Goal: Task Accomplishment & Management: Manage account settings

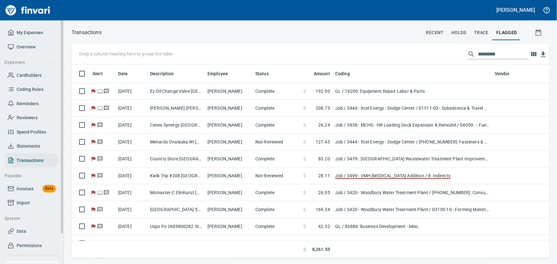
scroll to position [185, 470]
click at [29, 146] on span "Statements" at bounding box center [29, 146] width 24 height 8
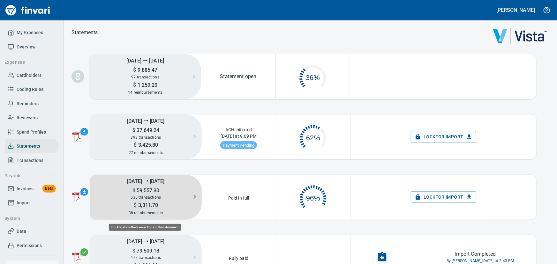
click at [147, 191] on span "59,557.30" at bounding box center [147, 191] width 24 height 6
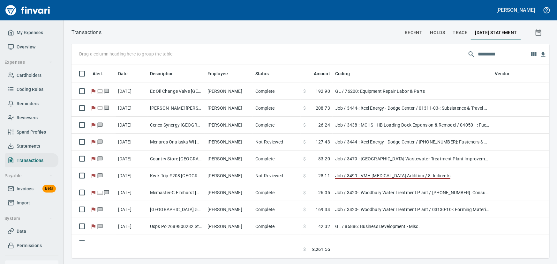
scroll to position [0, 0]
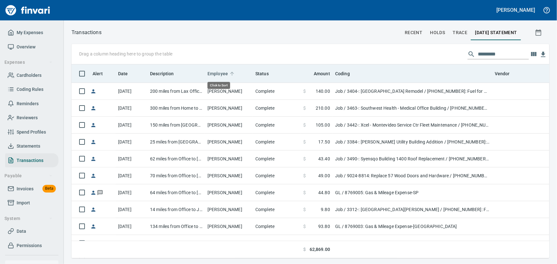
click at [218, 73] on span "Employee" at bounding box center [218, 74] width 20 height 8
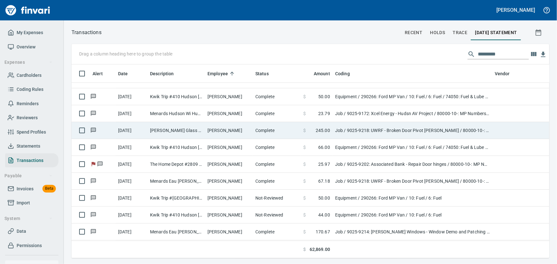
scroll to position [4007, 0]
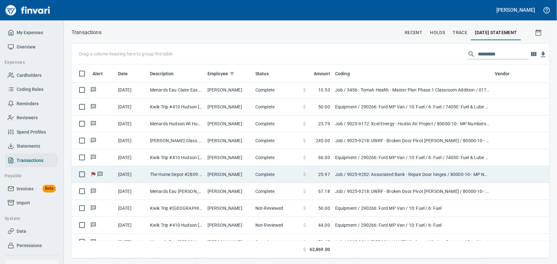
click at [192, 170] on td "The Home Depot #2809 Burnsville MN" at bounding box center [176, 174] width 57 height 17
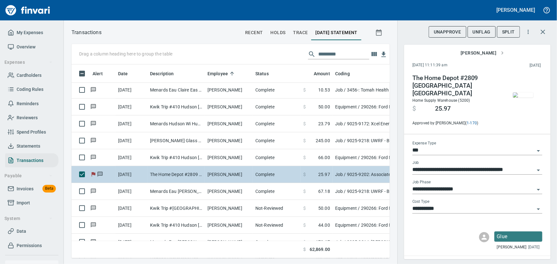
scroll to position [185, 310]
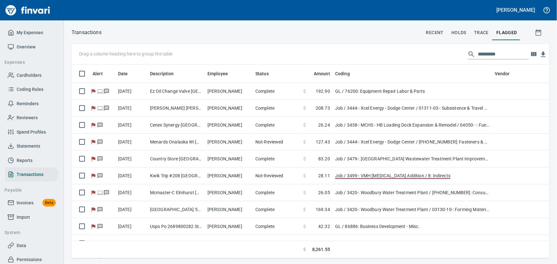
scroll to position [185, 470]
click at [24, 144] on span "Statements" at bounding box center [29, 146] width 24 height 8
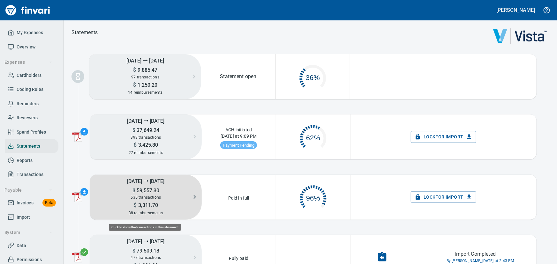
click at [183, 201] on div "$ 3,311.70" at bounding box center [146, 205] width 112 height 8
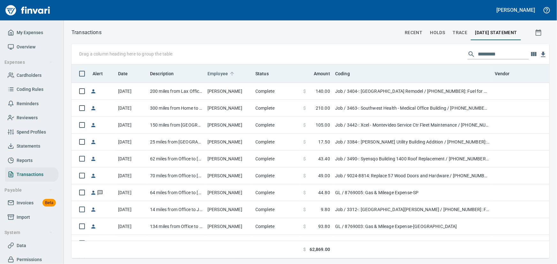
scroll to position [185, 470]
click at [226, 73] on span "Employee" at bounding box center [218, 74] width 20 height 8
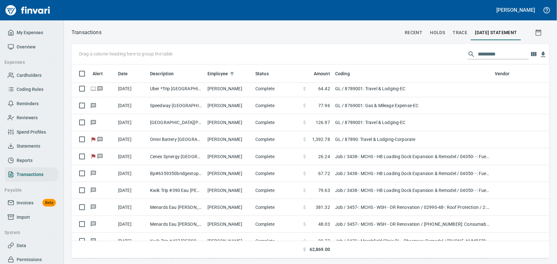
scroll to position [3687, 0]
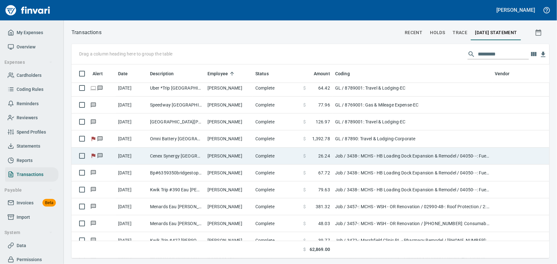
click at [226, 155] on td "[PERSON_NAME]" at bounding box center [229, 156] width 48 height 17
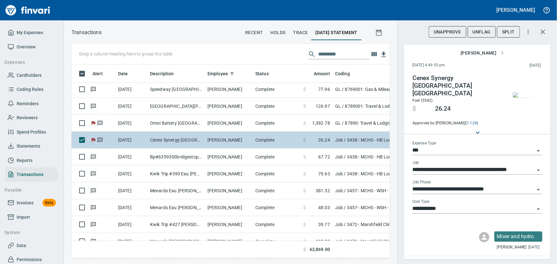
scroll to position [3717, 0]
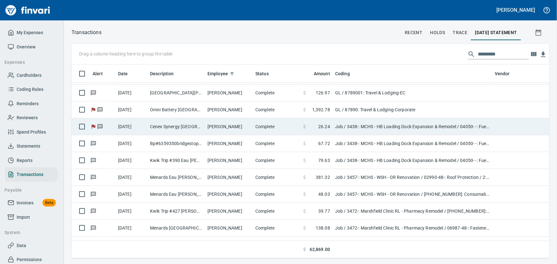
scroll to position [0, 0]
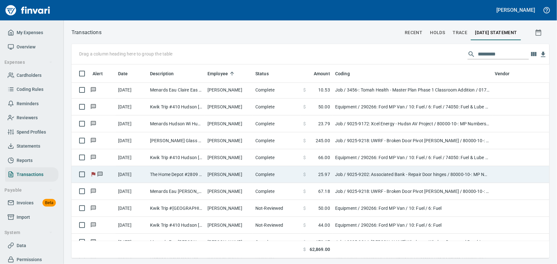
click at [214, 172] on td "[PERSON_NAME]" at bounding box center [229, 174] width 48 height 17
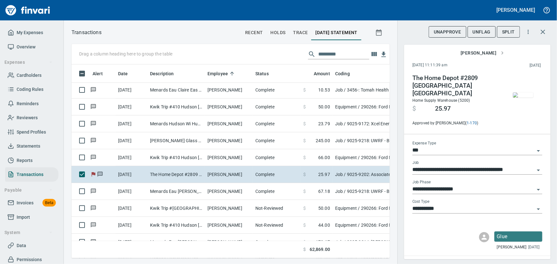
click at [524, 96] on img "button" at bounding box center [523, 95] width 20 height 5
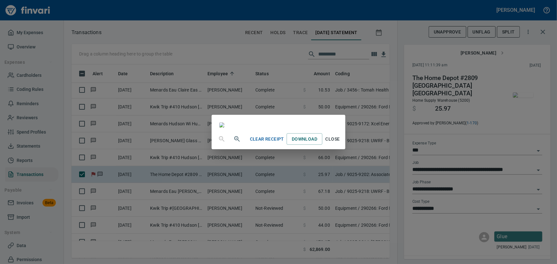
scroll to position [87, 0]
click at [340, 143] on span "Close" at bounding box center [332, 139] width 15 height 8
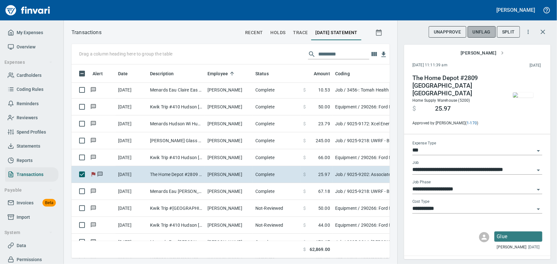
click at [480, 32] on span "UnFlag" at bounding box center [482, 32] width 18 height 8
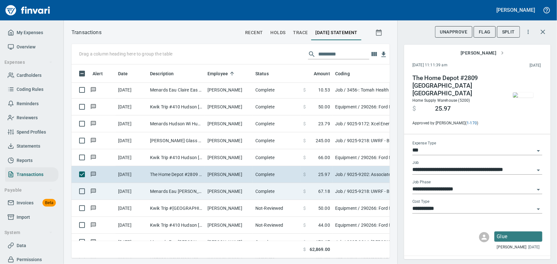
click at [179, 188] on td "Menards Eau [PERSON_NAME] [PERSON_NAME] Eau [PERSON_NAME]" at bounding box center [176, 191] width 57 height 17
type input "**********"
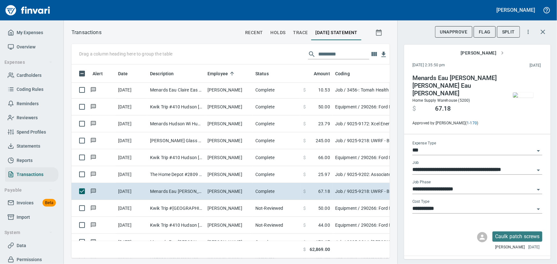
click at [516, 96] on img "button" at bounding box center [523, 95] width 20 height 5
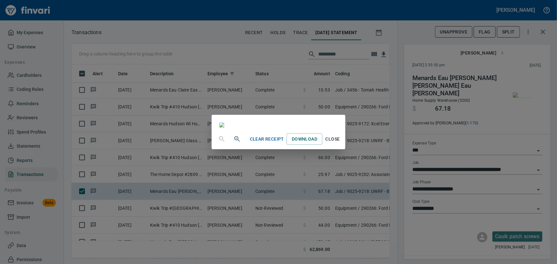
scroll to position [87, 0]
click at [340, 143] on span "Close" at bounding box center [332, 139] width 15 height 8
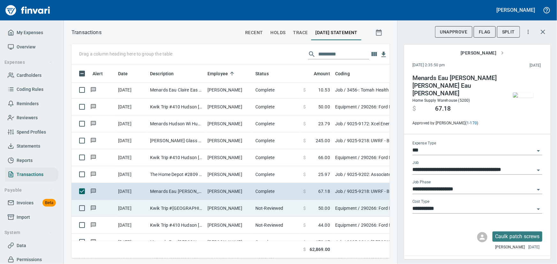
click at [177, 204] on td "Kwik Trip #1104 River Falls WI" at bounding box center [176, 208] width 57 height 17
type input "*********"
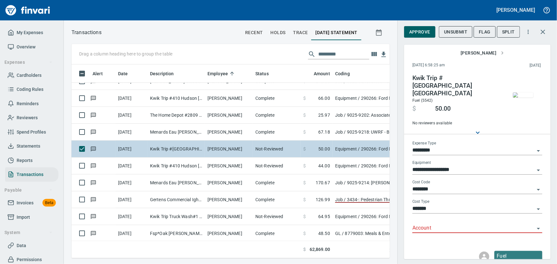
scroll to position [4094, 0]
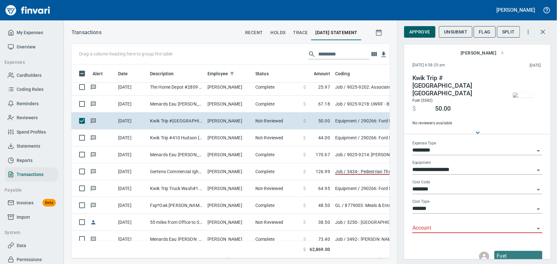
click at [523, 98] on img "button" at bounding box center [523, 95] width 20 height 5
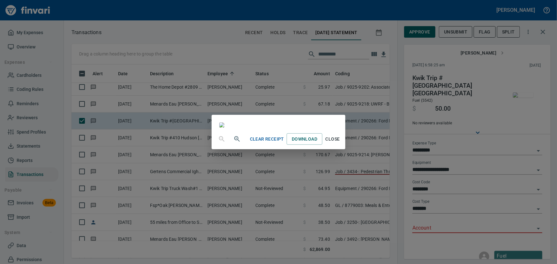
scroll to position [58, 0]
click at [340, 143] on span "Close" at bounding box center [332, 139] width 15 height 8
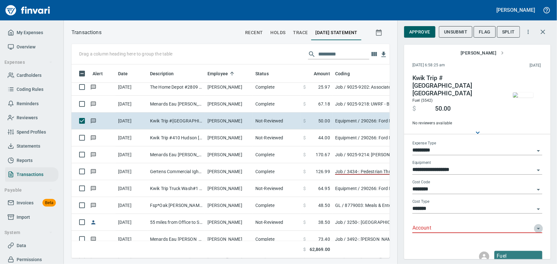
click at [535, 225] on icon "Open" at bounding box center [539, 229] width 8 height 8
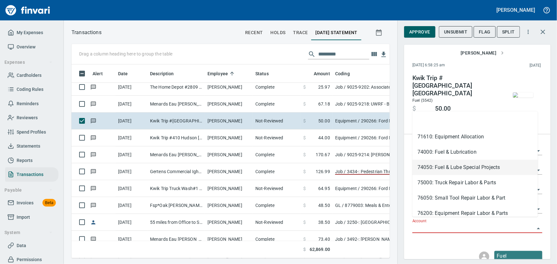
click at [457, 166] on li "74050: Fuel & Lube Special Projects" at bounding box center [476, 167] width 126 height 15
type input "**********"
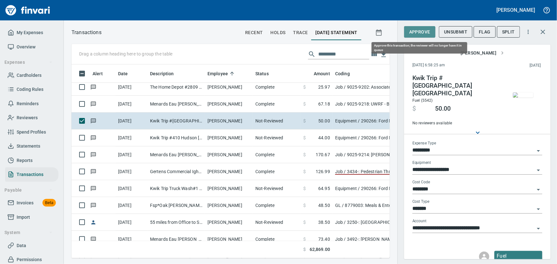
click at [414, 32] on span "Approve" at bounding box center [419, 32] width 21 height 8
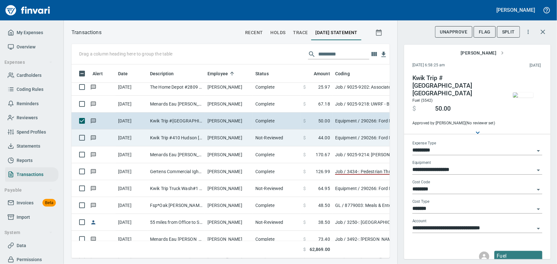
click at [168, 137] on td "Kwik Trip #410 Hudson WI" at bounding box center [176, 138] width 57 height 17
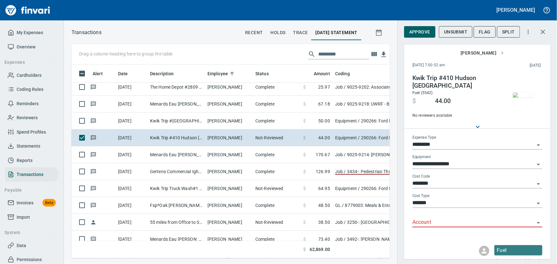
click at [522, 93] on img "button" at bounding box center [523, 95] width 20 height 5
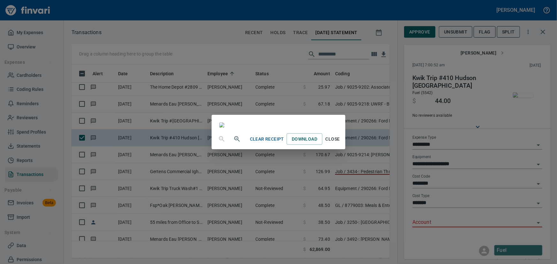
click at [340, 143] on span "Close" at bounding box center [332, 139] width 15 height 8
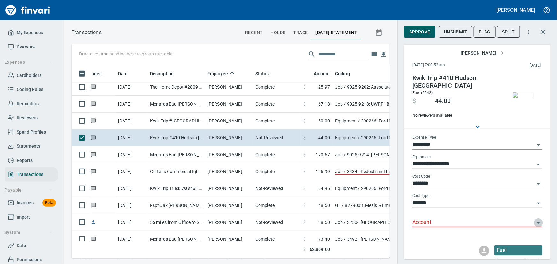
click at [537, 223] on icon "Open" at bounding box center [538, 224] width 3 height 2
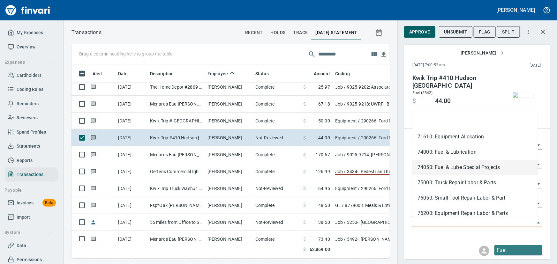
click at [458, 171] on li "74050: Fuel & Lube Special Projects" at bounding box center [476, 167] width 126 height 15
type input "**********"
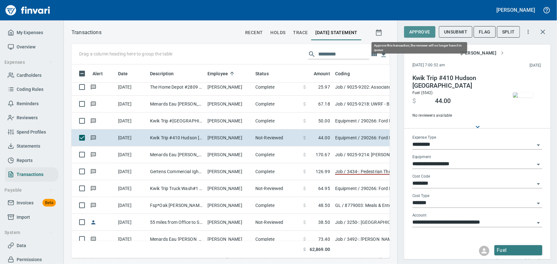
click at [426, 34] on span "Approve" at bounding box center [419, 32] width 21 height 8
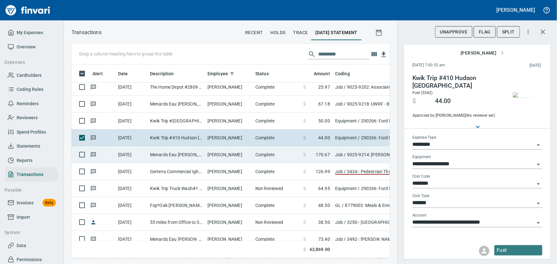
click at [178, 153] on td "Menards Eau [PERSON_NAME] [PERSON_NAME] Eau [PERSON_NAME]" at bounding box center [176, 155] width 57 height 17
type input "***"
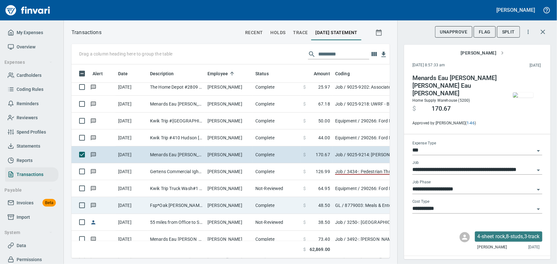
scroll to position [4123, 0]
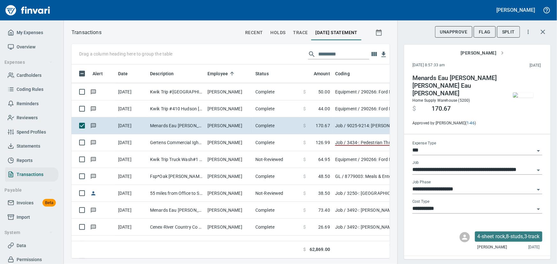
click at [519, 93] on img "button" at bounding box center [523, 95] width 20 height 5
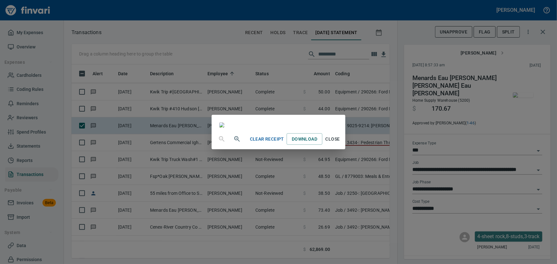
scroll to position [58, 0]
click at [340, 143] on span "Close" at bounding box center [332, 139] width 15 height 8
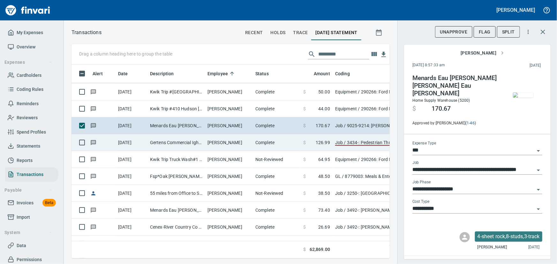
click at [191, 140] on td "Gertens Commercial Igh [GEOGRAPHIC_DATA] H [GEOGRAPHIC_DATA]" at bounding box center [176, 142] width 57 height 17
type input "**********"
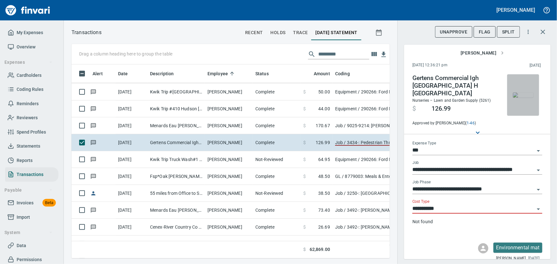
click at [527, 96] on img "button" at bounding box center [523, 95] width 20 height 5
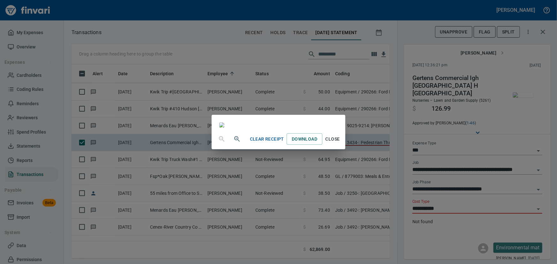
scroll to position [111, 0]
click at [340, 143] on span "Close" at bounding box center [332, 139] width 15 height 8
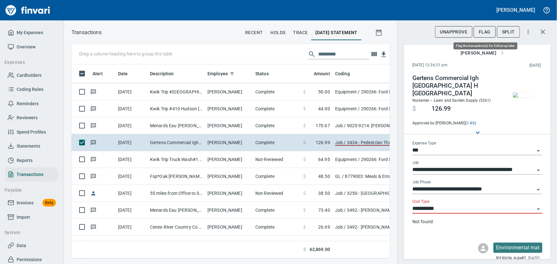
click at [482, 34] on span "Flag" at bounding box center [485, 32] width 12 height 8
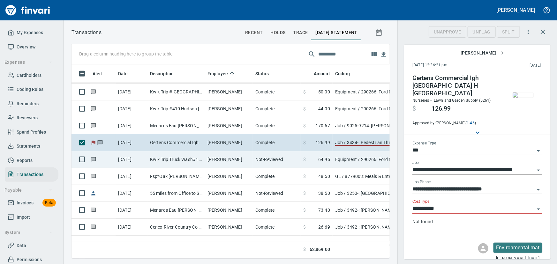
scroll to position [185, 310]
click at [215, 160] on td "[PERSON_NAME]" at bounding box center [229, 159] width 48 height 17
type input "*********"
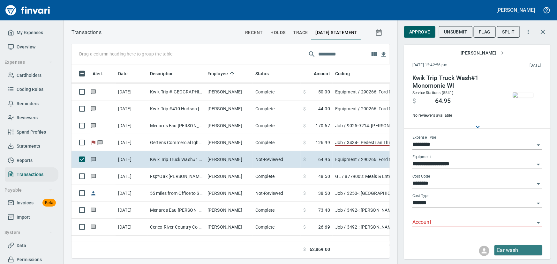
click at [520, 95] on img "button" at bounding box center [523, 95] width 20 height 5
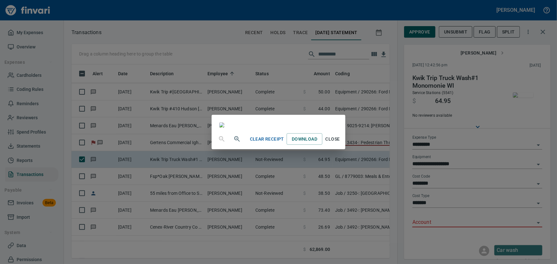
click at [340, 143] on span "Close" at bounding box center [332, 139] width 15 height 8
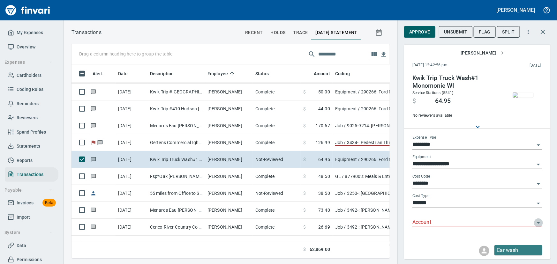
click at [537, 223] on icon "Open" at bounding box center [538, 224] width 3 height 2
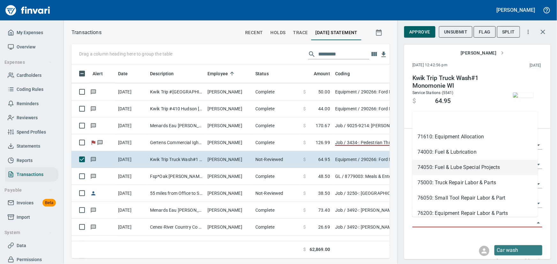
click at [433, 169] on li "74050: Fuel & Lube Special Projects" at bounding box center [476, 167] width 126 height 15
type input "**********"
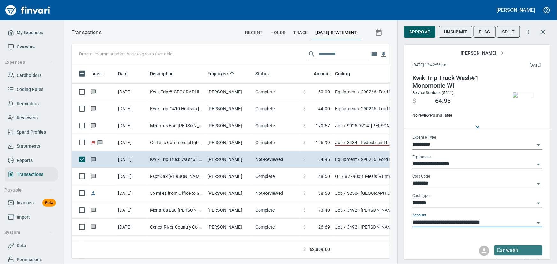
click at [417, 32] on span "Approve" at bounding box center [419, 32] width 21 height 8
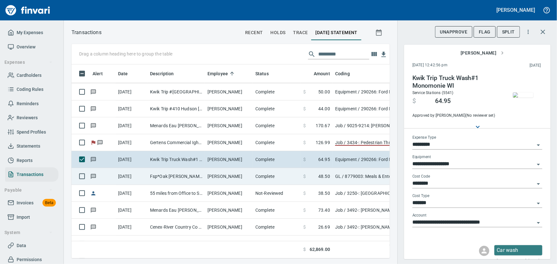
click at [172, 173] on td "Fsp*Oak Glen Golf Cour Stillwater MN" at bounding box center [176, 176] width 57 height 17
type input "**"
type input "**********"
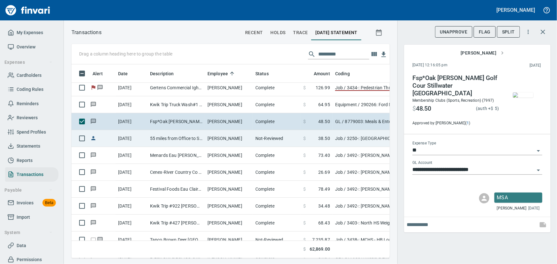
scroll to position [4181, 0]
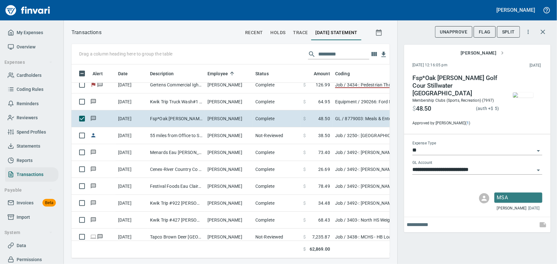
click at [522, 97] on img "button" at bounding box center [523, 95] width 20 height 5
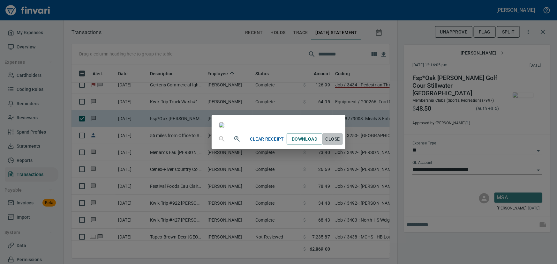
click at [340, 143] on span "Close" at bounding box center [332, 139] width 15 height 8
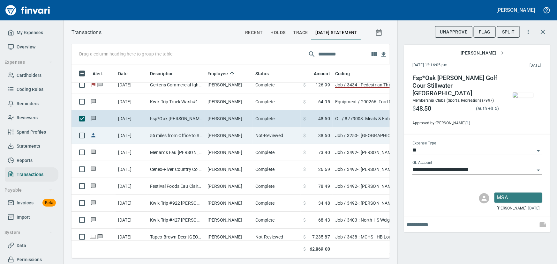
click at [188, 133] on td "55 miles from Office to Site" at bounding box center [176, 135] width 57 height 17
type input "***"
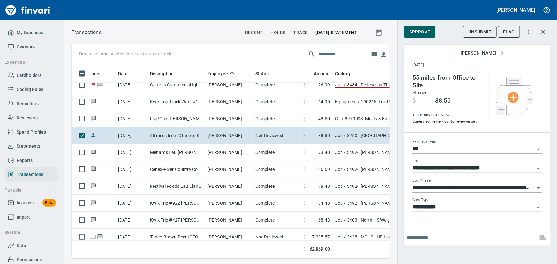
click at [540, 186] on icon "Open" at bounding box center [539, 189] width 8 height 8
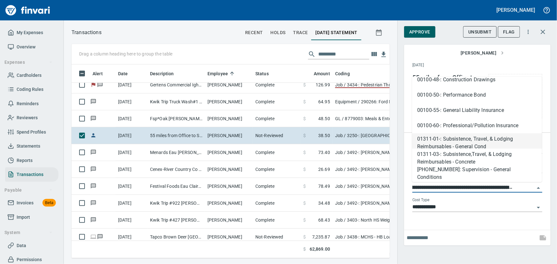
scroll to position [151, 0]
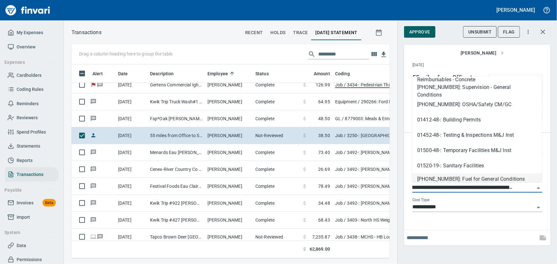
click at [448, 179] on li "01540-20-01: Fuel for General Conditions Equipment" at bounding box center [477, 181] width 130 height 15
type input "**********"
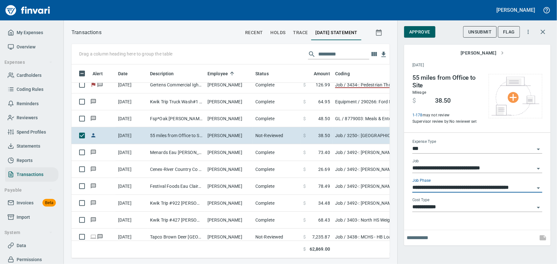
scroll to position [185, 310]
click at [425, 32] on span "Approve" at bounding box center [419, 32] width 21 height 8
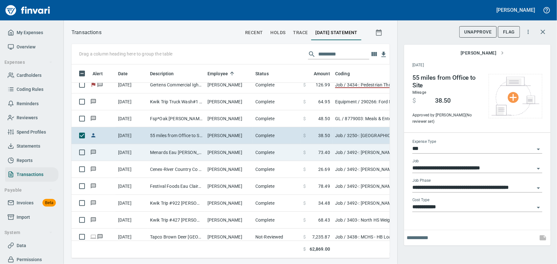
click at [152, 149] on td "Menards Eau [PERSON_NAME] [PERSON_NAME] Eau [PERSON_NAME]" at bounding box center [176, 152] width 57 height 17
type input "**********"
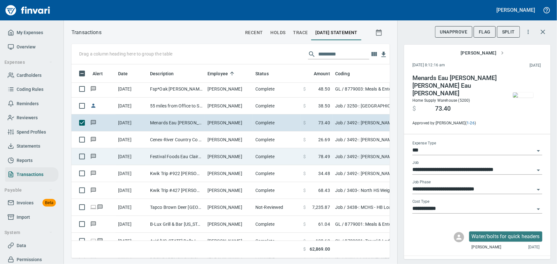
scroll to position [4239, 0]
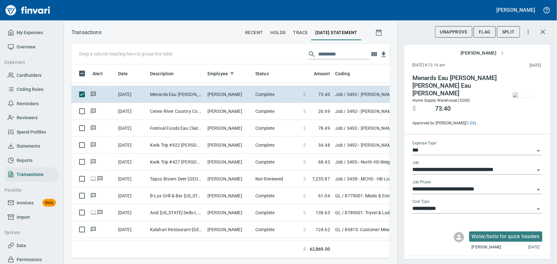
click at [522, 93] on img "button" at bounding box center [523, 95] width 20 height 5
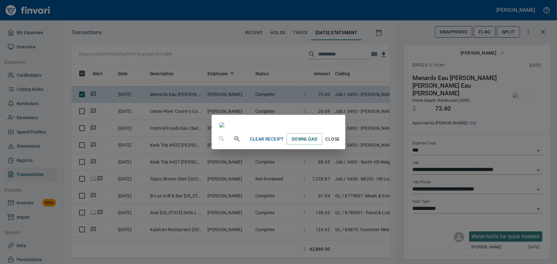
click at [340, 143] on span "Close" at bounding box center [332, 139] width 15 height 8
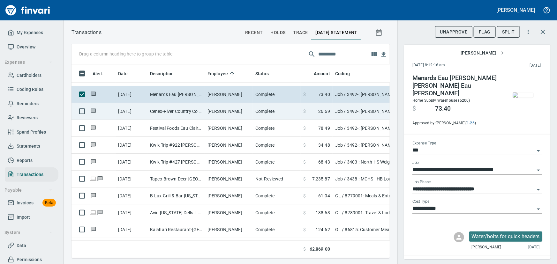
click at [151, 110] on td "Cenex-River Country Co Eau Claire WI" at bounding box center [176, 111] width 57 height 17
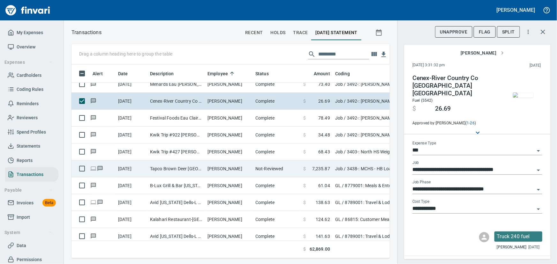
scroll to position [4239, 0]
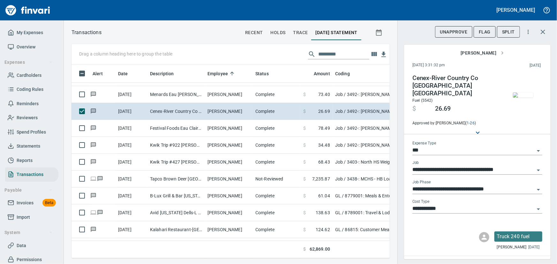
click at [525, 96] on img "button" at bounding box center [523, 95] width 20 height 5
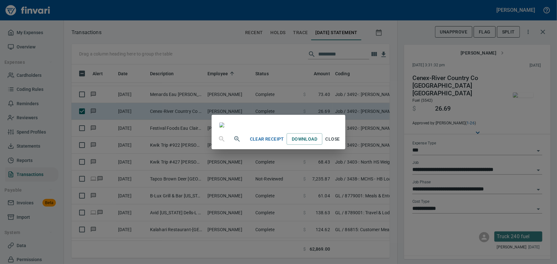
scroll to position [58, 0]
click at [340, 143] on span "Close" at bounding box center [332, 139] width 15 height 8
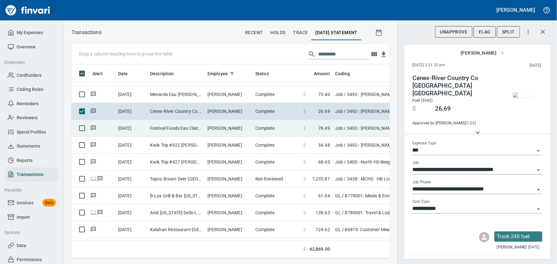
click at [161, 123] on td "Festival Foods Eau Claire WI" at bounding box center [176, 128] width 57 height 17
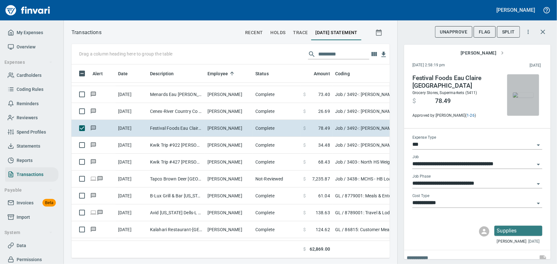
click at [523, 98] on img "button" at bounding box center [523, 95] width 20 height 5
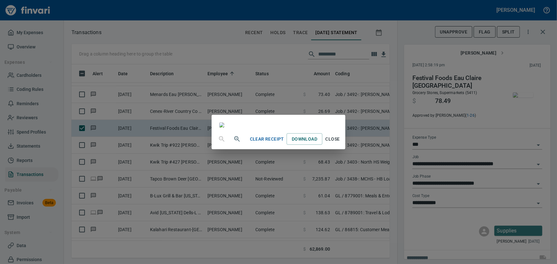
scroll to position [58, 0]
click at [340, 143] on span "Close" at bounding box center [332, 139] width 15 height 8
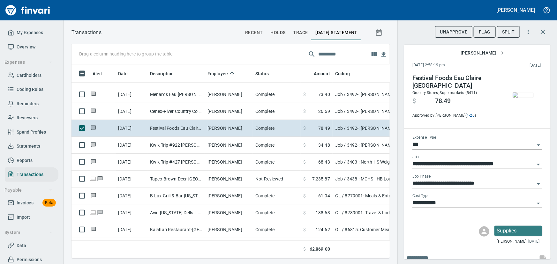
click at [535, 163] on icon "Open" at bounding box center [539, 165] width 8 height 8
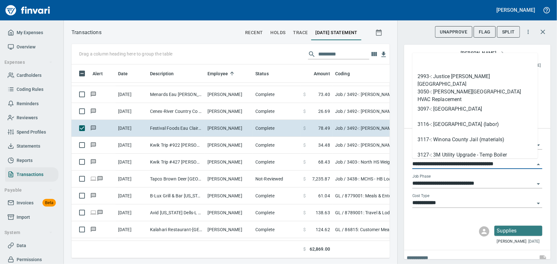
scroll to position [185, 310]
click at [536, 184] on icon "Open" at bounding box center [539, 184] width 8 height 8
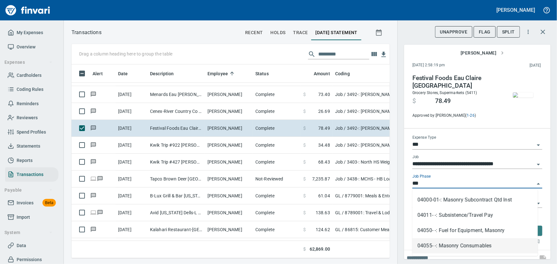
click at [483, 243] on li "04055- -: Masonry Consumables" at bounding box center [476, 246] width 126 height 15
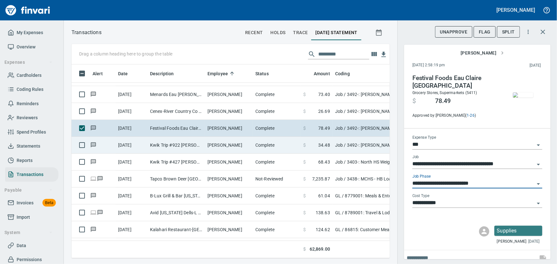
click at [153, 143] on td "Kwik Trip #922 [PERSON_NAME]" at bounding box center [176, 145] width 57 height 17
type input "**********"
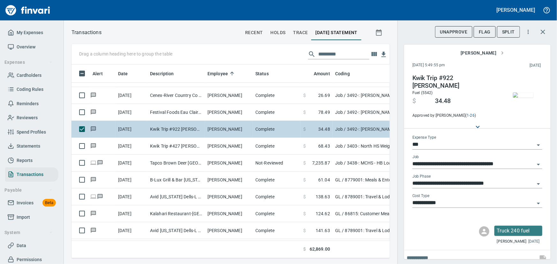
scroll to position [4268, 0]
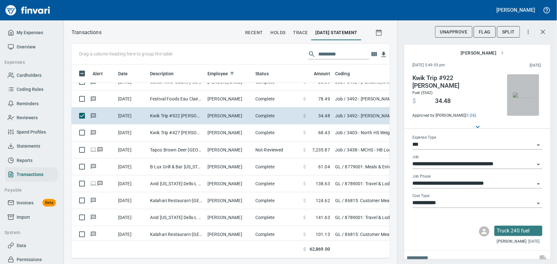
click at [521, 95] on img "button" at bounding box center [523, 95] width 20 height 5
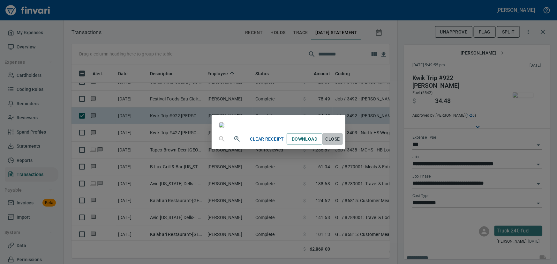
click at [340, 143] on span "Close" at bounding box center [332, 139] width 15 height 8
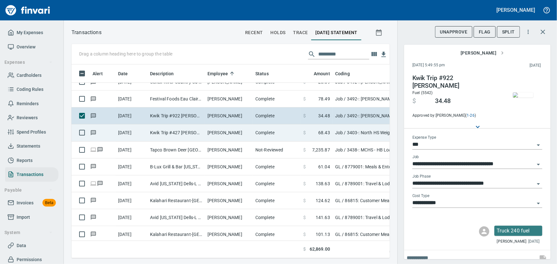
click at [185, 134] on td "Kwik Trip #427 [PERSON_NAME] [GEOGRAPHIC_DATA]" at bounding box center [176, 133] width 57 height 17
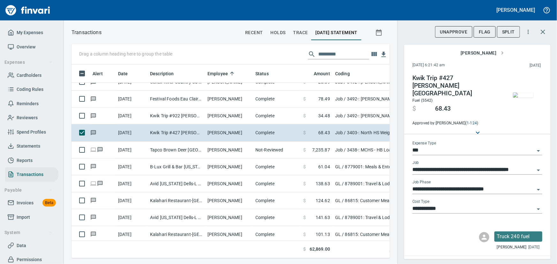
click at [513, 98] on img "button" at bounding box center [523, 95] width 20 height 5
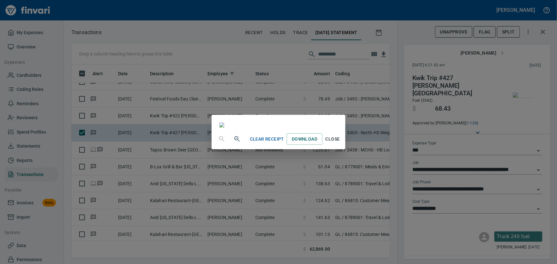
click at [340, 143] on span "Close" at bounding box center [332, 139] width 15 height 8
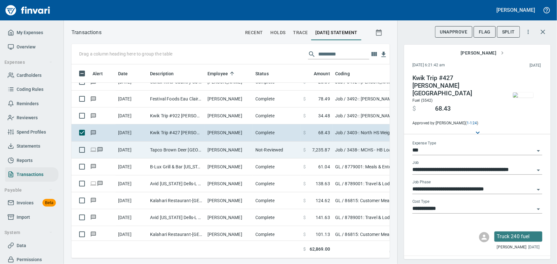
click at [142, 145] on td "[DATE]" at bounding box center [132, 150] width 32 height 17
type input "**********"
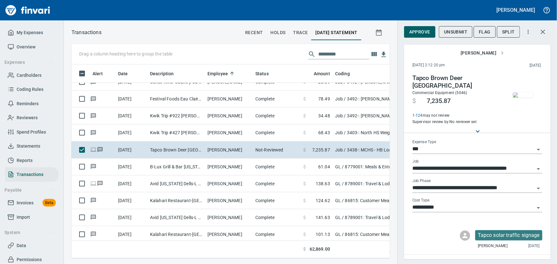
click at [519, 98] on img "button" at bounding box center [523, 95] width 20 height 5
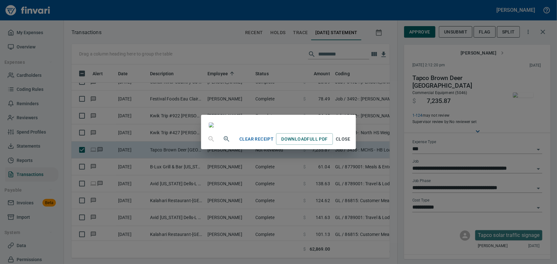
scroll to position [52, 0]
click at [351, 143] on span "Close" at bounding box center [343, 139] width 15 height 8
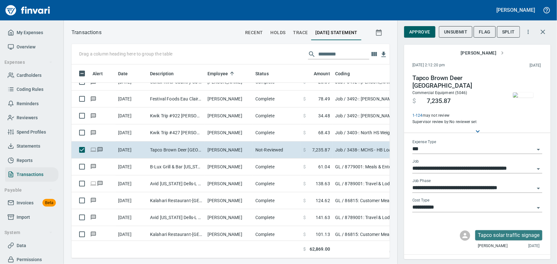
click at [420, 33] on span "Approve" at bounding box center [419, 32] width 21 height 8
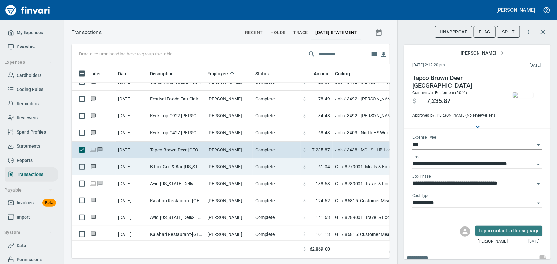
click at [217, 164] on td "Joseph Koller" at bounding box center [229, 167] width 48 height 17
type input "**"
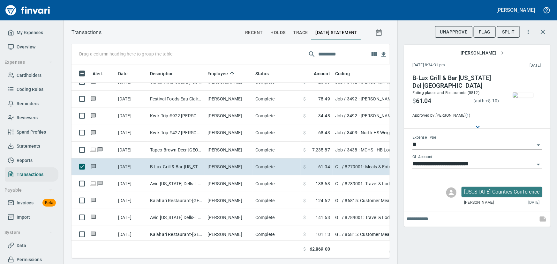
click at [521, 98] on img "button" at bounding box center [523, 95] width 20 height 5
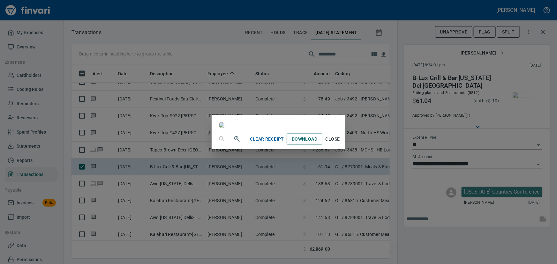
scroll to position [87, 0]
click at [340, 143] on span "Close" at bounding box center [332, 139] width 15 height 8
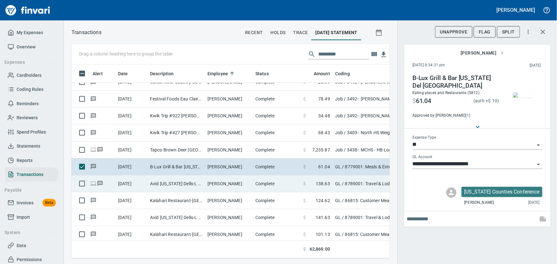
click at [195, 187] on td "Avid Wisconsin Dells-L Baraboo WI" at bounding box center [176, 184] width 57 height 17
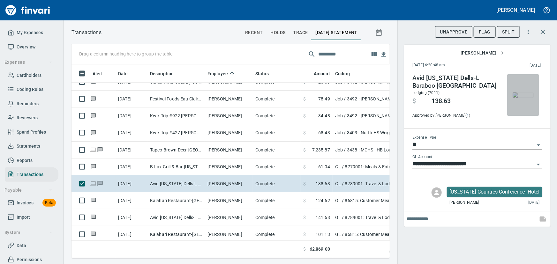
click at [515, 98] on img "button" at bounding box center [523, 95] width 20 height 5
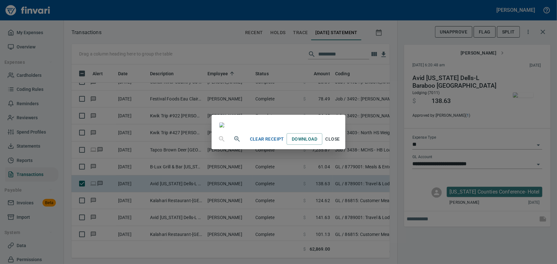
scroll to position [111, 0]
click at [340, 143] on span "Close" at bounding box center [332, 139] width 15 height 8
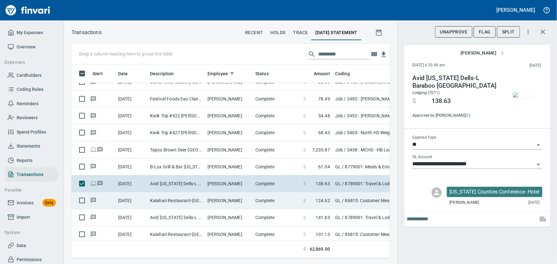
click at [164, 200] on td "Kalahari Restaurant-WI Wisconsin Del WI" at bounding box center [176, 201] width 57 height 17
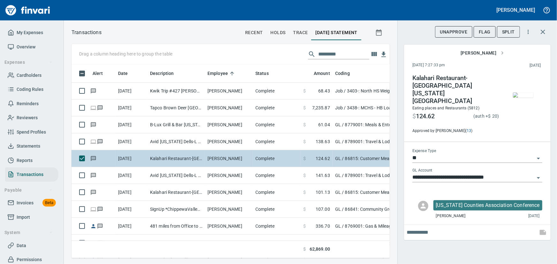
scroll to position [4326, 0]
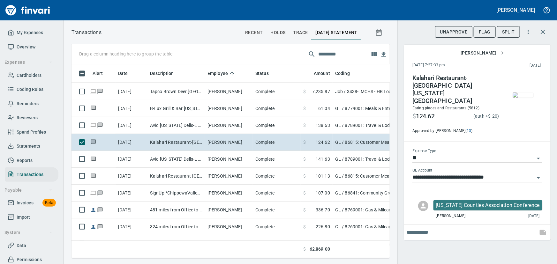
click at [526, 97] on img "button" at bounding box center [523, 95] width 20 height 5
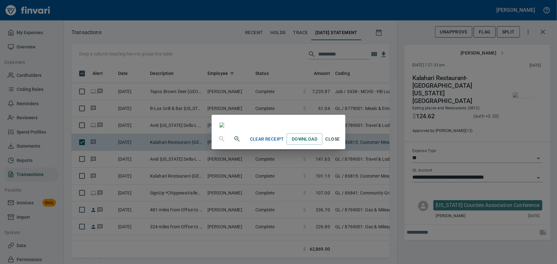
scroll to position [87, 0]
click at [340, 143] on span "Close" at bounding box center [332, 139] width 15 height 8
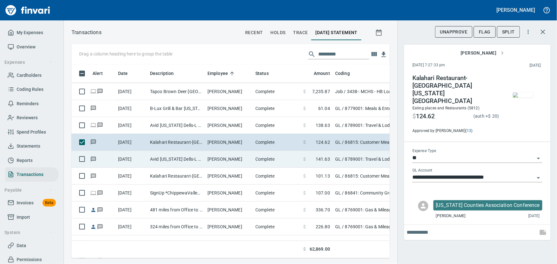
click at [178, 157] on td "Avid Wisconsin Dells-L Baraboo WI" at bounding box center [176, 159] width 57 height 17
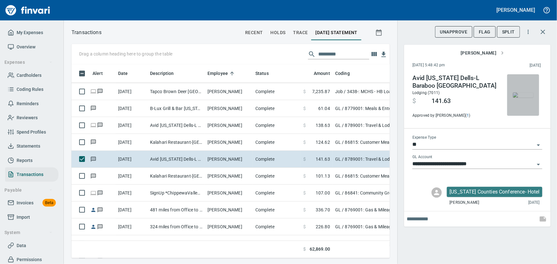
click at [517, 93] on img "button" at bounding box center [523, 95] width 20 height 5
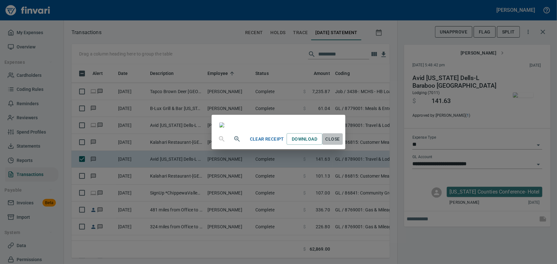
click at [340, 143] on span "Close" at bounding box center [332, 139] width 15 height 8
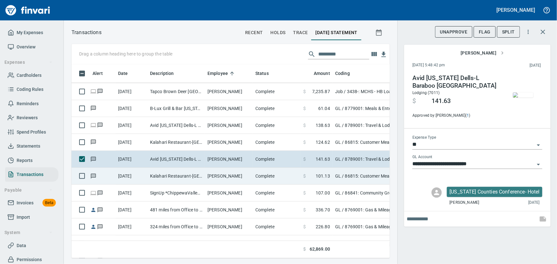
click at [183, 174] on td "Kalahari Restaurant-WI Wisconsin Del WI" at bounding box center [176, 176] width 57 height 17
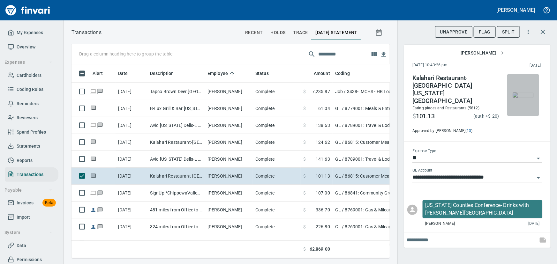
click at [521, 93] on img "button" at bounding box center [523, 95] width 20 height 5
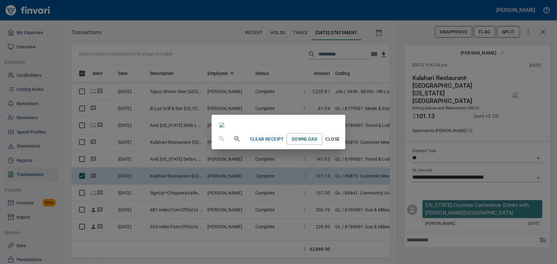
click at [340, 143] on span "Close" at bounding box center [332, 139] width 15 height 8
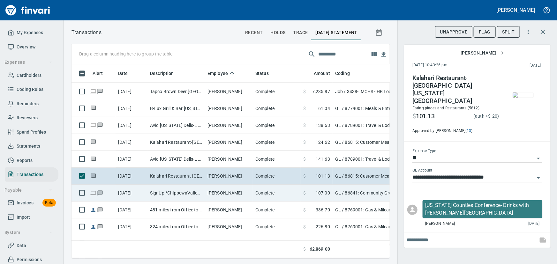
click at [166, 191] on td "SignUp *ChippewaValley 8883851360 NJ" at bounding box center [176, 193] width 57 height 17
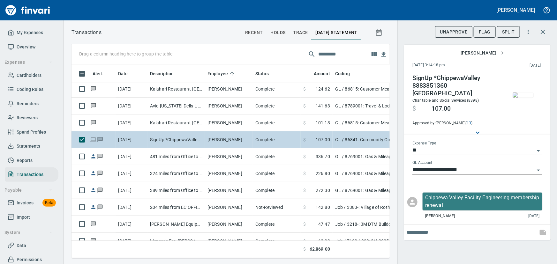
scroll to position [4384, 0]
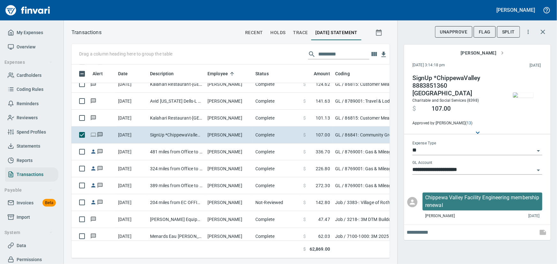
click at [520, 98] on img "button" at bounding box center [523, 95] width 20 height 5
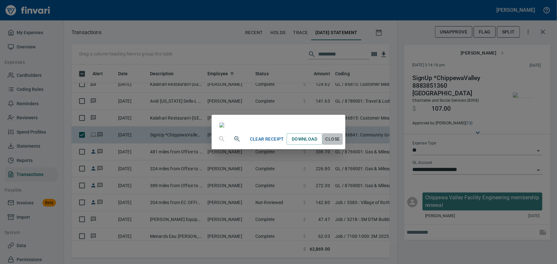
click at [340, 143] on span "Close" at bounding box center [332, 139] width 15 height 8
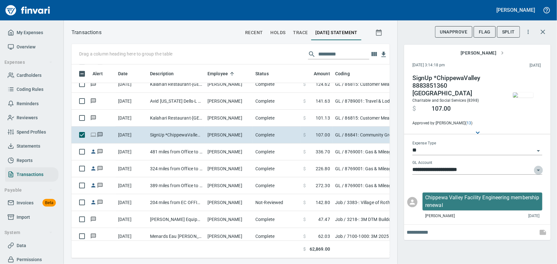
click at [539, 167] on icon "Open" at bounding box center [539, 171] width 8 height 8
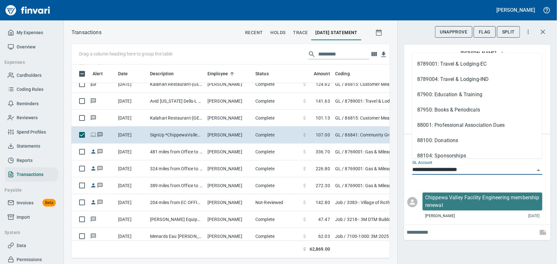
scroll to position [296, 0]
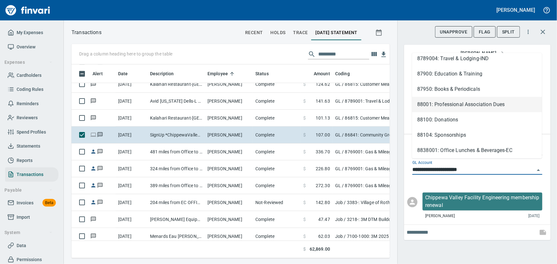
click at [473, 105] on li "88001: Professional Association Dues" at bounding box center [477, 104] width 130 height 15
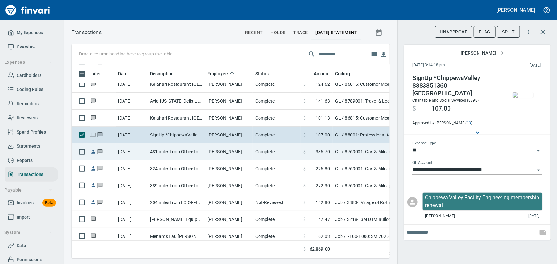
click at [164, 150] on td "481 miles from Office to Wisconsin Dells-WI Counties Conference , Augusta" at bounding box center [176, 152] width 57 height 17
type input "**********"
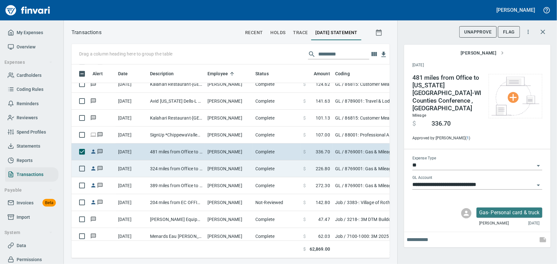
click at [199, 172] on td "324 miles from Office to Barron, Rice Lake, Chippewa, Colfax, Augusta" at bounding box center [176, 169] width 57 height 17
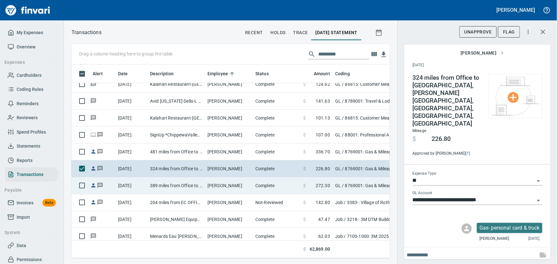
click at [156, 182] on td "389 miles from Office to Wausau, St Point" at bounding box center [176, 186] width 57 height 17
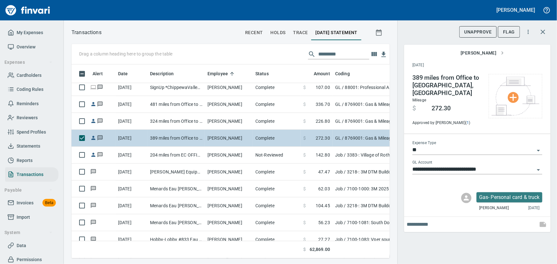
scroll to position [4443, 0]
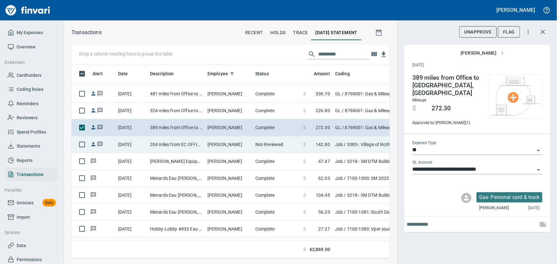
click at [165, 143] on td "204 miles from EC OFFICE to JOBSITE" at bounding box center [176, 144] width 57 height 17
type input "***"
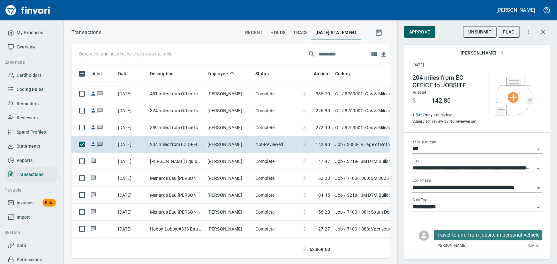
scroll to position [185, 310]
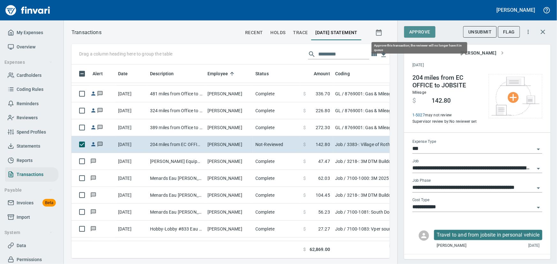
click at [431, 28] on button "Approve" at bounding box center [419, 32] width 31 height 12
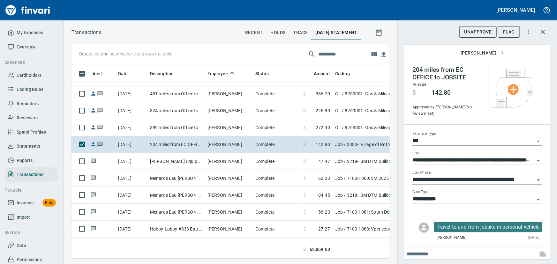
scroll to position [10, 0]
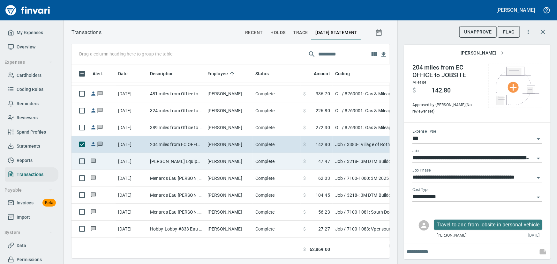
click at [184, 164] on td "Farrell Equipment&Supp Eau Claire WI" at bounding box center [176, 161] width 57 height 17
type input "**********"
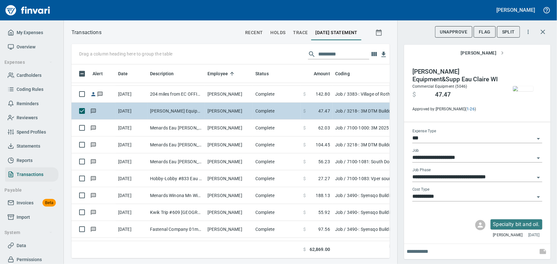
scroll to position [4500, 0]
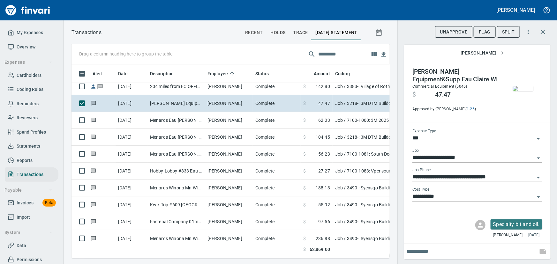
click at [518, 87] on img "button" at bounding box center [523, 88] width 20 height 5
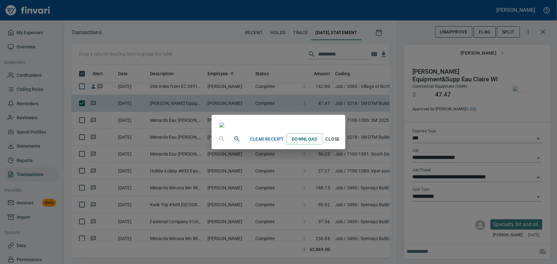
scroll to position [70, 0]
click at [340, 143] on span "Close" at bounding box center [332, 139] width 15 height 8
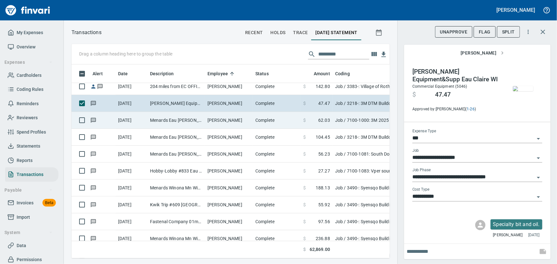
click at [176, 122] on td "Menards Eau [PERSON_NAME] [PERSON_NAME] Eau [PERSON_NAME]" at bounding box center [176, 120] width 57 height 17
type input "**********"
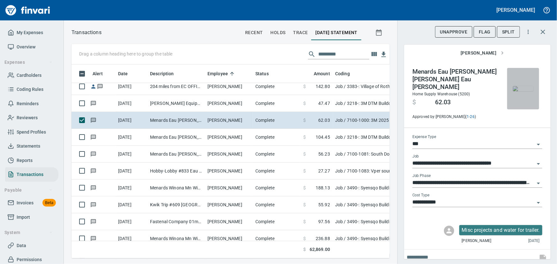
click at [523, 86] on img "button" at bounding box center [523, 88] width 20 height 5
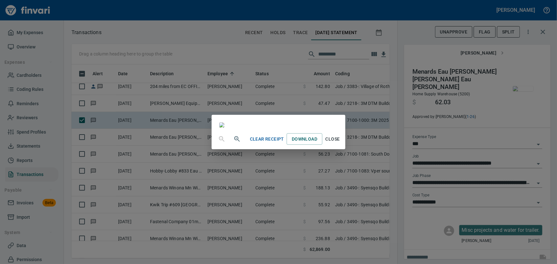
scroll to position [29, 0]
click at [340, 143] on span "Close" at bounding box center [332, 139] width 15 height 8
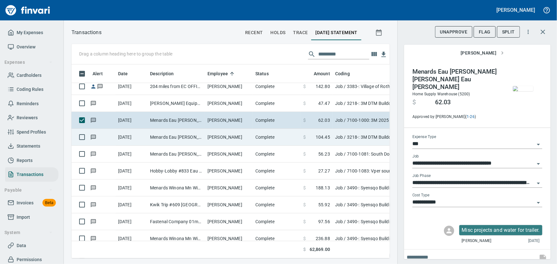
click at [196, 140] on td "Menards Eau [PERSON_NAME] [PERSON_NAME] Eau [PERSON_NAME]" at bounding box center [176, 137] width 57 height 17
type input "**********"
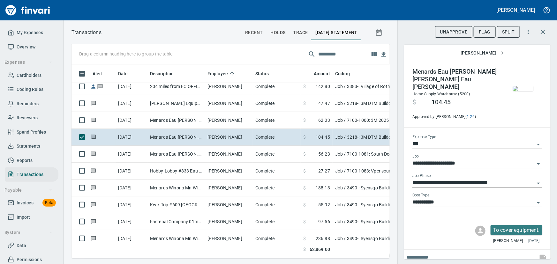
scroll to position [185, 310]
click at [516, 89] on img "button" at bounding box center [523, 88] width 20 height 5
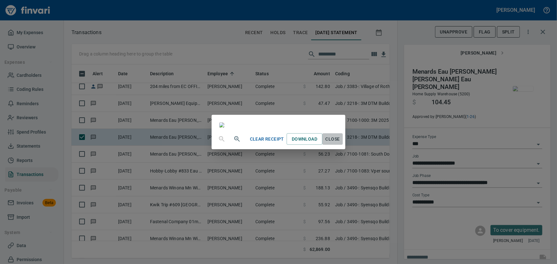
click at [340, 143] on span "Close" at bounding box center [332, 139] width 15 height 8
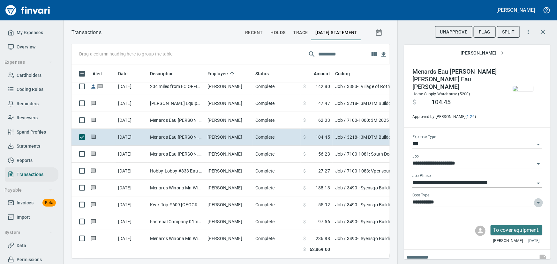
click at [535, 199] on icon "Open" at bounding box center [539, 203] width 8 height 8
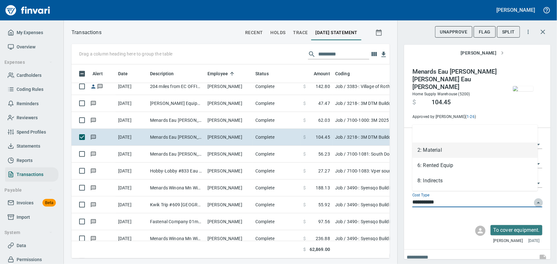
click at [535, 199] on icon "Close" at bounding box center [539, 203] width 8 height 8
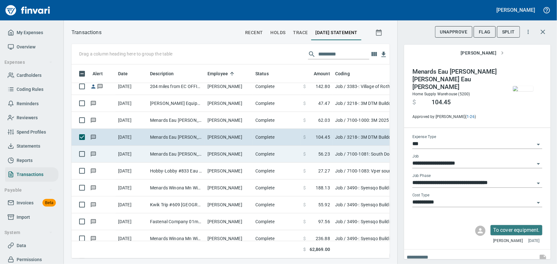
click at [171, 154] on td "Menards Eau [PERSON_NAME] [PERSON_NAME] Eau [PERSON_NAME]" at bounding box center [176, 154] width 57 height 17
type input "**********"
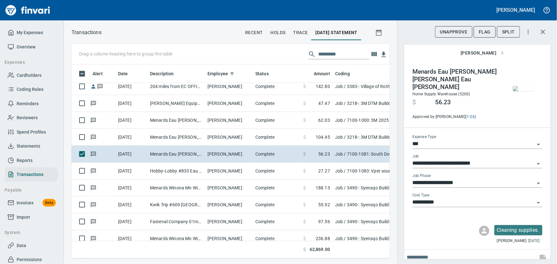
click at [531, 89] on span "button" at bounding box center [523, 88] width 27 height 5
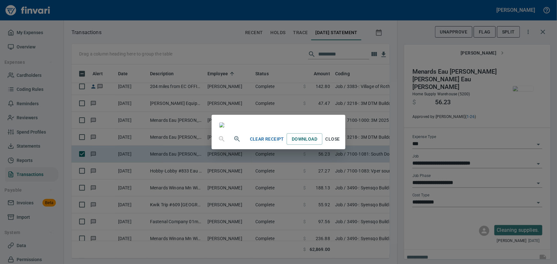
scroll to position [111, 0]
click at [340, 143] on span "Close" at bounding box center [332, 139] width 15 height 8
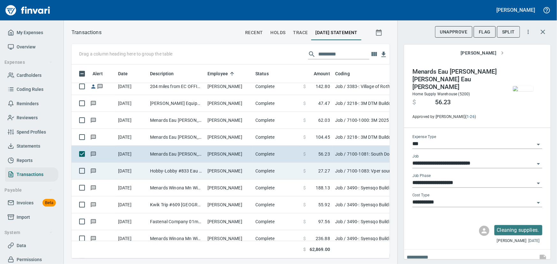
click at [154, 169] on td "Hobby-Lobby #833 Eau Claire WI" at bounding box center [176, 171] width 57 height 17
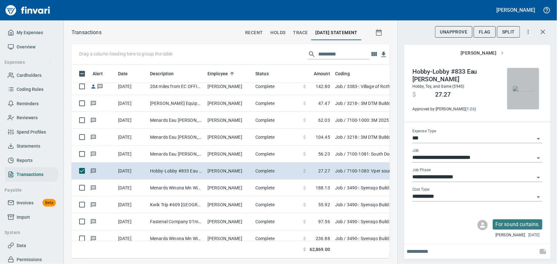
click at [516, 86] on img "button" at bounding box center [523, 88] width 20 height 5
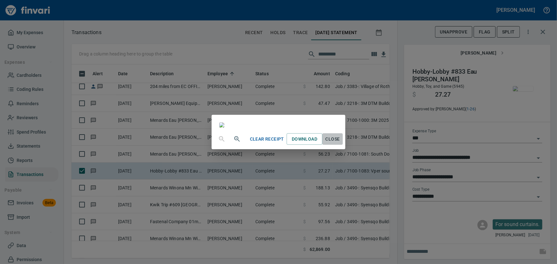
click at [340, 143] on span "Close" at bounding box center [332, 139] width 15 height 8
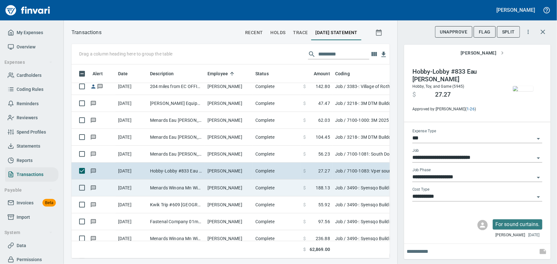
click at [202, 186] on td "Menards Winona Mn Winona MN" at bounding box center [176, 188] width 57 height 17
type input "**********"
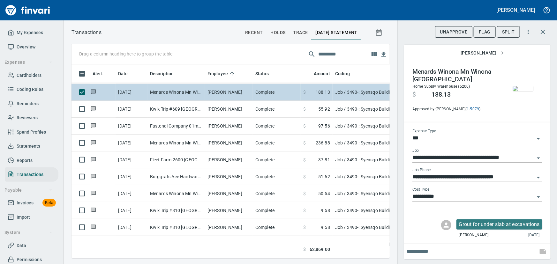
scroll to position [4588, 0]
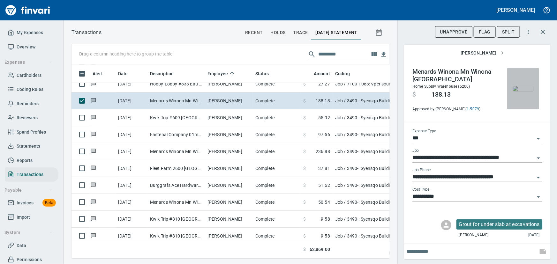
click at [517, 91] on img "button" at bounding box center [523, 88] width 20 height 5
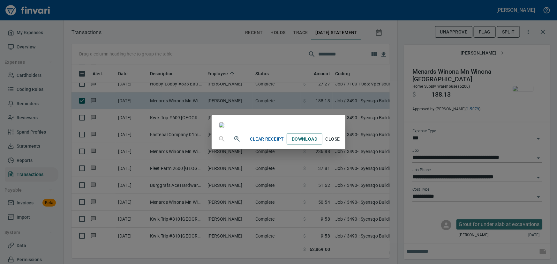
click at [340, 143] on span "Close" at bounding box center [332, 139] width 15 height 8
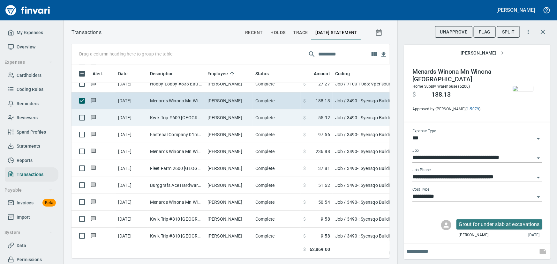
click at [184, 115] on td "Kwik Trip #609 Rushford MN" at bounding box center [176, 118] width 57 height 17
type input "**********"
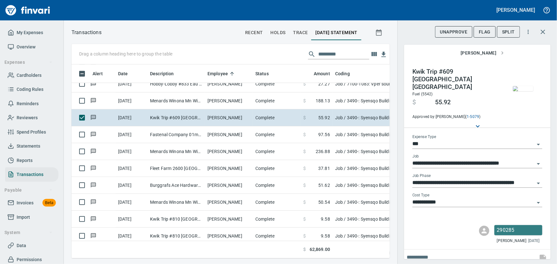
click at [525, 87] on img "button" at bounding box center [523, 88] width 20 height 5
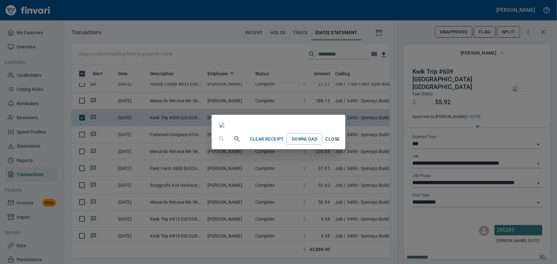
click at [340, 143] on span "Close" at bounding box center [332, 139] width 15 height 8
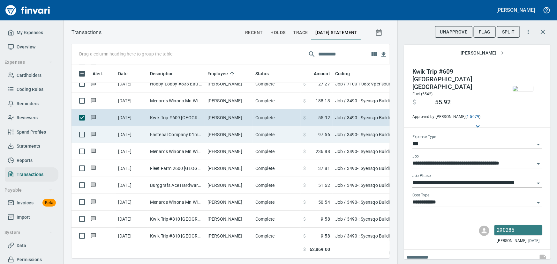
click at [146, 139] on td "[DATE]" at bounding box center [132, 134] width 32 height 17
type input "**********"
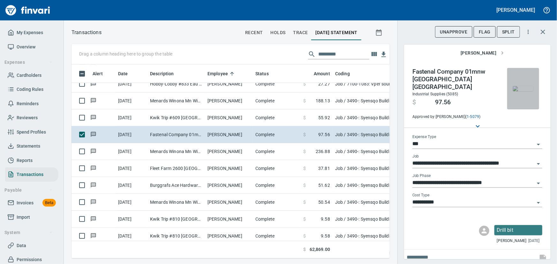
click at [518, 89] on img "button" at bounding box center [523, 88] width 20 height 5
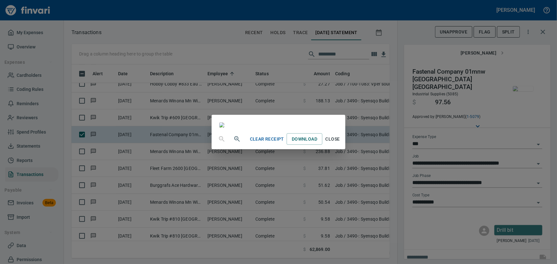
scroll to position [29, 0]
click at [340, 143] on span "Close" at bounding box center [332, 139] width 15 height 8
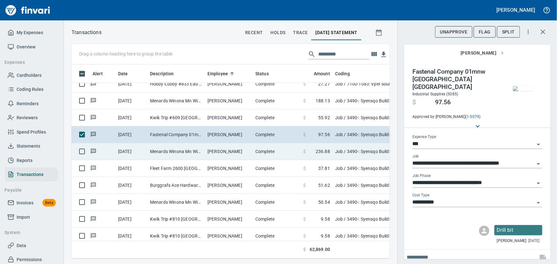
click at [177, 153] on td "Menards Winona Mn Winona MN" at bounding box center [176, 151] width 57 height 17
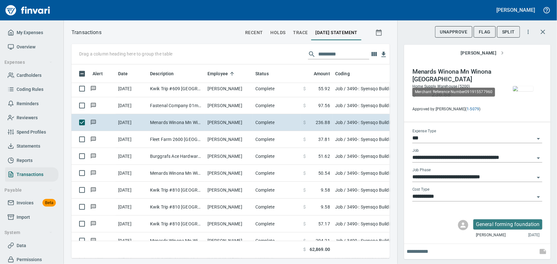
scroll to position [185, 310]
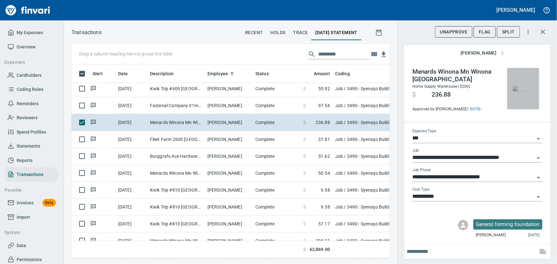
click at [526, 87] on img "button" at bounding box center [523, 88] width 20 height 5
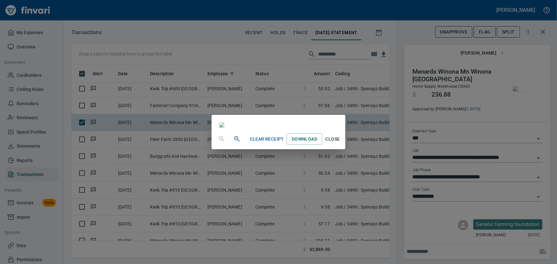
click at [340, 143] on span "Close" at bounding box center [332, 139] width 15 height 8
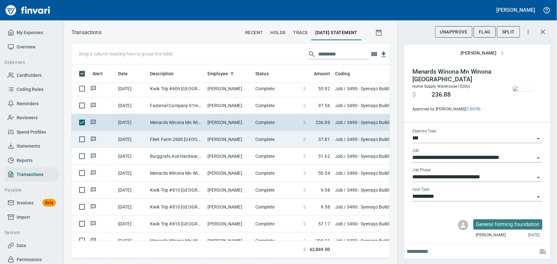
click at [189, 137] on td "Fleet Farm 2600 Winona MN" at bounding box center [176, 139] width 57 height 17
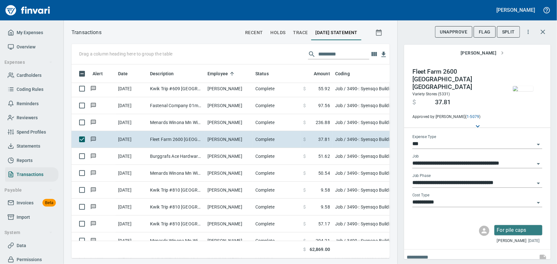
click at [521, 86] on img "button" at bounding box center [523, 88] width 20 height 5
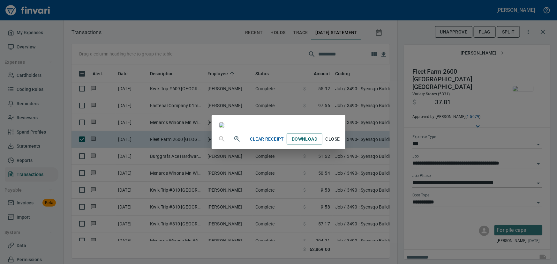
scroll to position [58, 0]
click at [340, 143] on span "Close" at bounding box center [332, 139] width 15 height 8
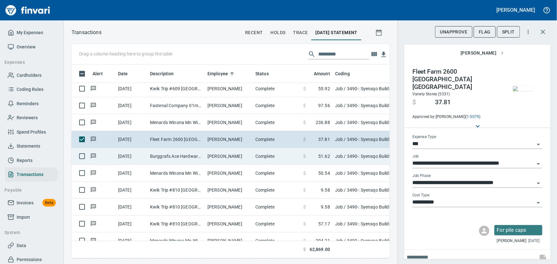
click at [192, 159] on td "Burggrafs Ace Hardware Winona MN" at bounding box center [176, 156] width 57 height 17
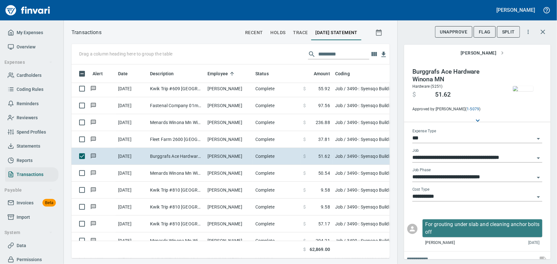
click at [517, 88] on img "button" at bounding box center [523, 88] width 20 height 5
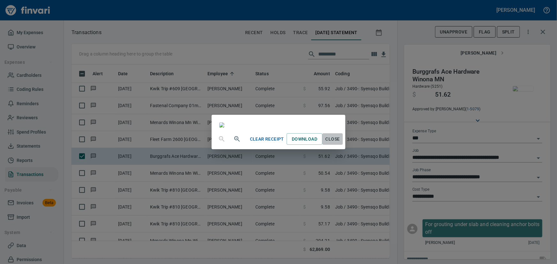
click at [340, 143] on span "Close" at bounding box center [332, 139] width 15 height 8
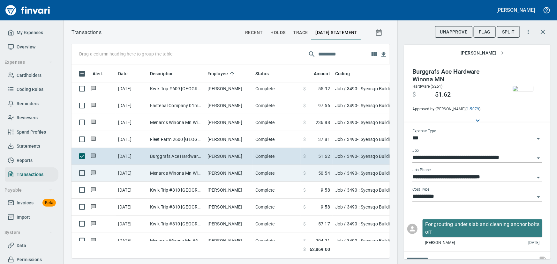
click at [204, 170] on td "Menards Winona Mn Winona MN" at bounding box center [176, 173] width 57 height 17
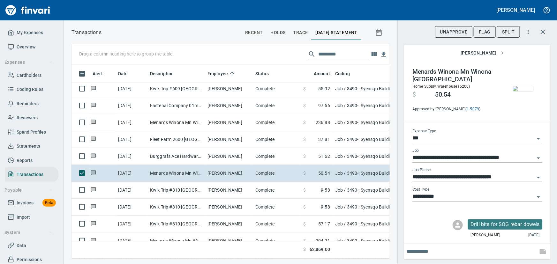
scroll to position [185, 310]
click at [522, 88] on img "button" at bounding box center [523, 88] width 20 height 5
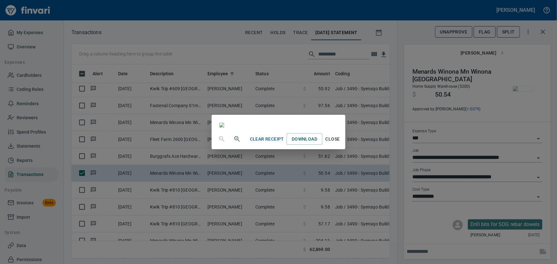
click at [234, 142] on icon "button" at bounding box center [236, 138] width 5 height 5
click at [340, 144] on span "Close" at bounding box center [332, 140] width 15 height 8
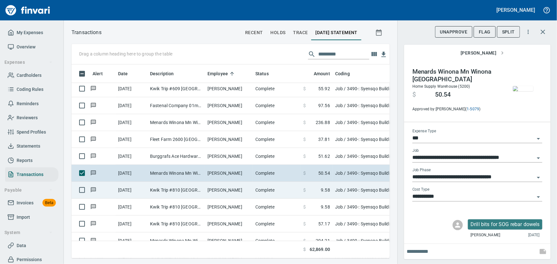
click at [170, 189] on td "Kwik Trip #810 Winona MN" at bounding box center [176, 190] width 57 height 17
type input "**********"
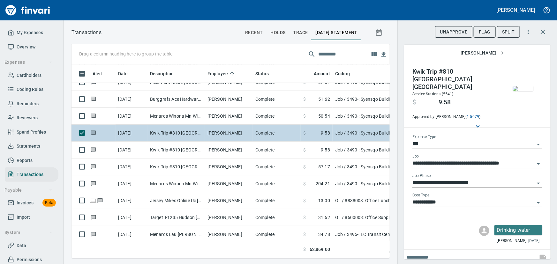
scroll to position [4675, 0]
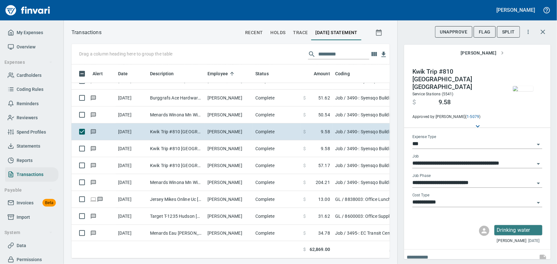
click at [518, 91] on img "button" at bounding box center [523, 88] width 20 height 5
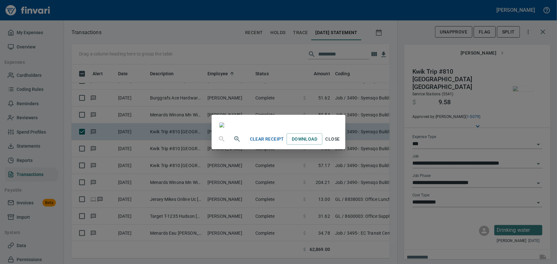
click at [340, 143] on span "Close" at bounding box center [332, 139] width 15 height 8
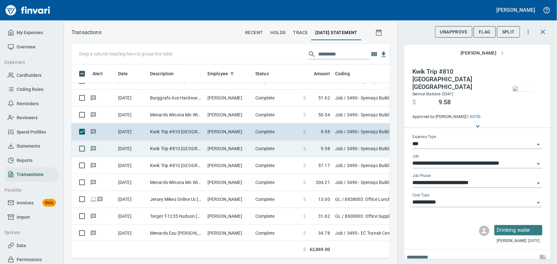
click at [185, 147] on td "Kwik Trip #810 Winona MN" at bounding box center [176, 149] width 57 height 17
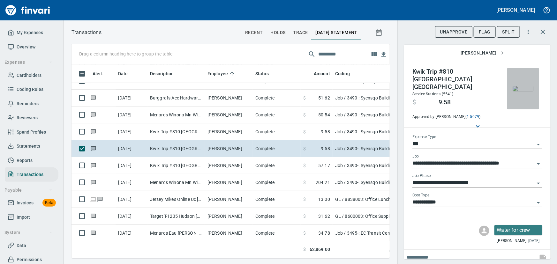
click at [516, 87] on img "button" at bounding box center [523, 88] width 20 height 5
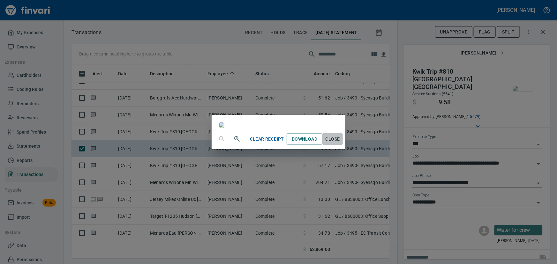
click at [340, 143] on span "Close" at bounding box center [332, 139] width 15 height 8
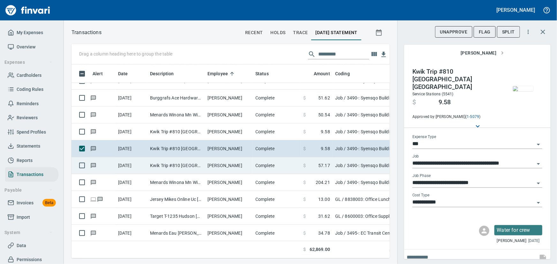
click at [164, 163] on td "Kwik Trip #810 Winona MN" at bounding box center [176, 165] width 57 height 17
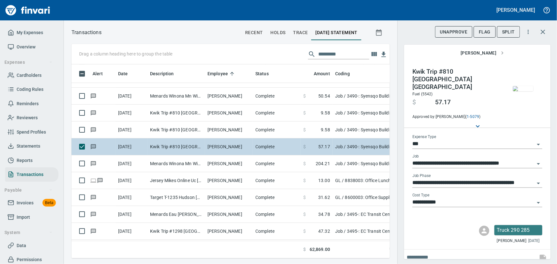
scroll to position [4704, 0]
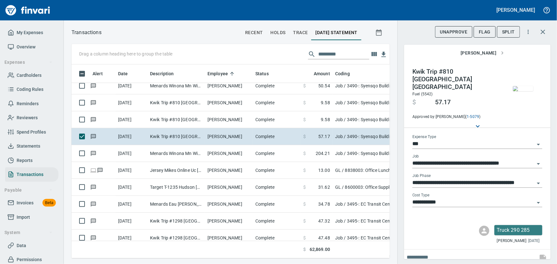
click at [510, 90] on span "button" at bounding box center [523, 88] width 27 height 5
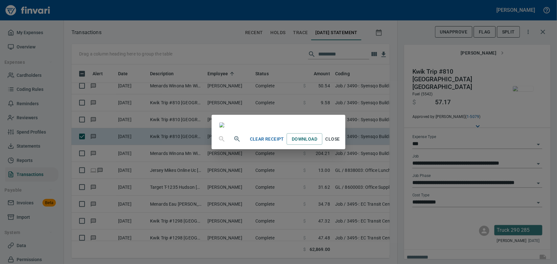
click at [340, 143] on span "Close" at bounding box center [332, 139] width 15 height 8
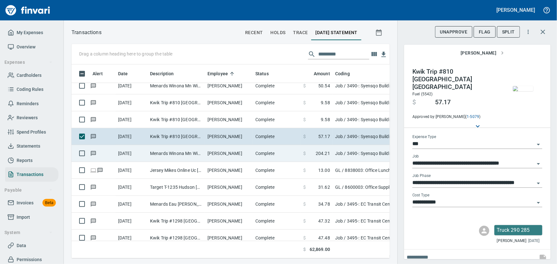
click at [193, 154] on td "Menards Winona Mn Winona MN" at bounding box center [176, 153] width 57 height 17
type input "**********"
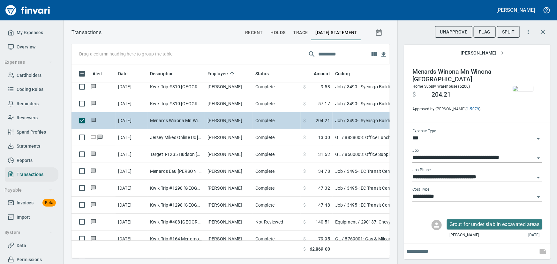
scroll to position [4762, 0]
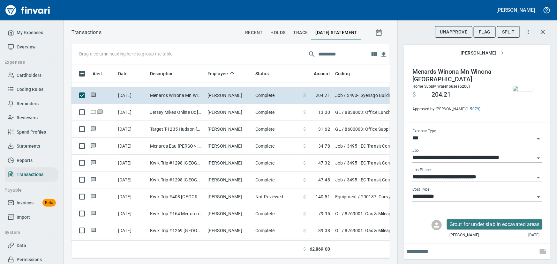
click at [519, 86] on img "button" at bounding box center [523, 88] width 20 height 5
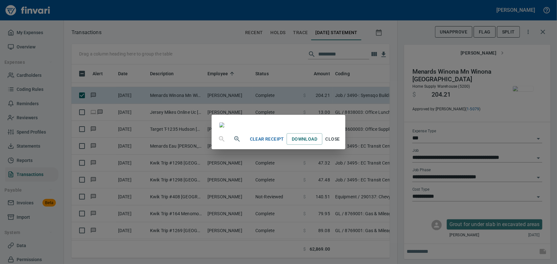
click at [340, 143] on span "Close" at bounding box center [332, 139] width 15 height 8
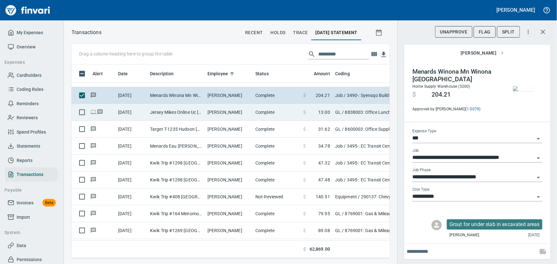
click at [204, 113] on td "Jersey Mikes Online Uc Manasquan NJ" at bounding box center [176, 112] width 57 height 17
type input "**"
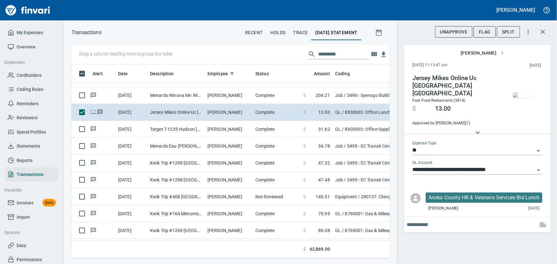
click at [516, 95] on img "button" at bounding box center [523, 95] width 20 height 5
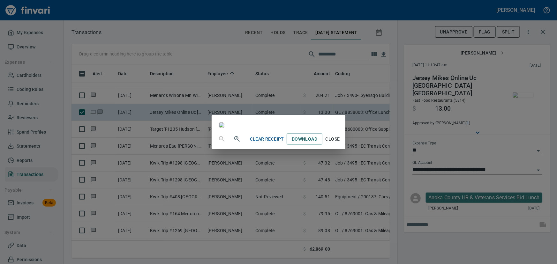
click at [340, 143] on span "Close" at bounding box center [332, 139] width 15 height 8
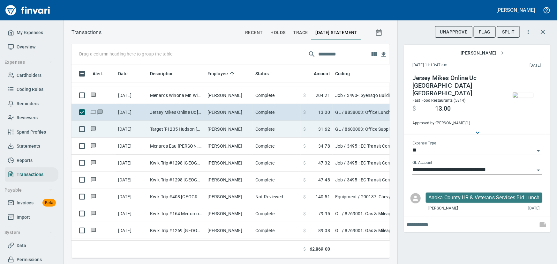
click at [187, 127] on td "Target T-1235 Hudson [GEOGRAPHIC_DATA]" at bounding box center [176, 129] width 57 height 17
type input "**********"
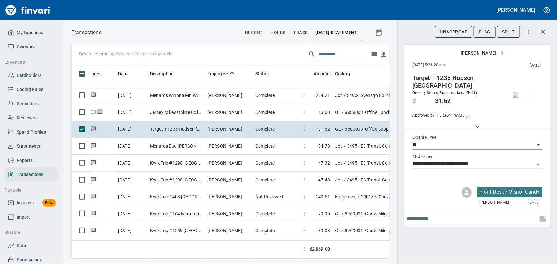
click at [526, 98] on img "button" at bounding box center [523, 95] width 20 height 5
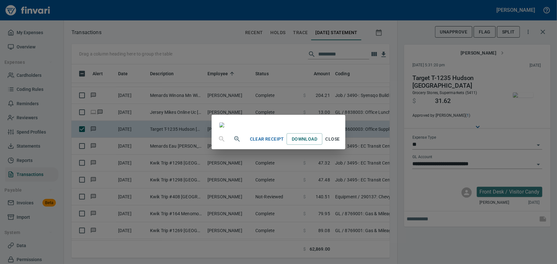
scroll to position [29, 0]
drag, startPoint x: 397, startPoint y: 244, endPoint x: 415, endPoint y: 258, distance: 22.6
click at [340, 143] on span "Close" at bounding box center [332, 139] width 15 height 8
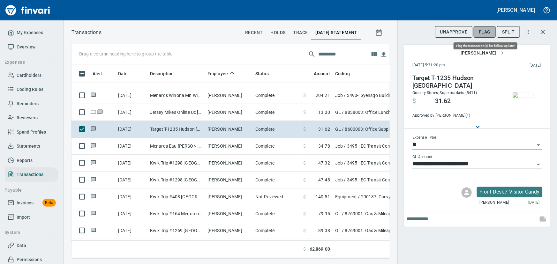
click at [488, 33] on span "Flag" at bounding box center [485, 32] width 12 height 8
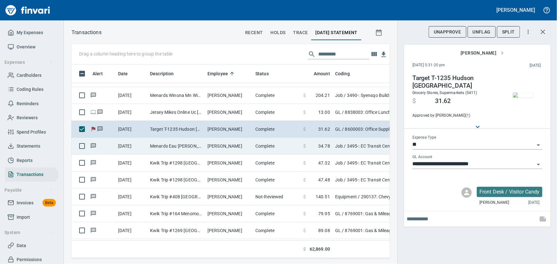
click at [189, 141] on td "Menards Eau [PERSON_NAME] [PERSON_NAME] Eau [PERSON_NAME]" at bounding box center [176, 146] width 57 height 17
type input "***"
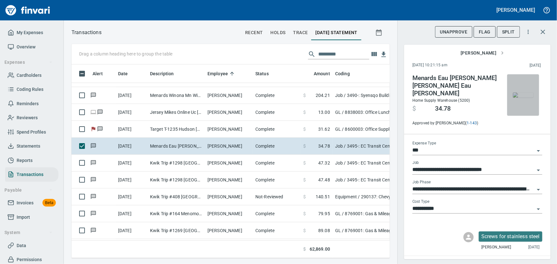
click at [524, 96] on img "button" at bounding box center [523, 95] width 20 height 5
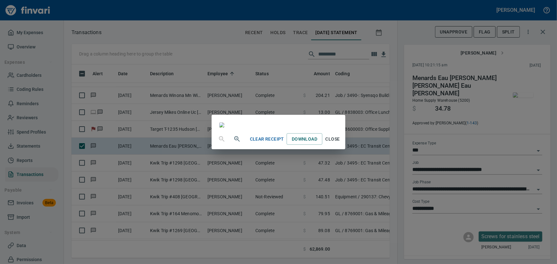
scroll to position [29, 0]
click at [340, 143] on span "Close" at bounding box center [332, 139] width 15 height 8
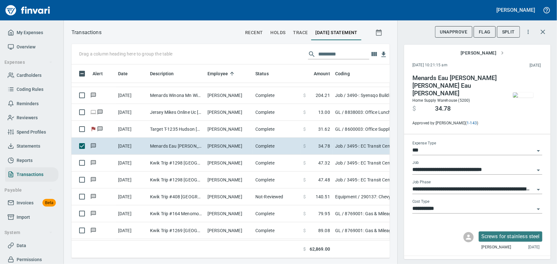
click at [535, 206] on icon "Open" at bounding box center [539, 210] width 8 height 8
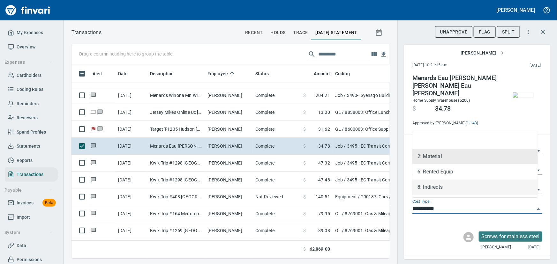
click at [419, 188] on li "8: Indirects" at bounding box center [476, 187] width 126 height 15
type input "**********"
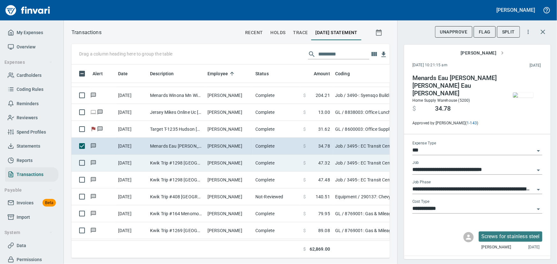
click at [153, 159] on td "Kwik Trip #1298 Mondovi WI" at bounding box center [176, 163] width 57 height 17
type input "**********"
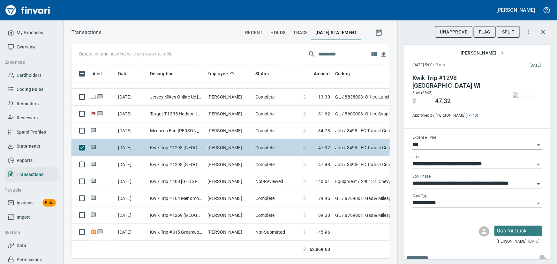
scroll to position [4791, 0]
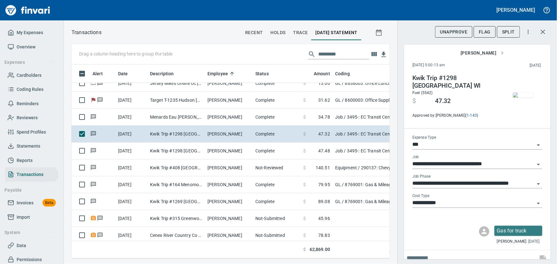
click at [521, 93] on img "button" at bounding box center [523, 95] width 20 height 5
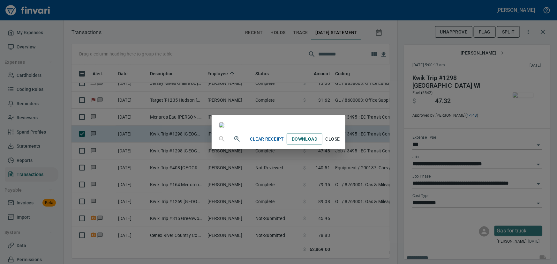
scroll to position [87, 0]
click at [340, 143] on span "Close" at bounding box center [332, 139] width 15 height 8
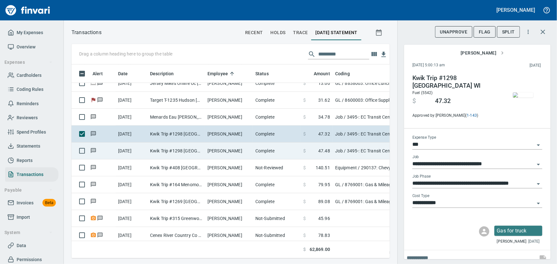
click at [169, 150] on td "Kwik Trip #1298 Mondovi WI" at bounding box center [176, 151] width 57 height 17
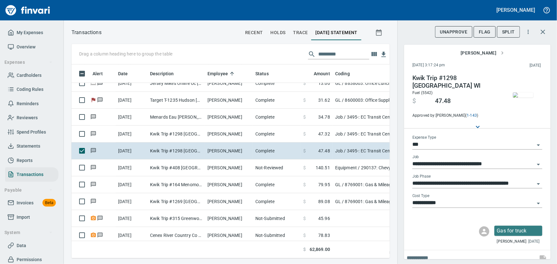
click at [517, 93] on img "button" at bounding box center [523, 95] width 20 height 5
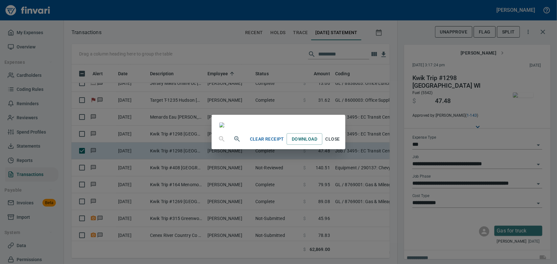
scroll to position [58, 0]
click at [340, 143] on span "Close" at bounding box center [332, 139] width 15 height 8
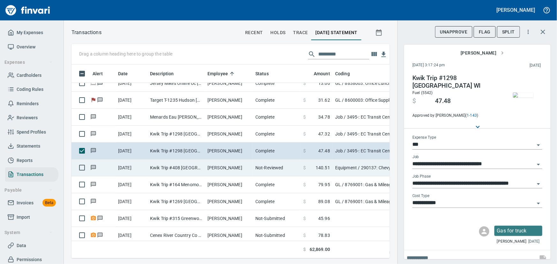
click at [156, 168] on td "Kwik Trip #408 Woodbury MN" at bounding box center [176, 168] width 57 height 17
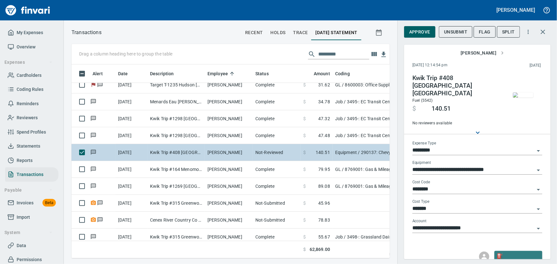
scroll to position [4820, 0]
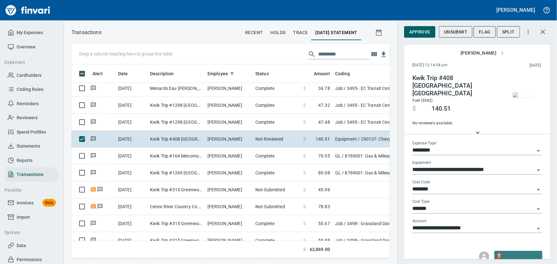
click at [521, 93] on img "button" at bounding box center [523, 95] width 20 height 5
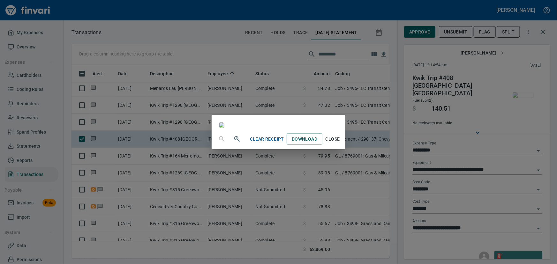
click at [340, 143] on span "Close" at bounding box center [332, 139] width 15 height 8
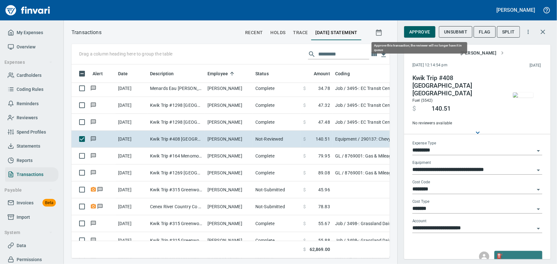
click at [424, 34] on span "Approve" at bounding box center [419, 32] width 21 height 8
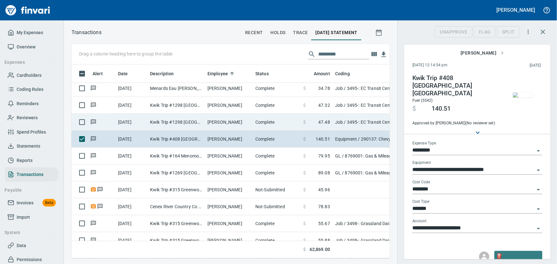
scroll to position [185, 310]
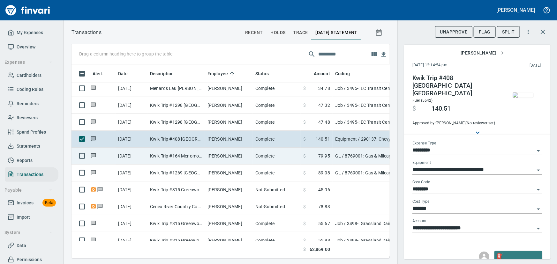
click at [208, 152] on td "Justin Geissler" at bounding box center [229, 156] width 48 height 17
type input "**"
type input "**********"
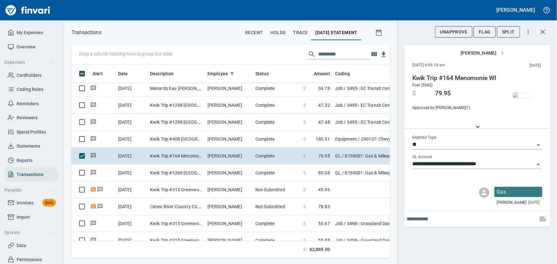
click at [525, 96] on img "button" at bounding box center [523, 95] width 20 height 5
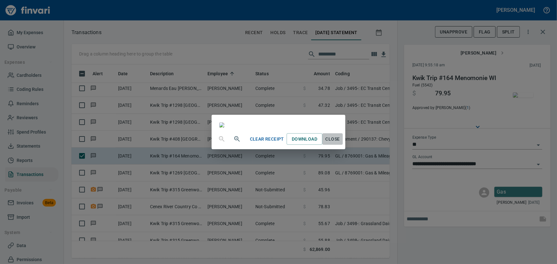
click at [340, 143] on span "Close" at bounding box center [332, 139] width 15 height 8
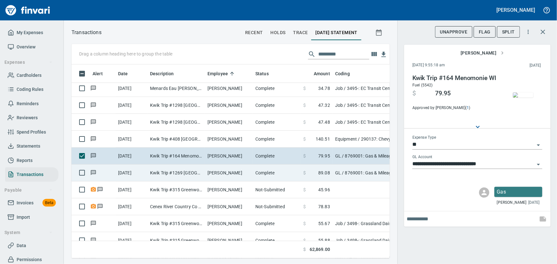
click at [188, 175] on td "Kwik Trip #1269 [GEOGRAPHIC_DATA] WI" at bounding box center [176, 173] width 57 height 17
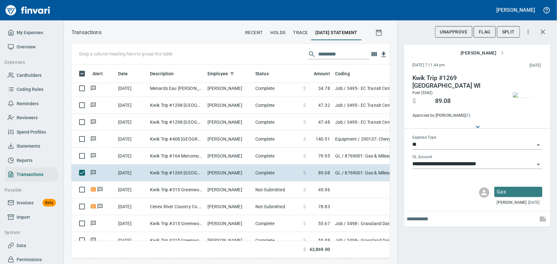
click at [524, 93] on img "button" at bounding box center [523, 95] width 20 height 5
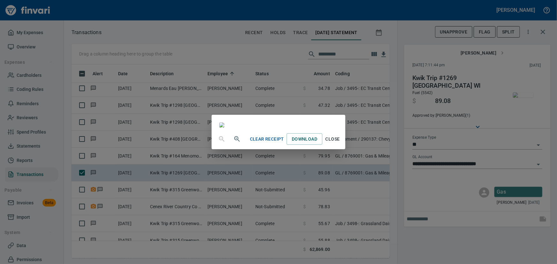
click at [340, 143] on span "Close" at bounding box center [332, 139] width 15 height 8
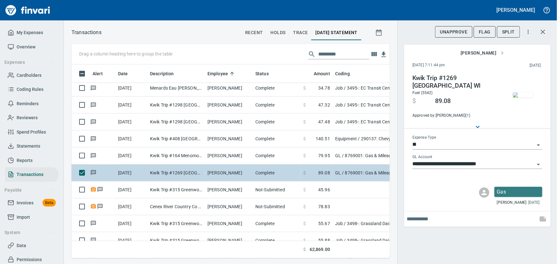
scroll to position [4849, 0]
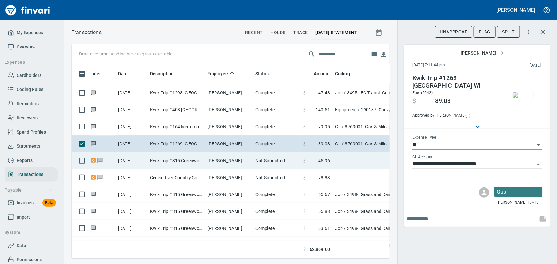
click at [185, 161] on td "Kwik Trip #315 Greenwood [GEOGRAPHIC_DATA]" at bounding box center [176, 161] width 57 height 17
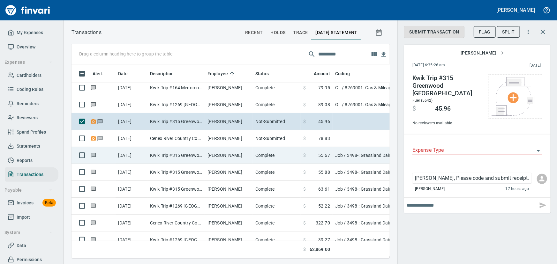
scroll to position [4878, 0]
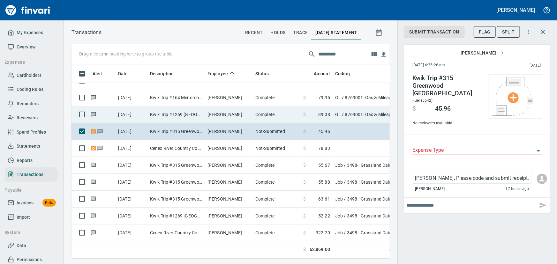
click at [173, 115] on td "Kwik Trip #1269 [GEOGRAPHIC_DATA] WI" at bounding box center [176, 114] width 57 height 17
type input "**"
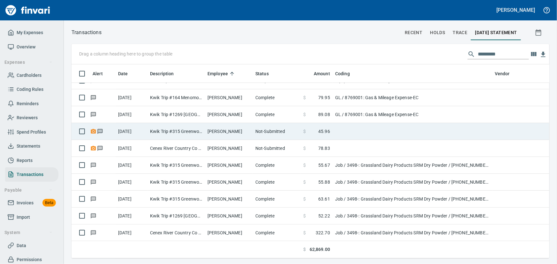
scroll to position [0, 0]
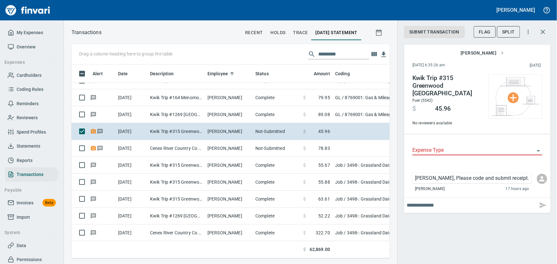
scroll to position [185, 310]
click at [489, 33] on span "Flag" at bounding box center [485, 32] width 12 height 8
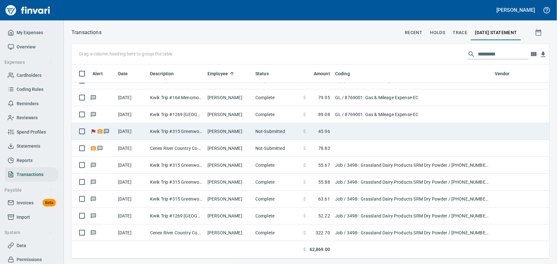
scroll to position [0, 0]
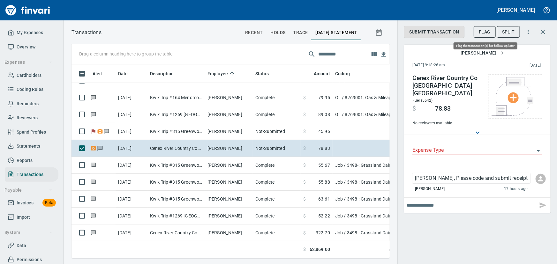
click at [485, 31] on span "Flag" at bounding box center [485, 32] width 12 height 8
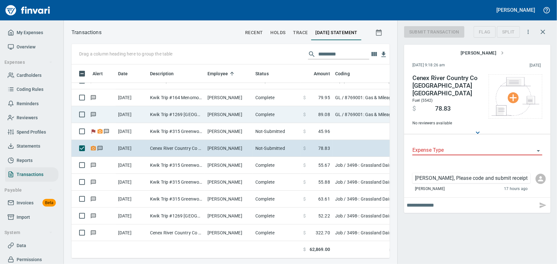
scroll to position [185, 310]
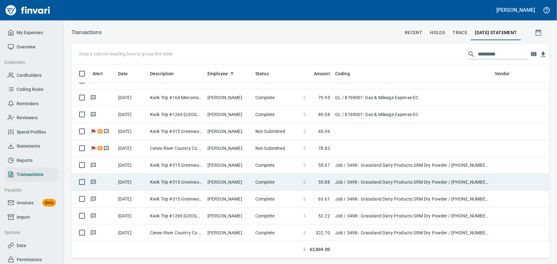
scroll to position [0, 0]
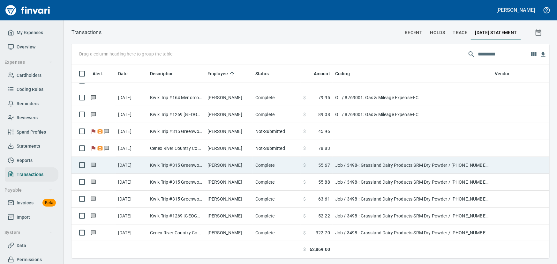
click at [154, 165] on td "Kwik Trip #315 Greenwood [GEOGRAPHIC_DATA]" at bounding box center [176, 165] width 57 height 17
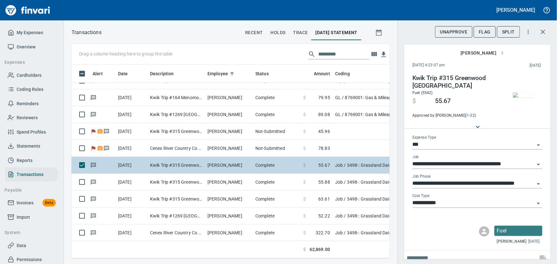
scroll to position [185, 310]
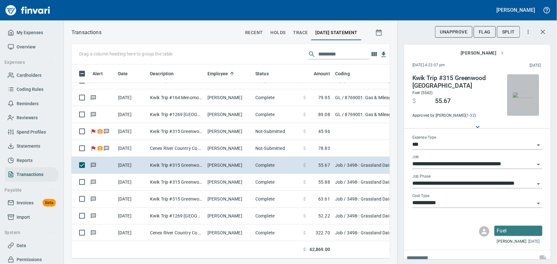
click at [517, 98] on img "button" at bounding box center [523, 95] width 20 height 5
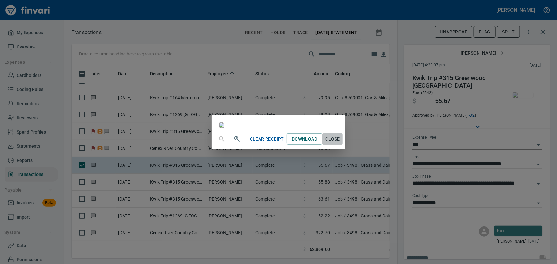
click at [340, 143] on span "Close" at bounding box center [332, 139] width 15 height 8
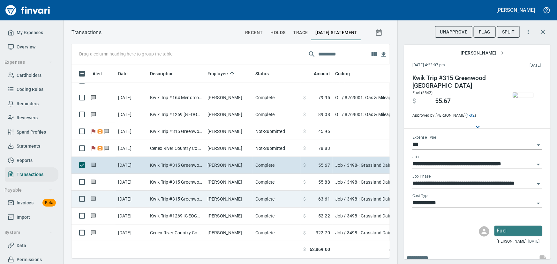
scroll to position [4907, 0]
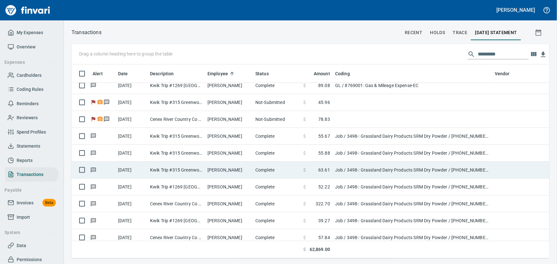
scroll to position [0, 0]
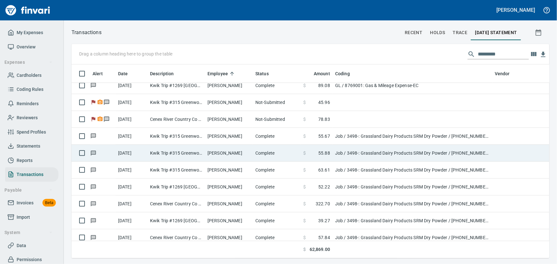
click at [191, 154] on td "Kwik Trip #315 Greenwood [GEOGRAPHIC_DATA]" at bounding box center [176, 153] width 57 height 17
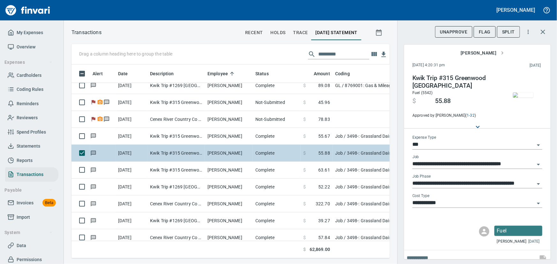
scroll to position [185, 310]
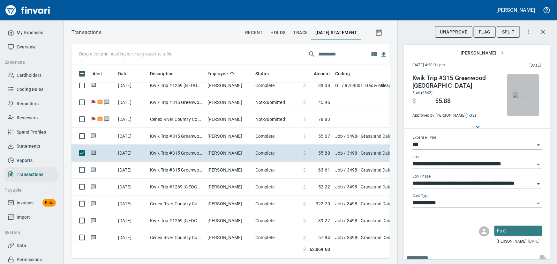
click at [532, 93] on span "button" at bounding box center [523, 95] width 27 height 5
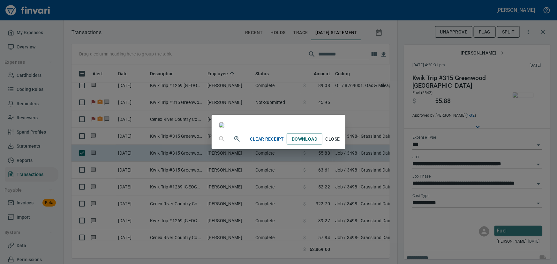
click at [340, 143] on span "Close" at bounding box center [332, 139] width 15 height 8
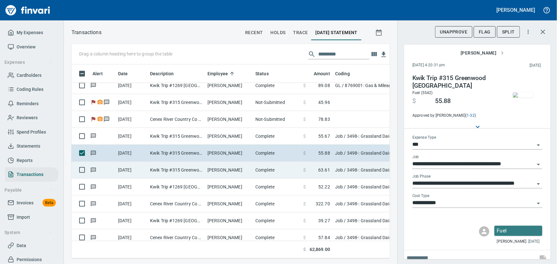
click at [160, 168] on td "Kwik Trip #315 Greenwood [GEOGRAPHIC_DATA]" at bounding box center [176, 170] width 57 height 17
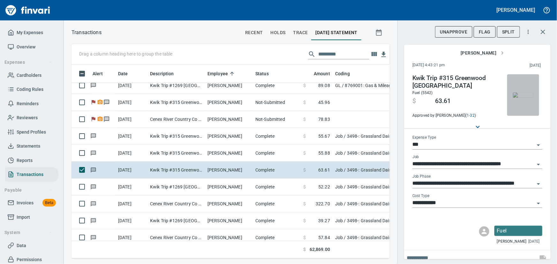
click at [519, 96] on img "button" at bounding box center [523, 95] width 20 height 5
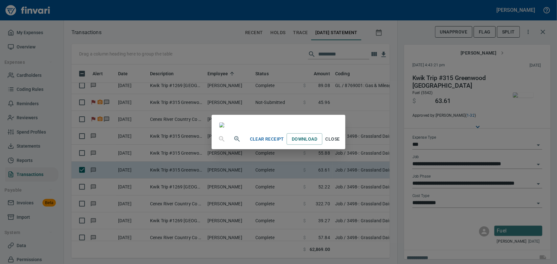
click at [340, 143] on span "Close" at bounding box center [332, 139] width 15 height 8
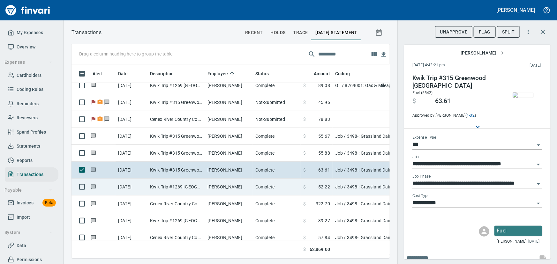
click at [188, 184] on td "Kwik Trip #1269 [GEOGRAPHIC_DATA] WI" at bounding box center [176, 187] width 57 height 17
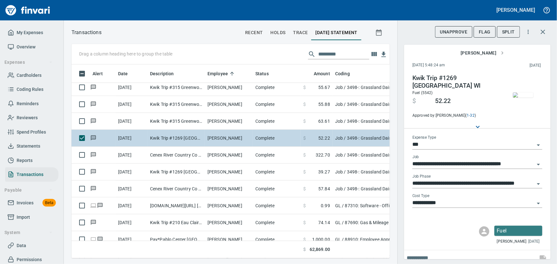
scroll to position [4965, 0]
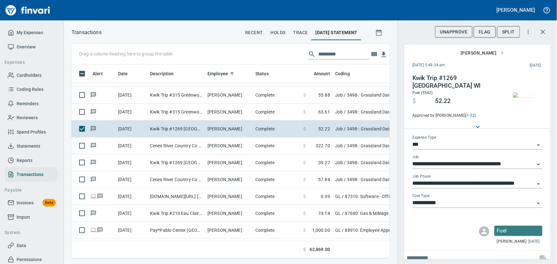
click at [523, 93] on img "button" at bounding box center [523, 95] width 20 height 5
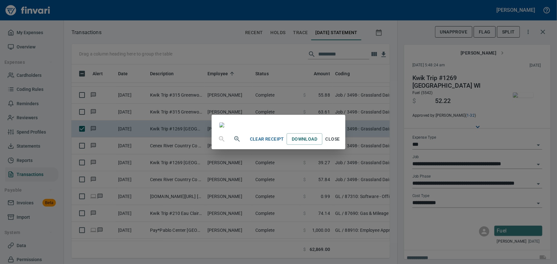
click at [346, 149] on div "Clear Receipt Download Close" at bounding box center [279, 139] width 134 height 20
click at [340, 143] on span "Close" at bounding box center [332, 139] width 15 height 8
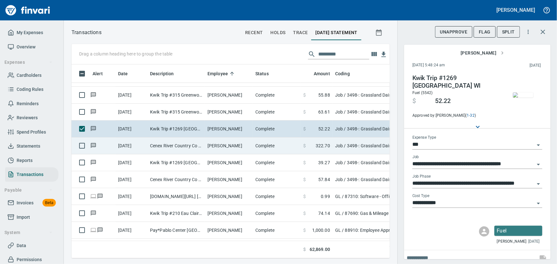
click at [151, 143] on td "Cenex River Country Co [GEOGRAPHIC_DATA] [GEOGRAPHIC_DATA]" at bounding box center [176, 146] width 57 height 17
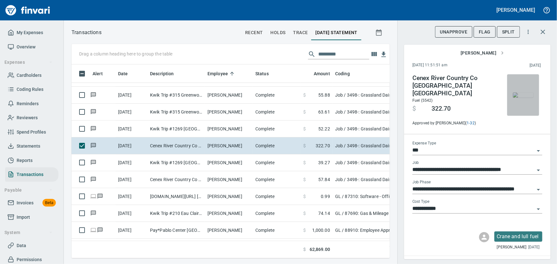
click at [519, 95] on img "button" at bounding box center [523, 95] width 20 height 5
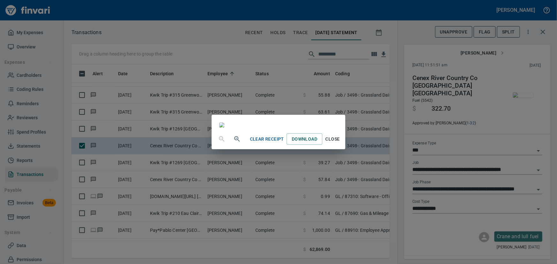
click at [340, 143] on span "Close" at bounding box center [332, 139] width 15 height 8
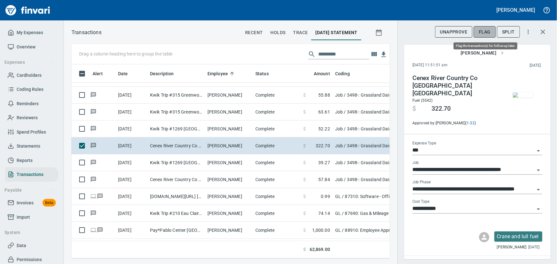
click at [485, 32] on span "Flag" at bounding box center [485, 32] width 12 height 8
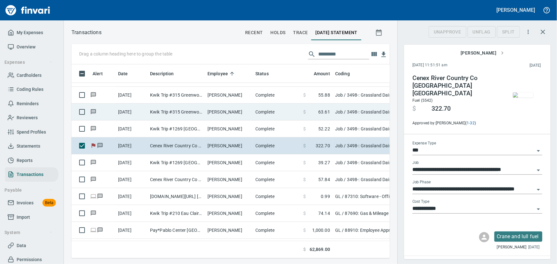
scroll to position [185, 310]
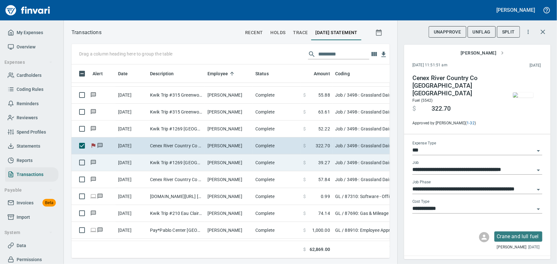
click at [170, 161] on td "Kwik Trip #1269 [GEOGRAPHIC_DATA] WI" at bounding box center [176, 163] width 57 height 17
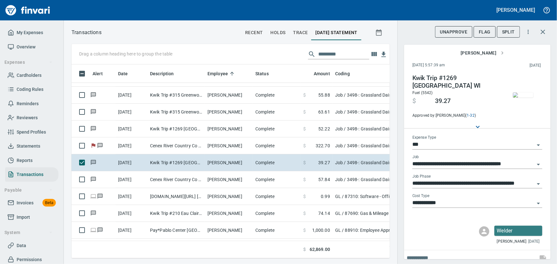
click at [515, 93] on img "button" at bounding box center [523, 95] width 20 height 5
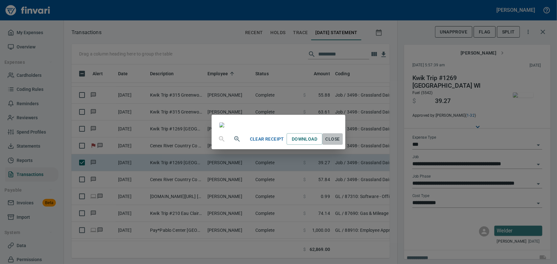
click at [340, 143] on span "Close" at bounding box center [332, 139] width 15 height 8
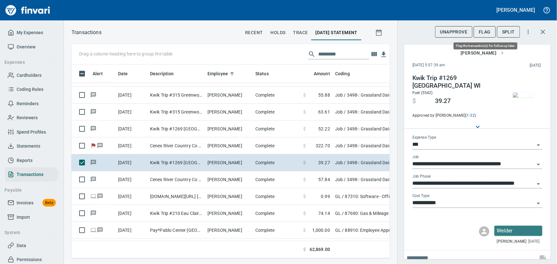
click at [489, 34] on span "Flag" at bounding box center [485, 32] width 12 height 8
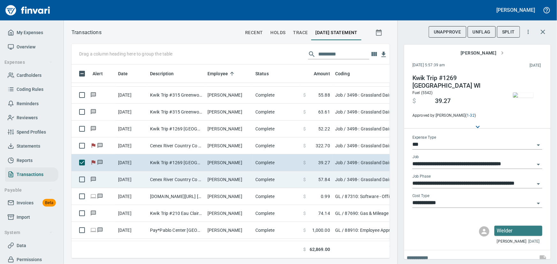
click at [176, 180] on td "Cenex River Country Co [GEOGRAPHIC_DATA] [GEOGRAPHIC_DATA]" at bounding box center [176, 180] width 57 height 17
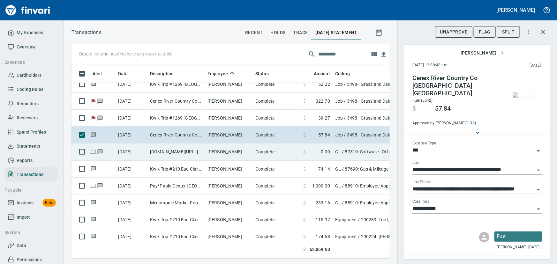
scroll to position [5023, 0]
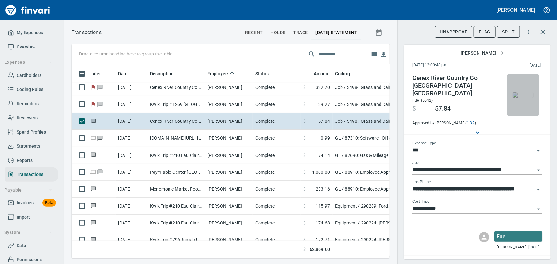
click at [517, 98] on img "button" at bounding box center [523, 95] width 20 height 5
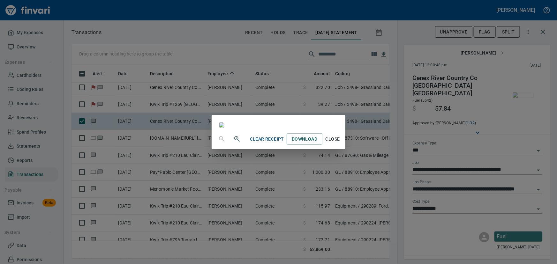
click at [340, 143] on span "Close" at bounding box center [332, 139] width 15 height 8
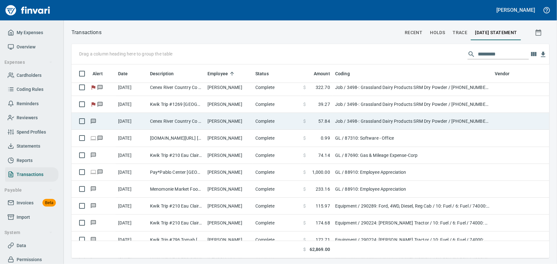
scroll to position [185, 468]
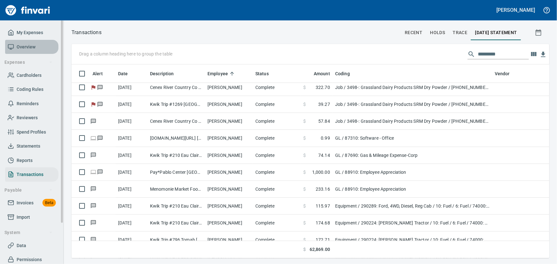
click at [30, 47] on span "Overview" at bounding box center [26, 47] width 19 height 8
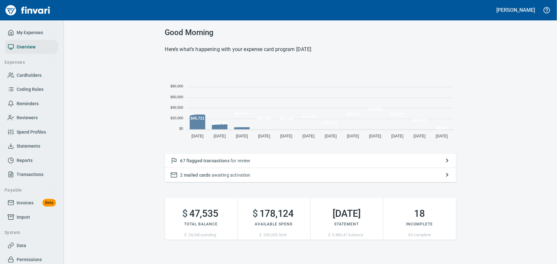
scroll to position [80, 287]
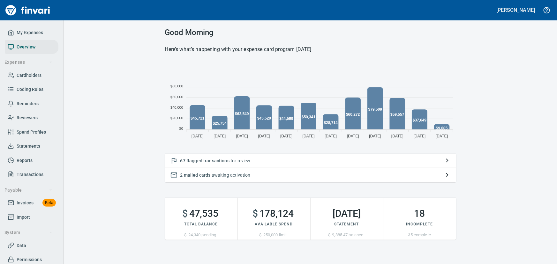
click at [209, 159] on span "flagged transactions" at bounding box center [208, 160] width 43 height 5
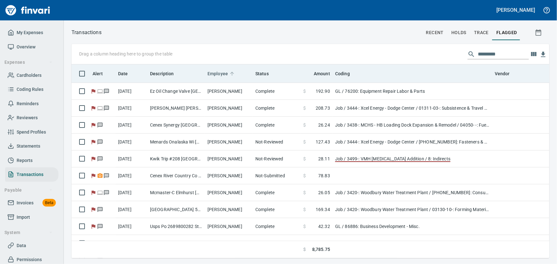
scroll to position [185, 470]
click at [219, 73] on span "Employee" at bounding box center [218, 74] width 20 height 8
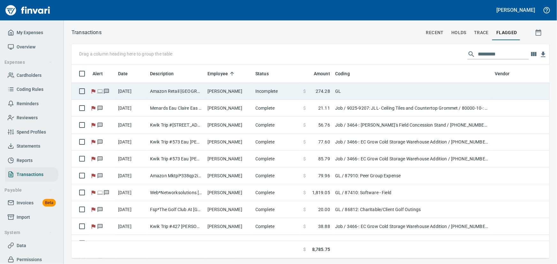
click at [222, 93] on td "[PERSON_NAME]" at bounding box center [229, 91] width 48 height 17
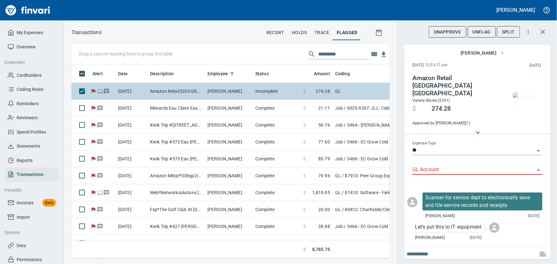
scroll to position [185, 310]
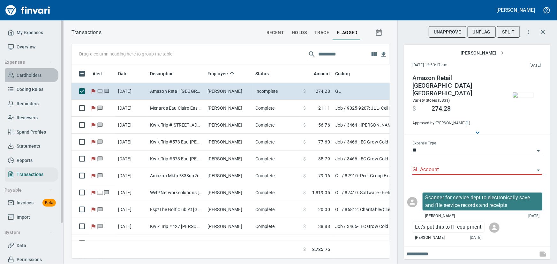
click at [32, 75] on span "Cardholders" at bounding box center [29, 76] width 25 height 8
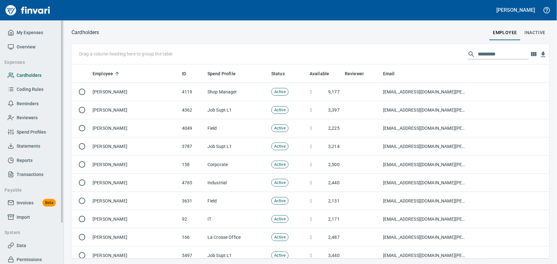
scroll to position [190, 470]
click at [21, 133] on span "Spend Profiles" at bounding box center [31, 132] width 29 height 8
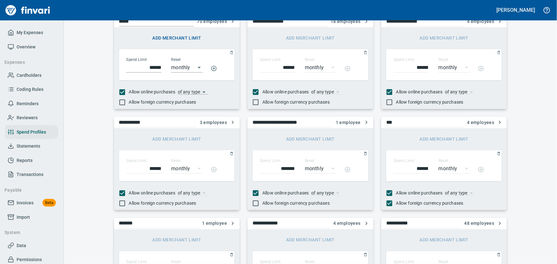
scroll to position [290, 0]
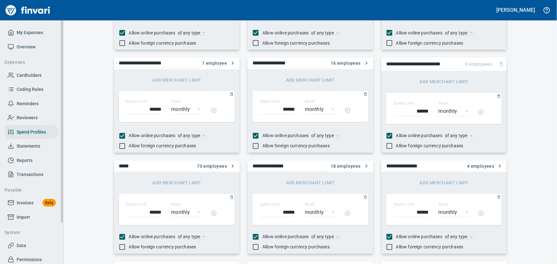
click at [32, 87] on span "Coding Rules" at bounding box center [30, 90] width 27 height 8
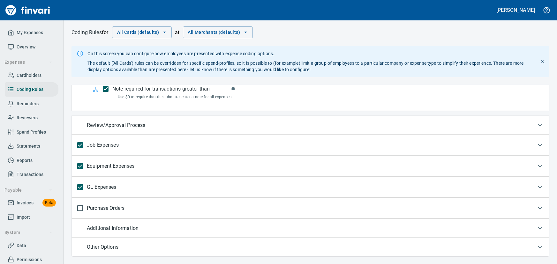
scroll to position [126, 0]
click at [100, 185] on p "GL Expenses" at bounding box center [102, 186] width 30 height 12
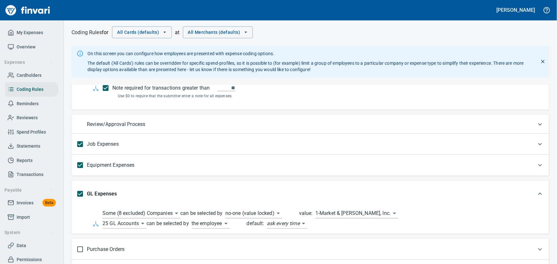
click at [141, 223] on body "Laurie Myhre My Expenses Overview Expenses Cardholders Coding Rules Reminders R…" at bounding box center [278, 132] width 557 height 264
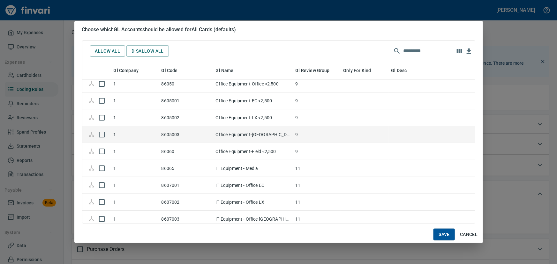
scroll to position [4355, 0]
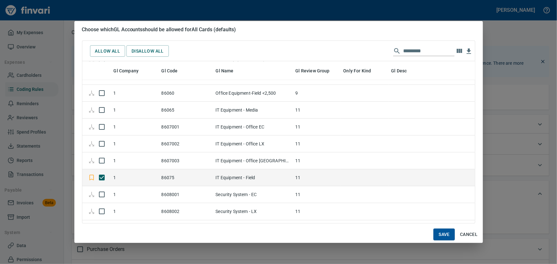
click at [444, 234] on span "Save" at bounding box center [444, 235] width 11 height 8
type input "**********"
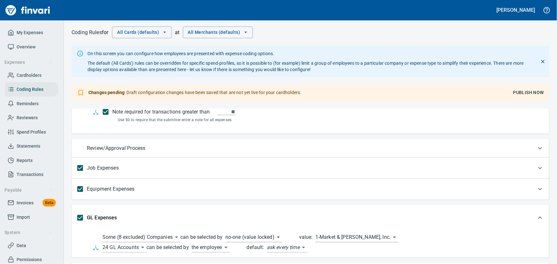
click at [521, 93] on span "Publish Now" at bounding box center [529, 93] width 31 height 8
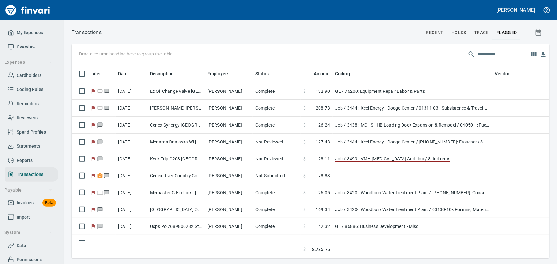
scroll to position [185, 470]
click at [29, 44] on span "Overview" at bounding box center [26, 47] width 19 height 8
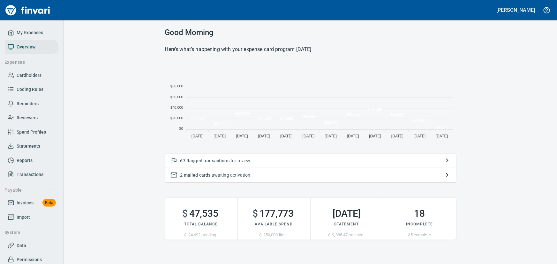
scroll to position [80, 287]
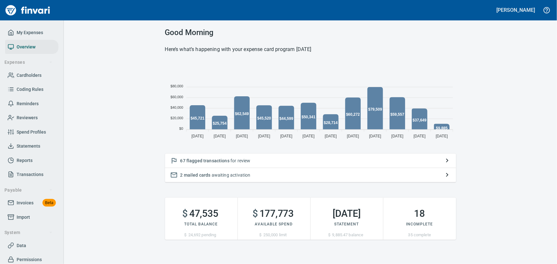
click at [217, 160] on span "flagged transactions" at bounding box center [208, 160] width 43 height 5
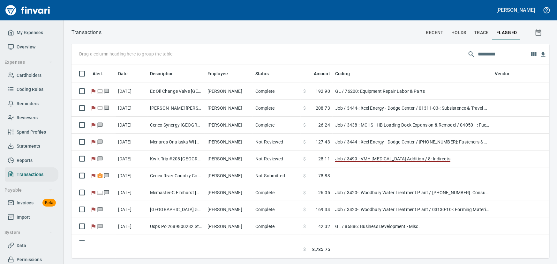
scroll to position [0, 0]
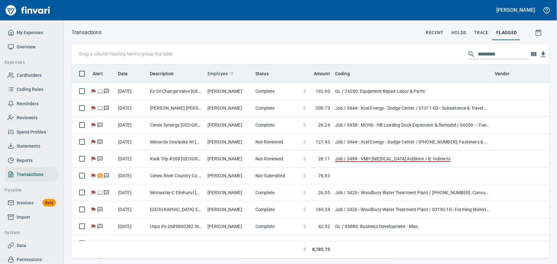
click at [219, 72] on span "Employee" at bounding box center [218, 74] width 20 height 8
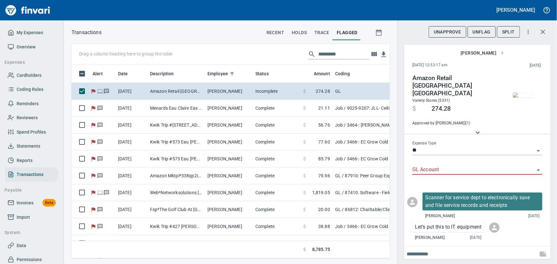
scroll to position [185, 310]
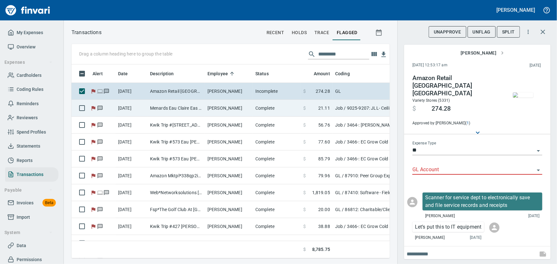
click at [158, 109] on td "Menards Eau Claire Eas Eau Claire WI" at bounding box center [176, 108] width 57 height 17
type input "***"
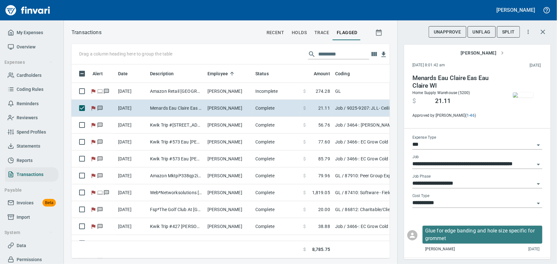
click at [503, 245] on div "Glue for edge banding and hole size specific for grommet Aaron Parpart 15 days …" at bounding box center [483, 239] width 120 height 27
click at [524, 98] on img "button" at bounding box center [523, 95] width 20 height 5
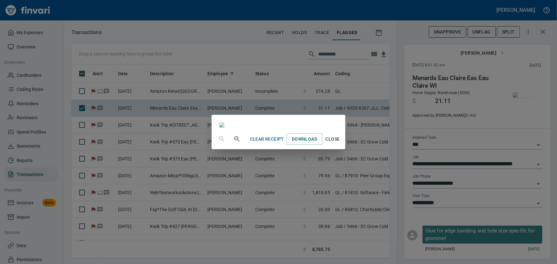
click at [340, 143] on span "Close" at bounding box center [332, 139] width 15 height 8
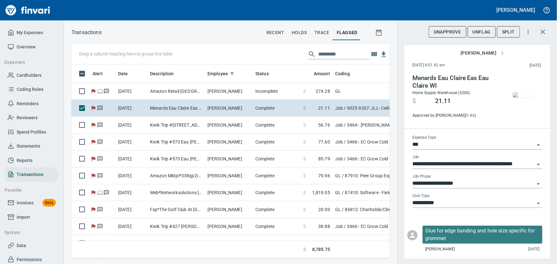
click at [485, 32] on span "UnFlag" at bounding box center [482, 32] width 18 height 8
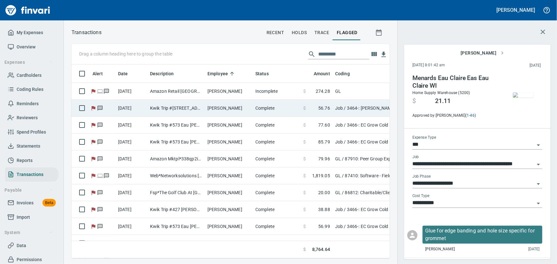
click at [156, 107] on td "Kwik Trip #[STREET_ADDRESS]" at bounding box center [176, 108] width 57 height 17
type input "**********"
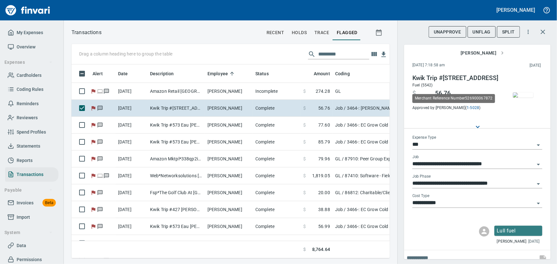
scroll to position [185, 310]
click at [521, 98] on img "button" at bounding box center [523, 95] width 20 height 5
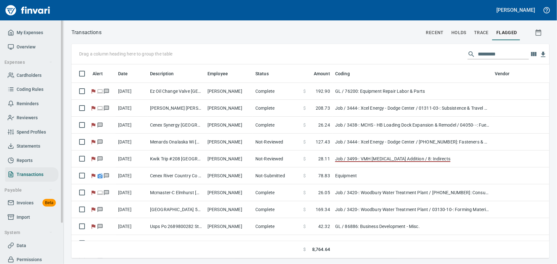
scroll to position [185, 470]
click at [22, 43] on span "Overview" at bounding box center [26, 47] width 19 height 8
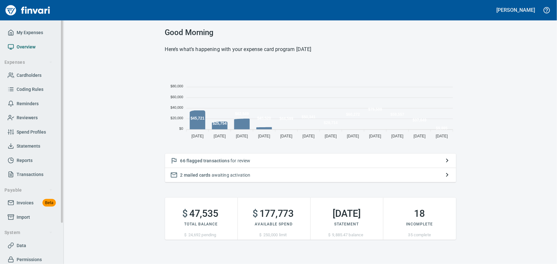
scroll to position [80, 287]
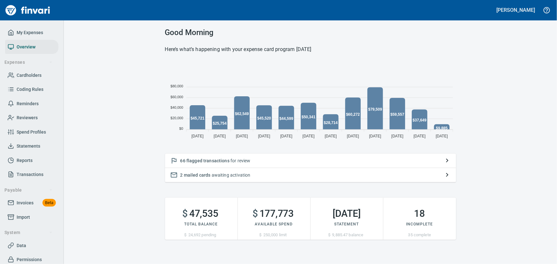
click at [216, 161] on span "flagged transactions" at bounding box center [208, 160] width 43 height 5
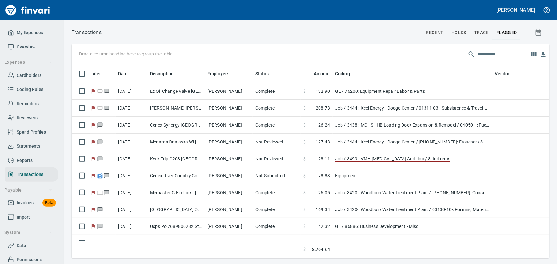
scroll to position [185, 470]
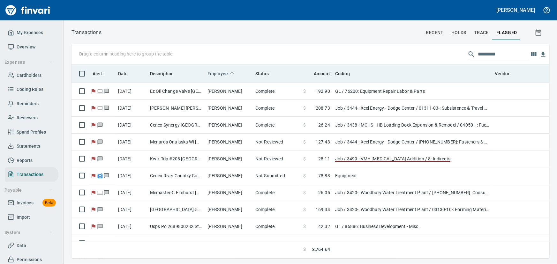
click at [223, 74] on span "Employee" at bounding box center [218, 74] width 20 height 8
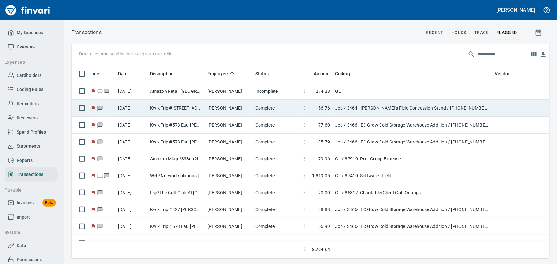
click at [215, 108] on td "[PERSON_NAME]" at bounding box center [229, 108] width 48 height 17
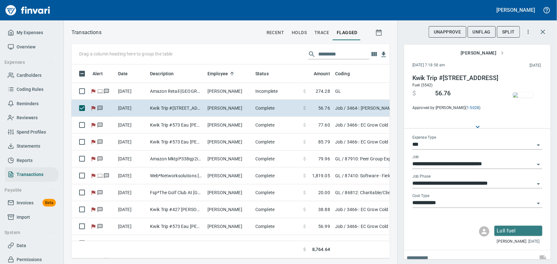
scroll to position [185, 310]
click at [522, 96] on img "button" at bounding box center [523, 95] width 20 height 5
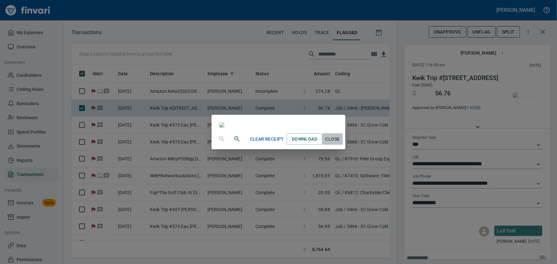
click at [340, 143] on span "Close" at bounding box center [332, 139] width 15 height 8
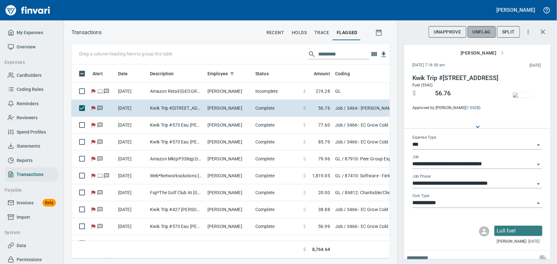
click at [486, 30] on span "UnFlag" at bounding box center [482, 32] width 18 height 8
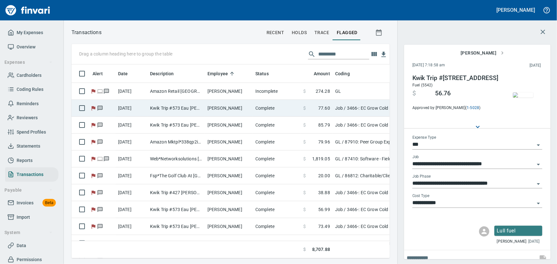
click at [141, 109] on td "[DATE]" at bounding box center [132, 108] width 32 height 17
type input "**********"
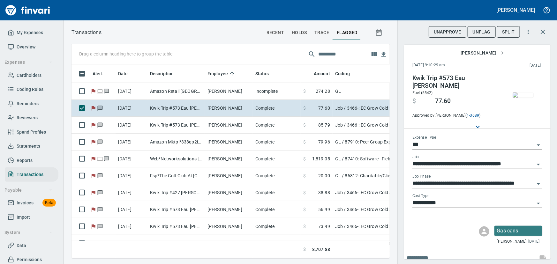
click at [514, 98] on img "button" at bounding box center [523, 95] width 20 height 5
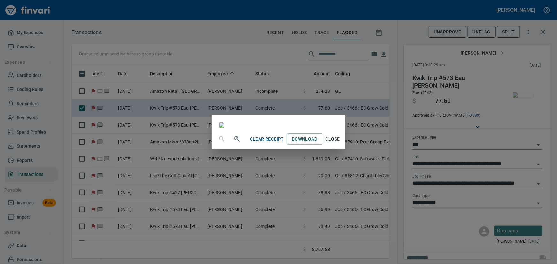
scroll to position [58, 0]
click at [340, 143] on span "Close" at bounding box center [332, 139] width 15 height 8
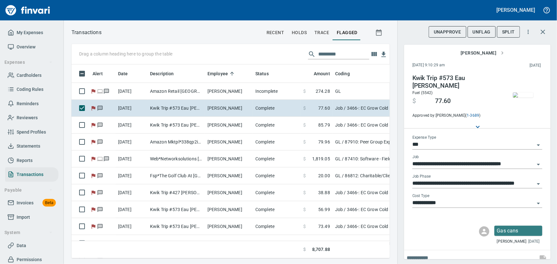
click at [488, 32] on span "UnFlag" at bounding box center [482, 32] width 18 height 8
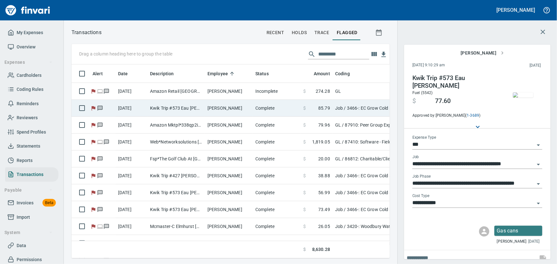
click at [223, 105] on td "[PERSON_NAME]" at bounding box center [229, 108] width 48 height 17
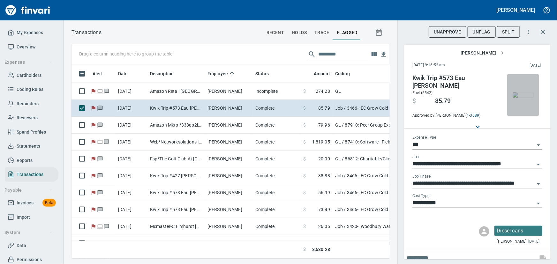
click at [523, 96] on img "button" at bounding box center [523, 95] width 20 height 5
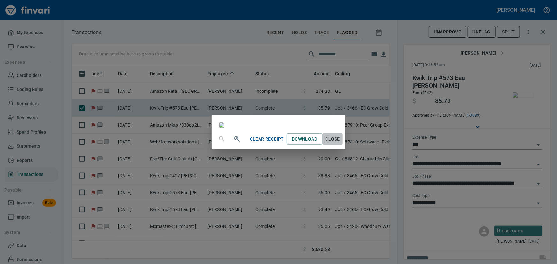
click at [340, 143] on span "Close" at bounding box center [332, 139] width 15 height 8
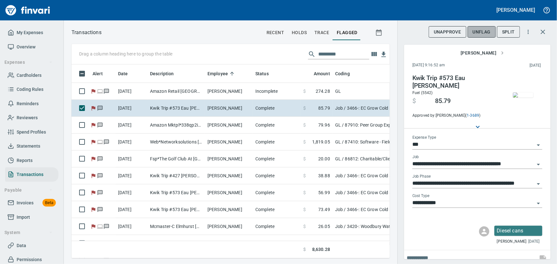
click at [482, 31] on span "UnFlag" at bounding box center [482, 32] width 18 height 8
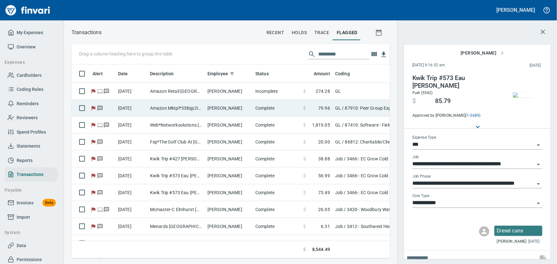
click at [176, 104] on td "Amazon Mktpl*338qp2i13" at bounding box center [176, 108] width 57 height 17
type input "**"
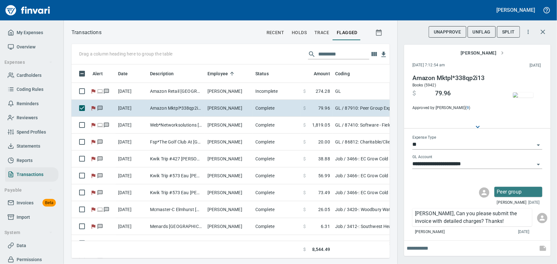
click at [523, 96] on img "button" at bounding box center [523, 95] width 20 height 5
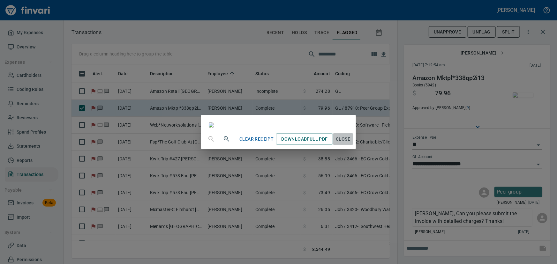
click at [351, 143] on span "Close" at bounding box center [343, 139] width 15 height 8
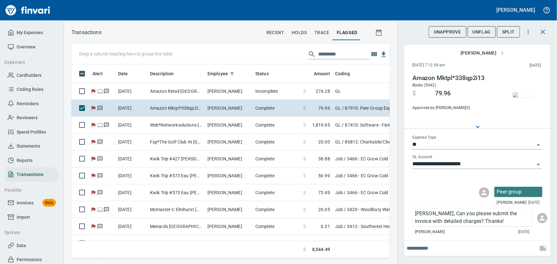
click at [483, 31] on span "UnFlag" at bounding box center [482, 32] width 18 height 8
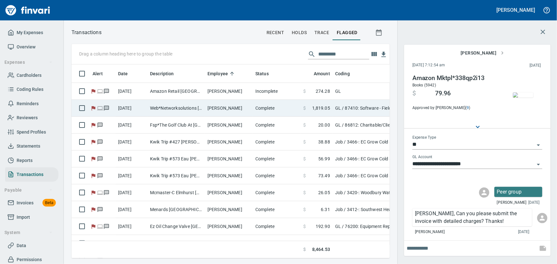
click at [187, 105] on td "Web*Networksolutions [GEOGRAPHIC_DATA] [GEOGRAPHIC_DATA]" at bounding box center [176, 108] width 57 height 17
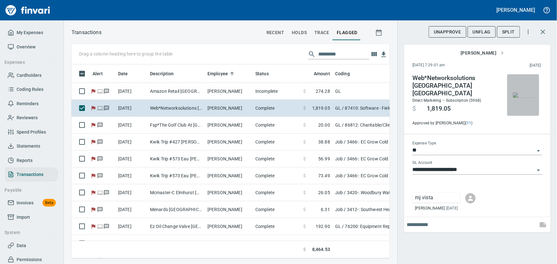
click at [522, 94] on img "button" at bounding box center [523, 95] width 20 height 5
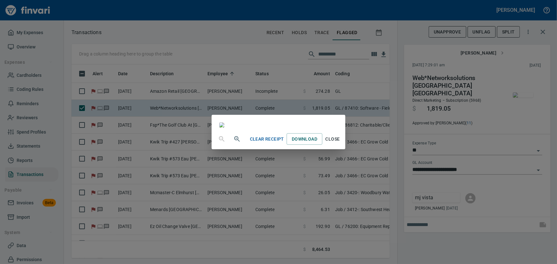
scroll to position [203, 0]
click at [340, 143] on span "Close" at bounding box center [332, 139] width 15 height 8
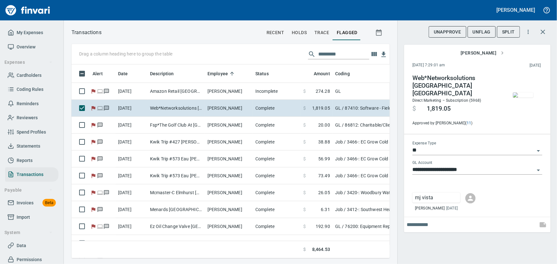
click at [522, 96] on img "button" at bounding box center [523, 95] width 20 height 5
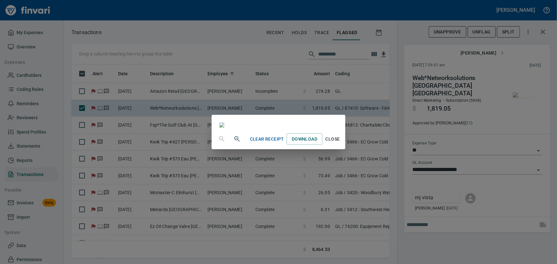
click at [225, 123] on img at bounding box center [221, 125] width 5 height 5
click at [340, 143] on span "Close" at bounding box center [332, 139] width 15 height 8
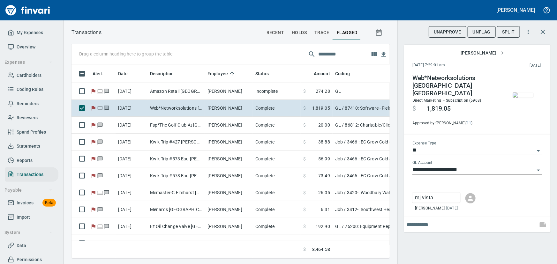
click at [479, 29] on span "UnFlag" at bounding box center [482, 32] width 18 height 8
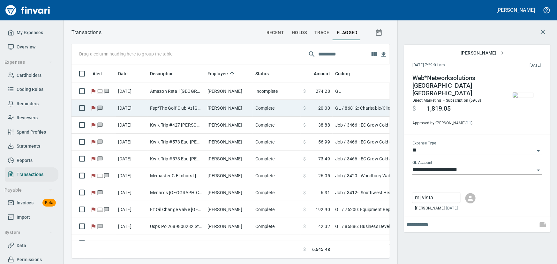
click at [164, 105] on td "Fsp*The Golf Club At [GEOGRAPHIC_DATA] WI" at bounding box center [176, 108] width 57 height 17
type input "**********"
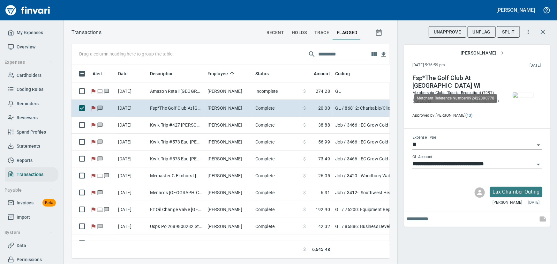
scroll to position [185, 310]
click at [478, 31] on span "UnFlag" at bounding box center [482, 32] width 18 height 8
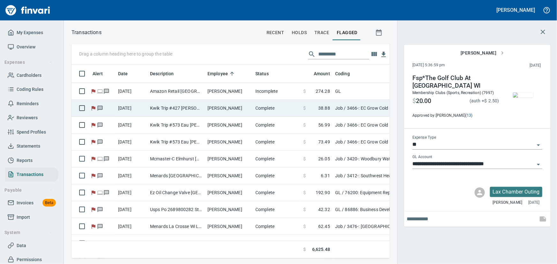
click at [183, 105] on td "Kwik Trip #427 [PERSON_NAME] [GEOGRAPHIC_DATA]" at bounding box center [176, 108] width 57 height 17
type input "***"
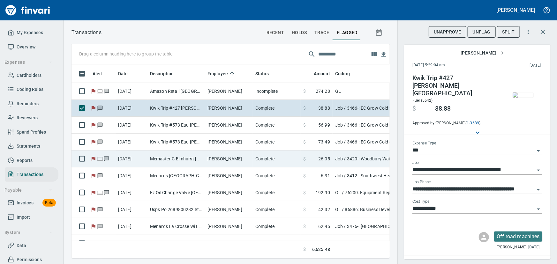
click at [174, 157] on td "Mcmaster-C Elmhurst [GEOGRAPHIC_DATA]" at bounding box center [176, 159] width 57 height 17
type input "**********"
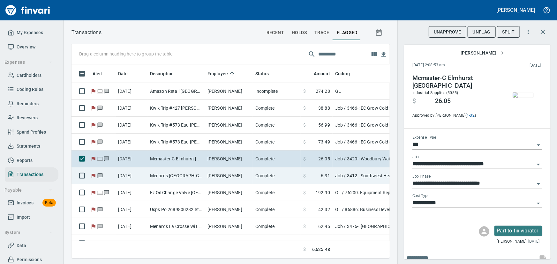
click at [170, 173] on td "Menards [GEOGRAPHIC_DATA] [GEOGRAPHIC_DATA] [GEOGRAPHIC_DATA] [GEOGRAPHIC_DATA]" at bounding box center [176, 176] width 57 height 17
type input "**********"
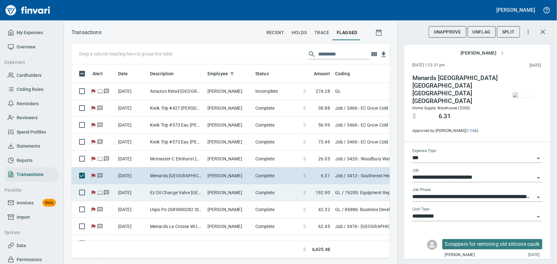
click at [171, 191] on td "Ez Oil Change Valve [GEOGRAPHIC_DATA] [GEOGRAPHIC_DATA]" at bounding box center [176, 193] width 57 height 17
type input "**"
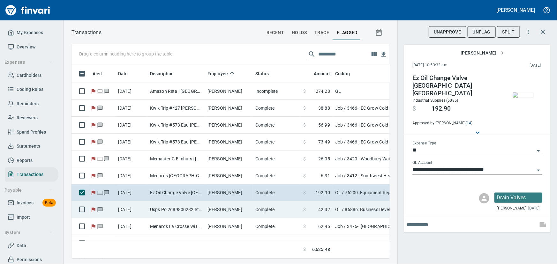
click at [165, 211] on td "Usps Po 2689800282 Stillwater [GEOGRAPHIC_DATA]" at bounding box center [176, 210] width 57 height 17
type input "**********"
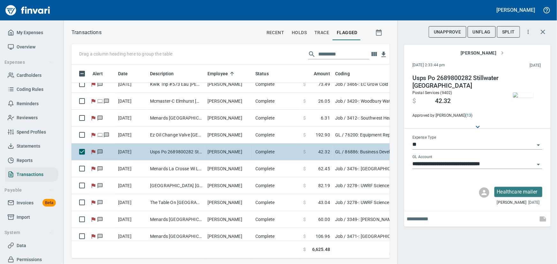
scroll to position [87, 0]
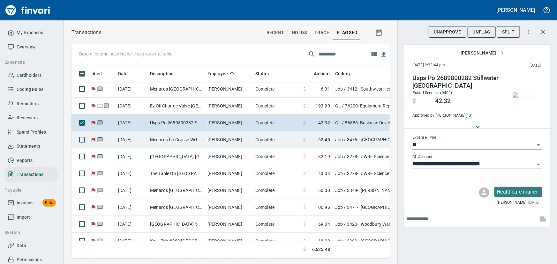
click at [175, 137] on td "Menards La Crosse Wi La Crosse [GEOGRAPHIC_DATA]" at bounding box center [176, 140] width 57 height 17
type input "***"
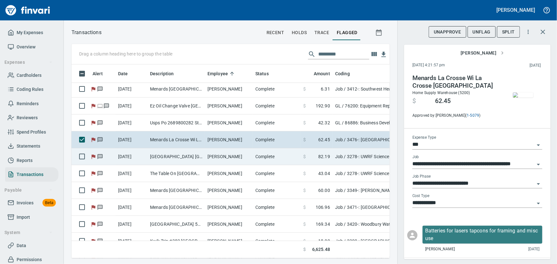
click at [170, 156] on td "[GEOGRAPHIC_DATA] [GEOGRAPHIC_DATA]" at bounding box center [176, 157] width 57 height 17
type input "**********"
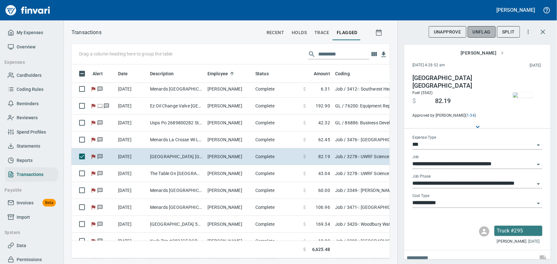
click at [482, 31] on span "UnFlag" at bounding box center [482, 32] width 18 height 8
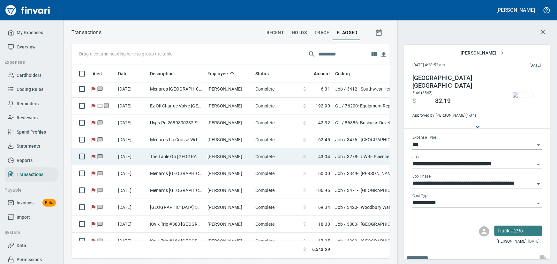
click at [186, 154] on td "The Table On [GEOGRAPHIC_DATA] [GEOGRAPHIC_DATA]" at bounding box center [176, 157] width 57 height 17
type input "**********"
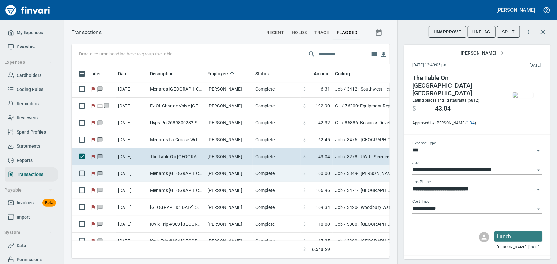
click at [188, 176] on td "Menards [GEOGRAPHIC_DATA] [GEOGRAPHIC_DATA]" at bounding box center [176, 173] width 57 height 17
type input "**********"
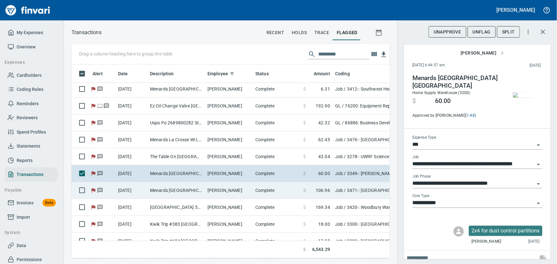
click at [184, 190] on td "Menards [GEOGRAPHIC_DATA] [GEOGRAPHIC_DATA]" at bounding box center [176, 190] width 57 height 17
type input "**********"
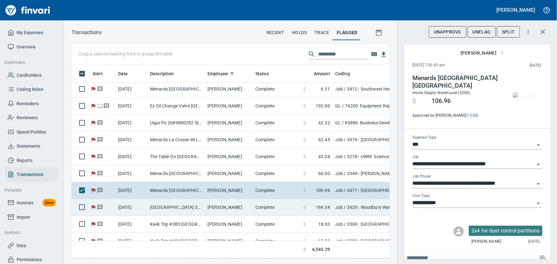
click at [177, 209] on td "[GEOGRAPHIC_DATA] 5200 [GEOGRAPHIC_DATA]" at bounding box center [176, 207] width 57 height 17
type input "**********"
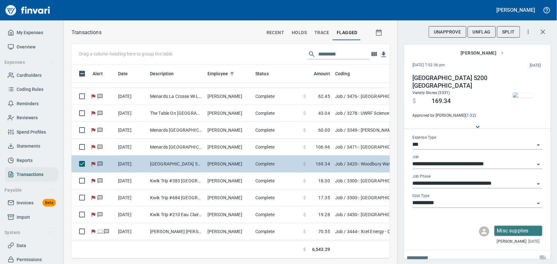
scroll to position [145, 0]
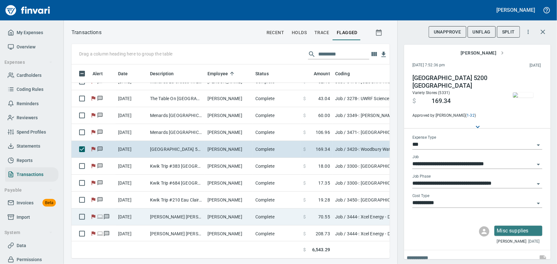
click at [164, 217] on td "[PERSON_NAME] [PERSON_NAME] [GEOGRAPHIC_DATA]" at bounding box center [176, 217] width 57 height 17
type input "**********"
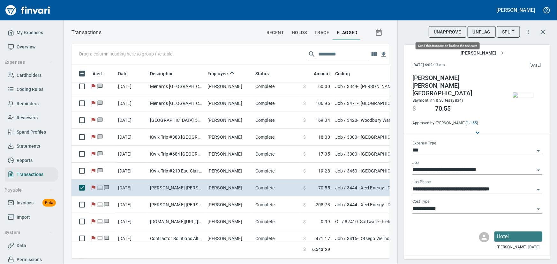
scroll to position [185, 310]
click at [476, 32] on span "UnFlag" at bounding box center [482, 32] width 18 height 8
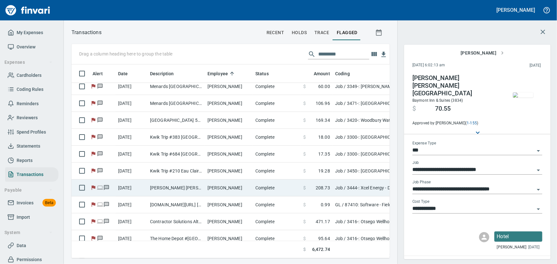
click at [191, 188] on td "[PERSON_NAME] [PERSON_NAME] [GEOGRAPHIC_DATA]" at bounding box center [176, 188] width 57 height 17
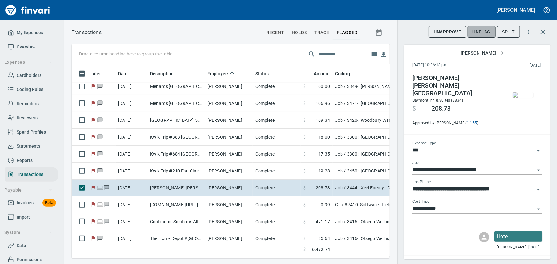
click at [481, 31] on span "UnFlag" at bounding box center [482, 32] width 18 height 8
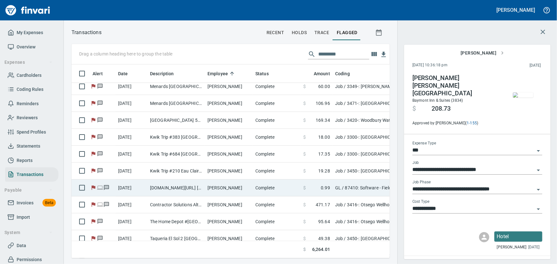
click at [161, 189] on td "[DOMAIN_NAME][URL] [PHONE_NUMBER] [GEOGRAPHIC_DATA]" at bounding box center [176, 188] width 57 height 17
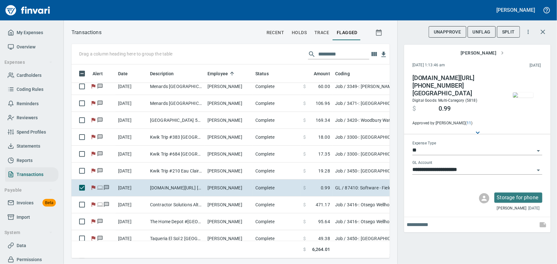
click at [483, 33] on span "UnFlag" at bounding box center [482, 32] width 18 height 8
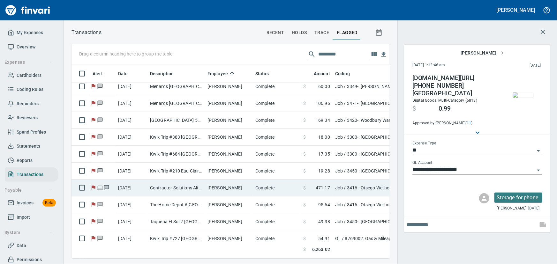
click at [172, 188] on td "Contractor Solutions Altoona [GEOGRAPHIC_DATA]" at bounding box center [176, 188] width 57 height 17
type input "***"
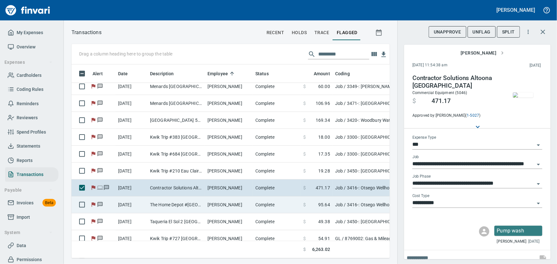
click at [168, 208] on td "The Home Depot #[GEOGRAPHIC_DATA]" at bounding box center [176, 205] width 57 height 17
type input "**********"
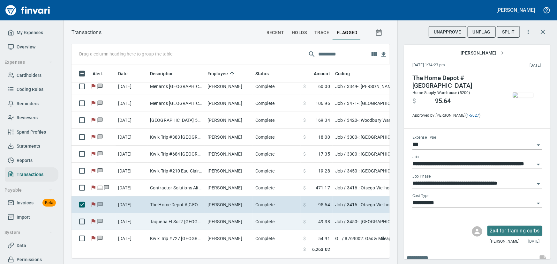
click at [164, 219] on td "Taqueria El Sol 2 [GEOGRAPHIC_DATA] [GEOGRAPHIC_DATA]" at bounding box center [176, 222] width 57 height 17
type input "**********"
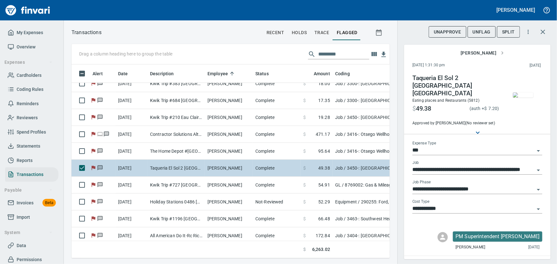
scroll to position [232, 0]
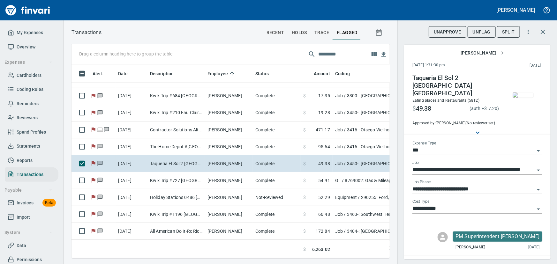
click at [486, 33] on span "UnFlag" at bounding box center [482, 32] width 18 height 8
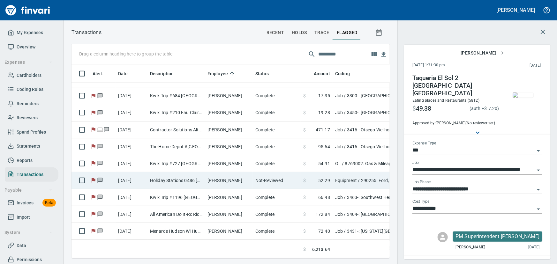
click at [145, 180] on td "[DATE]" at bounding box center [132, 180] width 32 height 17
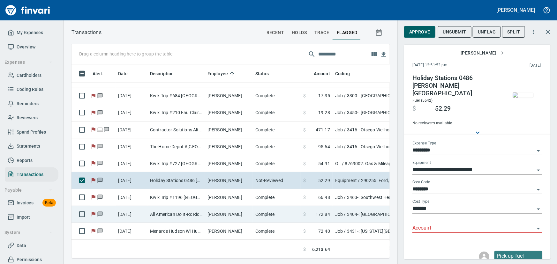
click at [153, 211] on td "All American Do It-Rc Richland Cent [GEOGRAPHIC_DATA]" at bounding box center [176, 214] width 57 height 17
type input "***"
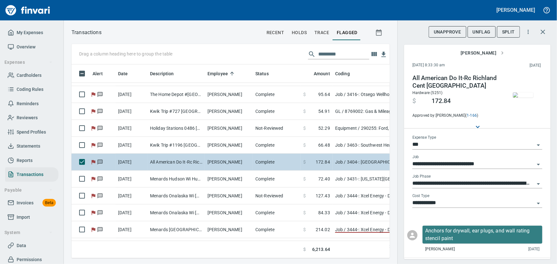
scroll to position [290, 0]
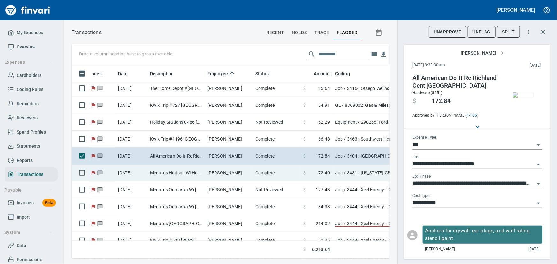
click at [173, 170] on td "Menards Hudson Wi Hudson [GEOGRAPHIC_DATA]" at bounding box center [176, 173] width 57 height 17
type input "**********"
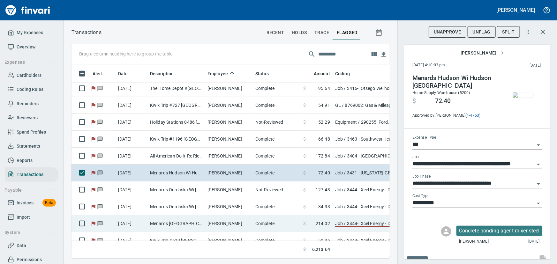
click at [166, 226] on td "Menards [GEOGRAPHIC_DATA] Sout [GEOGRAPHIC_DATA] [GEOGRAPHIC_DATA]" at bounding box center [176, 224] width 57 height 17
type input "**********"
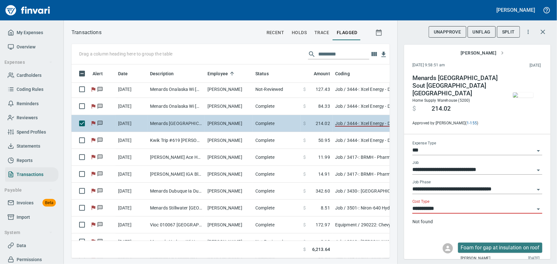
scroll to position [406, 0]
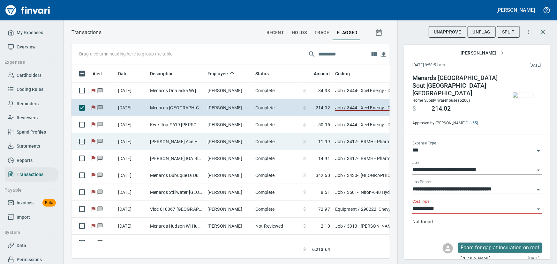
click at [180, 139] on td "[PERSON_NAME] Ace Home Cente Blk River Fls WI" at bounding box center [176, 142] width 57 height 17
type input "**********"
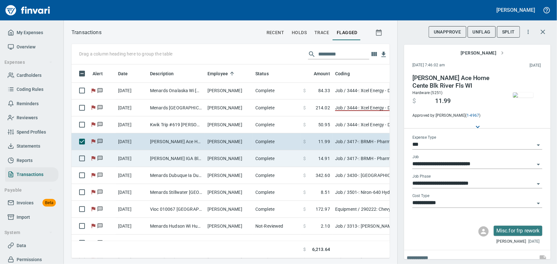
click at [172, 156] on td "[PERSON_NAME] IGA Black Riv Black River F WI" at bounding box center [176, 158] width 57 height 17
type input "**********"
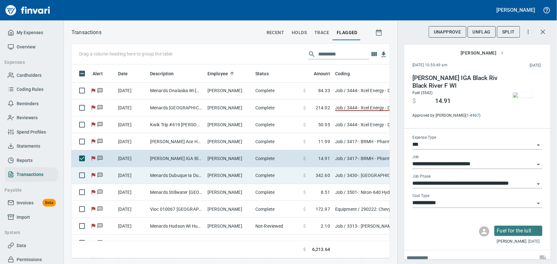
click at [172, 173] on td "Menards Dubuque Ia Dubuque [GEOGRAPHIC_DATA]" at bounding box center [176, 175] width 57 height 17
type input "**********"
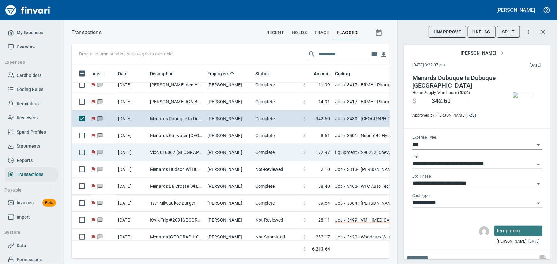
scroll to position [464, 0]
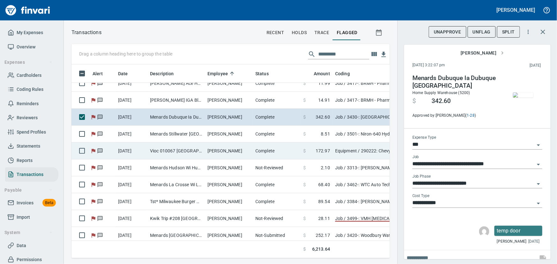
click at [169, 149] on td "Vioc 010067 [GEOGRAPHIC_DATA]" at bounding box center [176, 151] width 57 height 17
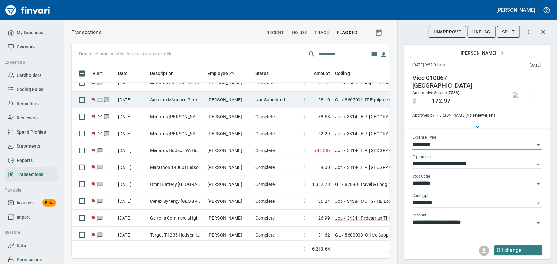
scroll to position [668, 0]
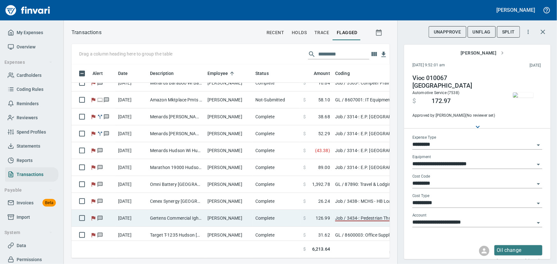
click at [166, 216] on td "Gertens Commercial Igh [GEOGRAPHIC_DATA] H [GEOGRAPHIC_DATA]" at bounding box center [176, 218] width 57 height 17
type input "***"
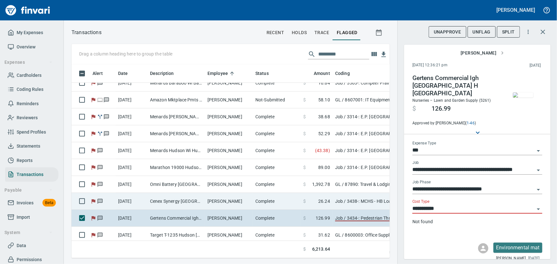
click at [172, 200] on td "Cenex Synergy [GEOGRAPHIC_DATA] [GEOGRAPHIC_DATA]" at bounding box center [176, 201] width 57 height 17
type input "**********"
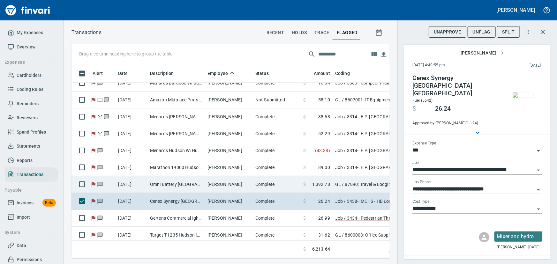
click at [175, 184] on td "Omni Battery [GEOGRAPHIC_DATA] F Atlanta [GEOGRAPHIC_DATA]" at bounding box center [176, 184] width 57 height 17
type input "**"
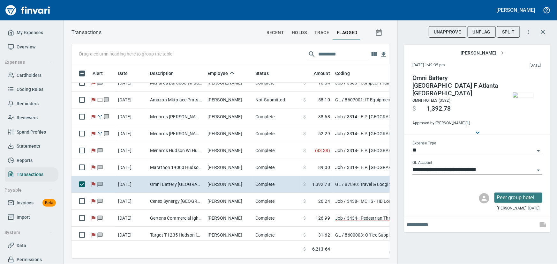
click at [483, 33] on span "UnFlag" at bounding box center [482, 32] width 18 height 8
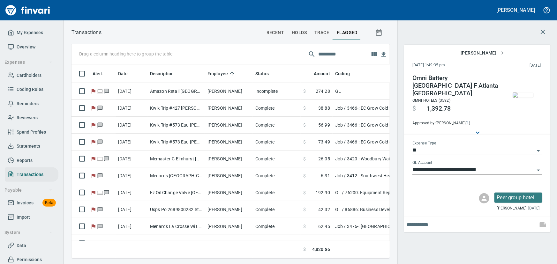
scroll to position [185, 310]
click at [544, 31] on icon "button" at bounding box center [543, 32] width 4 height 4
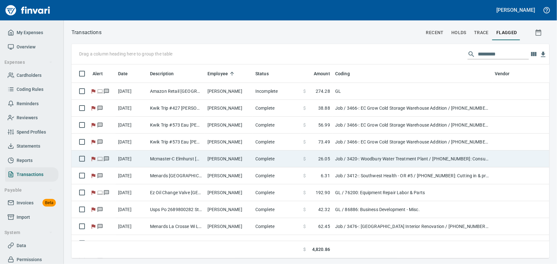
scroll to position [185, 470]
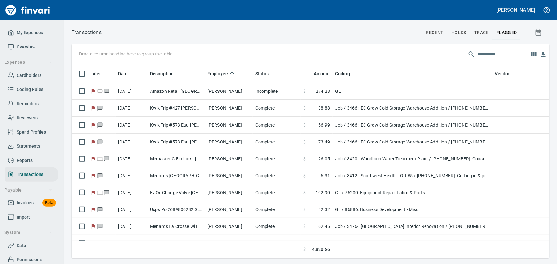
click at [480, 53] on input "text" at bounding box center [503, 54] width 51 height 10
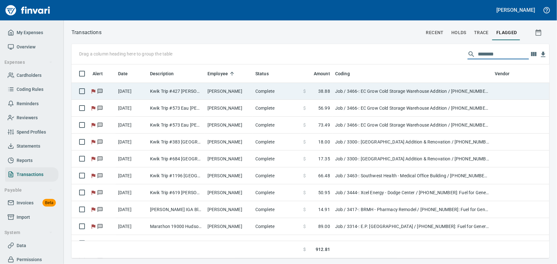
type input "********"
click at [253, 93] on td "Complete" at bounding box center [277, 91] width 48 height 17
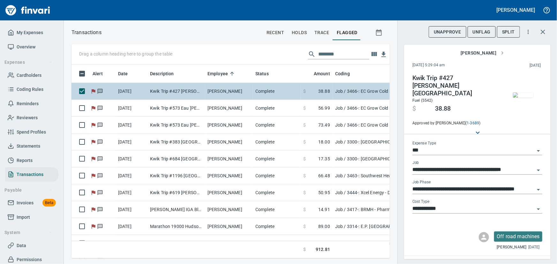
scroll to position [185, 310]
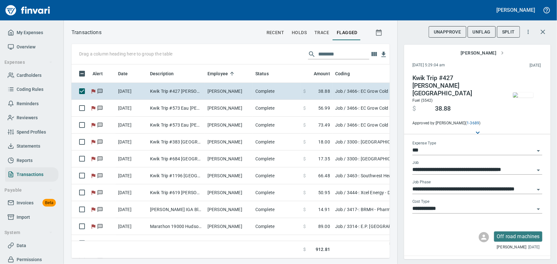
click at [524, 98] on img "button" at bounding box center [523, 95] width 20 height 5
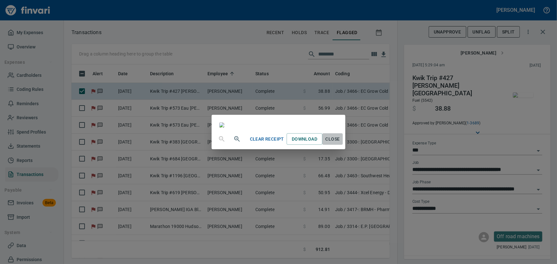
click at [340, 143] on span "Close" at bounding box center [332, 139] width 15 height 8
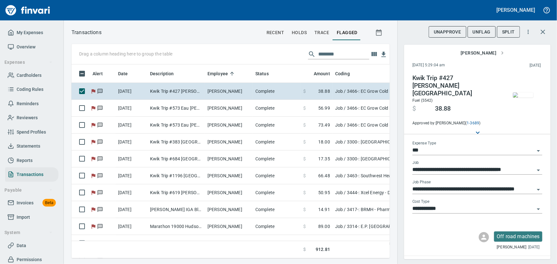
click at [483, 33] on span "UnFlag" at bounding box center [482, 32] width 18 height 8
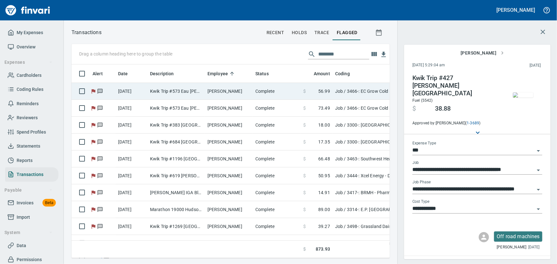
click at [249, 90] on td "[PERSON_NAME]" at bounding box center [229, 91] width 48 height 17
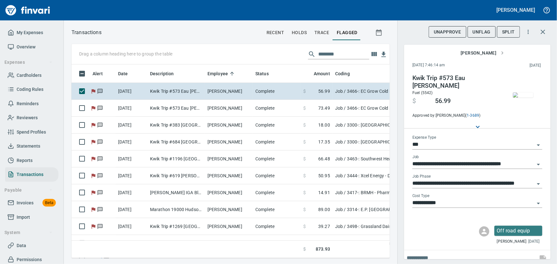
click at [521, 98] on img "button" at bounding box center [523, 95] width 20 height 5
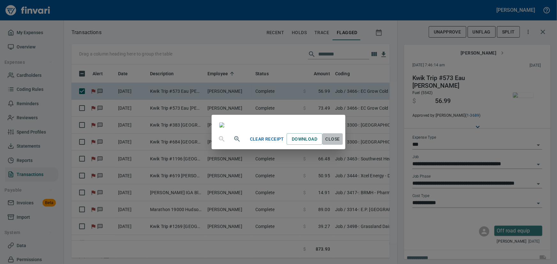
click at [340, 143] on span "Close" at bounding box center [332, 139] width 15 height 8
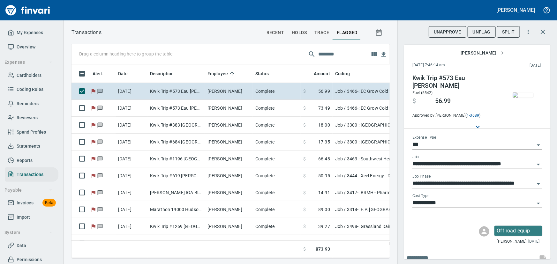
click at [487, 31] on span "UnFlag" at bounding box center [482, 32] width 18 height 8
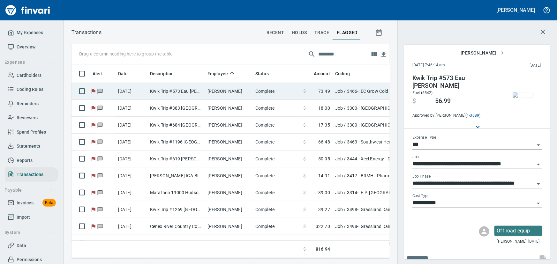
click at [218, 91] on td "[PERSON_NAME]" at bounding box center [229, 91] width 48 height 17
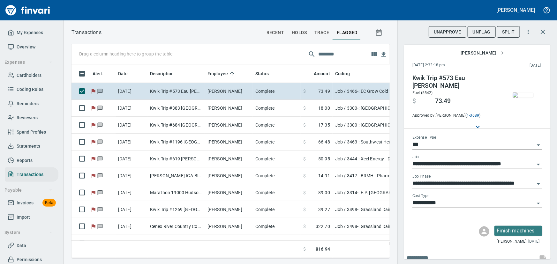
click at [522, 98] on img "button" at bounding box center [523, 95] width 20 height 5
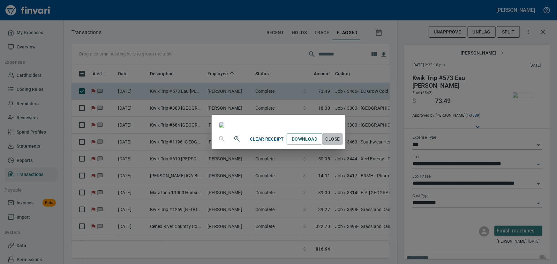
click at [340, 143] on span "Close" at bounding box center [332, 139] width 15 height 8
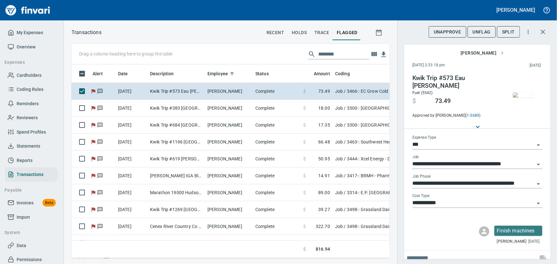
click at [478, 30] on span "UnFlag" at bounding box center [482, 32] width 18 height 8
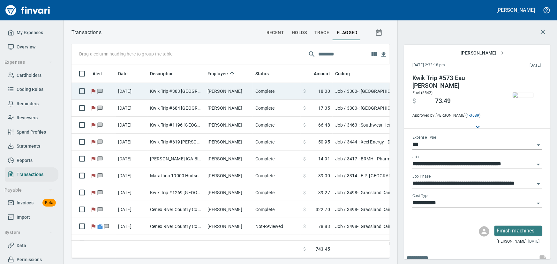
click at [227, 91] on td "[PERSON_NAME]" at bounding box center [229, 91] width 48 height 17
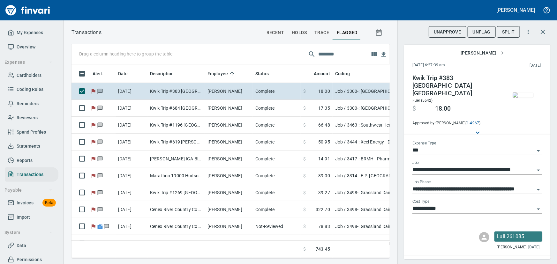
click at [522, 98] on img "button" at bounding box center [523, 95] width 20 height 5
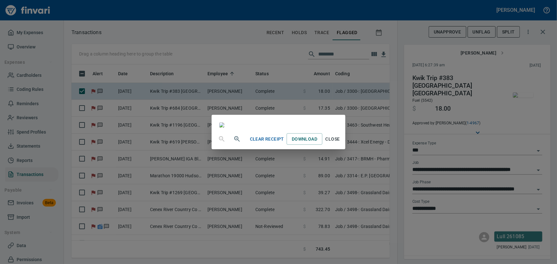
click at [340, 143] on span "Close" at bounding box center [332, 139] width 15 height 8
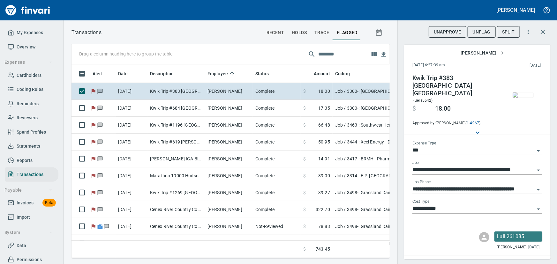
click at [479, 32] on span "UnFlag" at bounding box center [482, 32] width 18 height 8
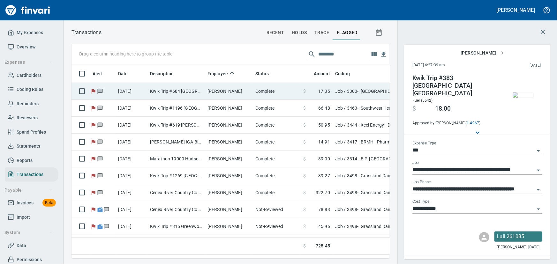
click at [224, 93] on td "[PERSON_NAME]" at bounding box center [229, 91] width 48 height 17
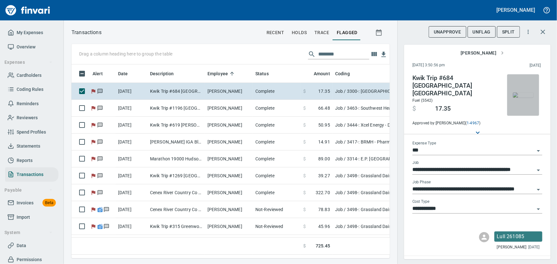
click at [513, 98] on img "button" at bounding box center [523, 95] width 20 height 5
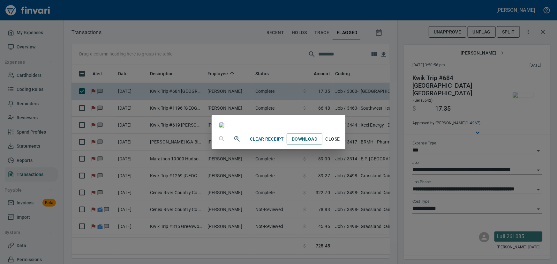
click at [340, 143] on span "Close" at bounding box center [332, 139] width 15 height 8
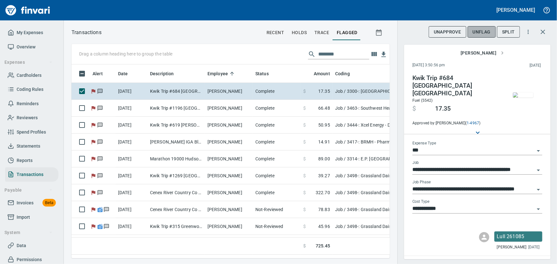
click at [489, 28] on span "UnFlag" at bounding box center [482, 32] width 18 height 8
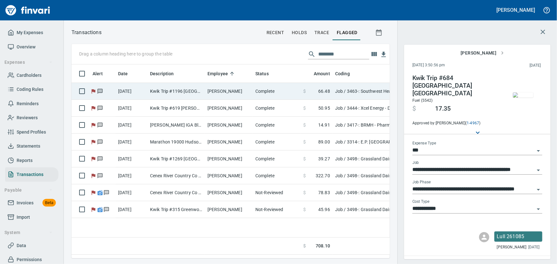
click at [224, 92] on td "[PERSON_NAME]" at bounding box center [229, 91] width 48 height 17
type input "**********"
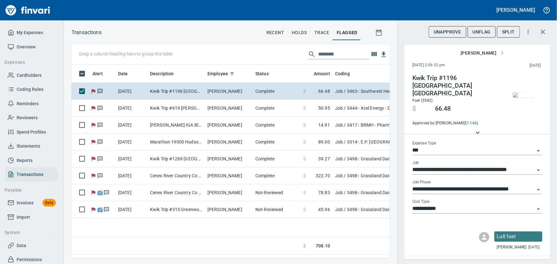
click at [519, 98] on img "button" at bounding box center [523, 95] width 20 height 5
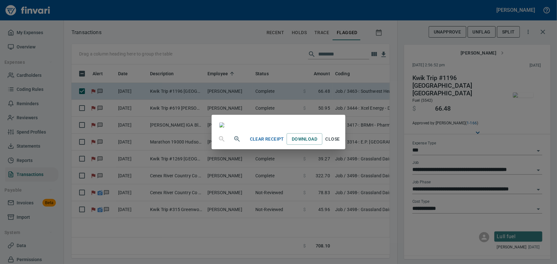
click at [340, 143] on span "Close" at bounding box center [332, 139] width 15 height 8
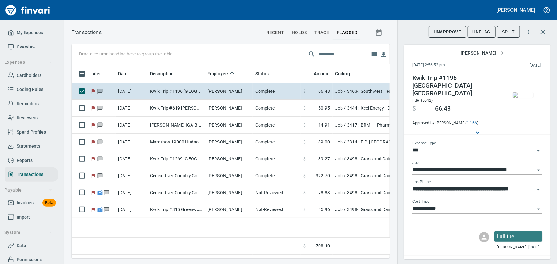
click at [485, 33] on span "UnFlag" at bounding box center [482, 32] width 18 height 8
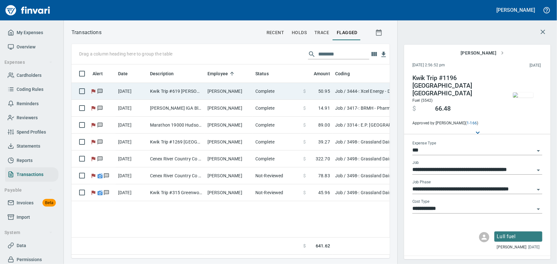
click at [217, 91] on td "[PERSON_NAME]" at bounding box center [229, 91] width 48 height 17
type input "**********"
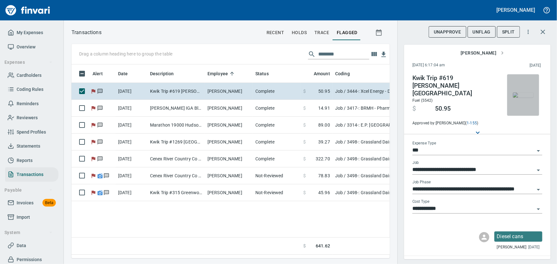
click at [515, 94] on img "button" at bounding box center [523, 95] width 20 height 5
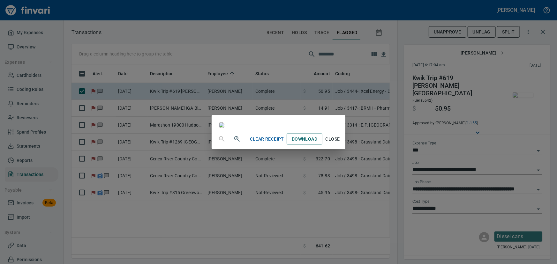
click at [340, 143] on span "Close" at bounding box center [332, 139] width 15 height 8
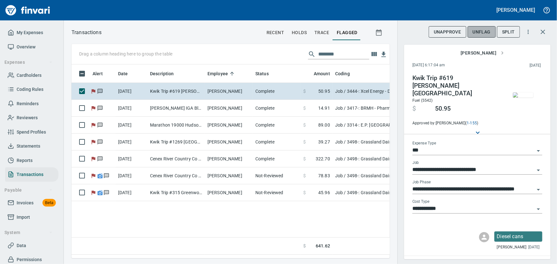
click at [480, 28] on span "UnFlag" at bounding box center [482, 32] width 18 height 8
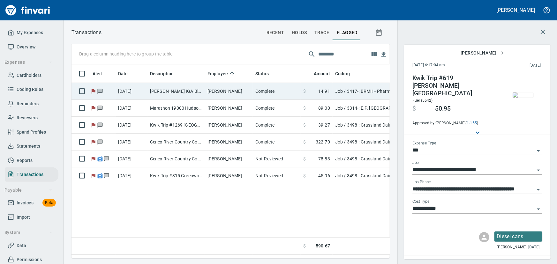
click at [202, 96] on td "[PERSON_NAME] IGA Black Riv Black River F WI" at bounding box center [176, 91] width 57 height 17
type input "**********"
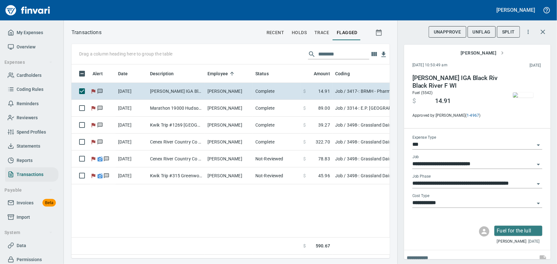
click at [520, 98] on img "button" at bounding box center [523, 95] width 20 height 5
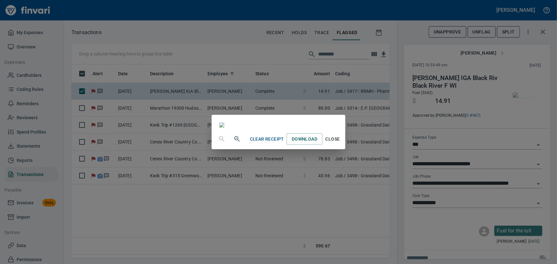
click at [340, 143] on span "Close" at bounding box center [332, 139] width 15 height 8
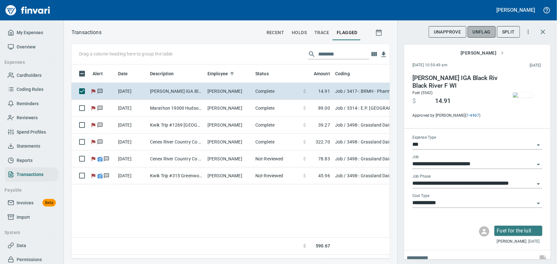
click at [480, 31] on span "UnFlag" at bounding box center [482, 32] width 18 height 8
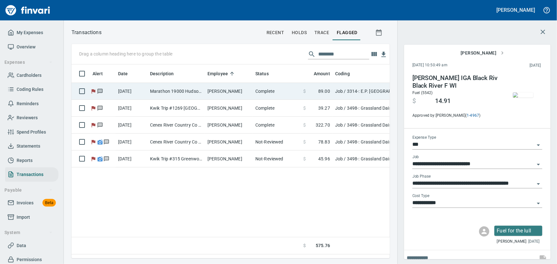
click at [194, 93] on td "Marathon 19000 Hudson WI" at bounding box center [176, 91] width 57 height 17
type input "**********"
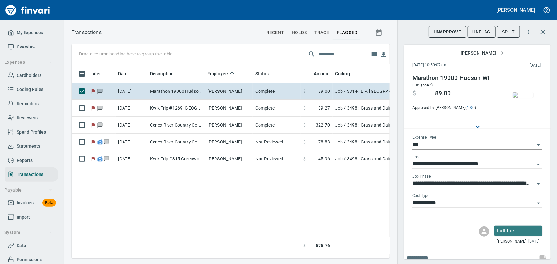
click at [516, 96] on img "button" at bounding box center [523, 95] width 20 height 5
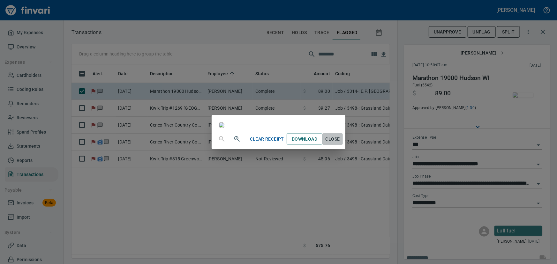
click at [340, 143] on span "Close" at bounding box center [332, 139] width 15 height 8
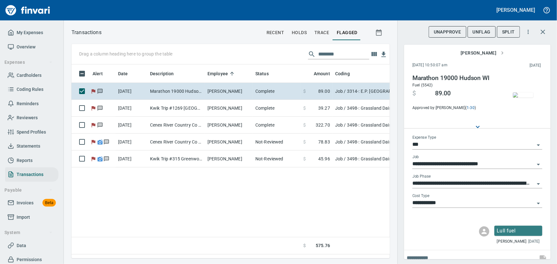
click at [486, 31] on span "UnFlag" at bounding box center [482, 32] width 18 height 8
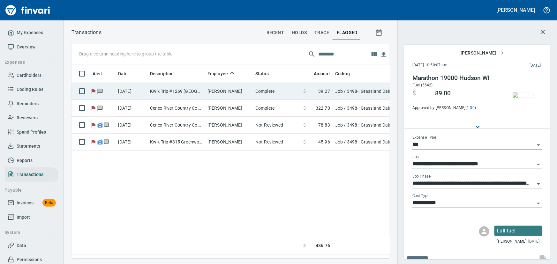
click at [217, 93] on td "[PERSON_NAME]" at bounding box center [229, 91] width 48 height 17
type input "**********"
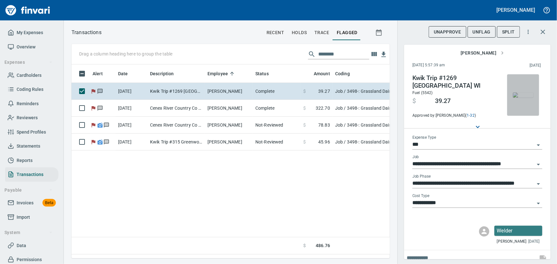
click at [521, 98] on img "button" at bounding box center [523, 95] width 20 height 5
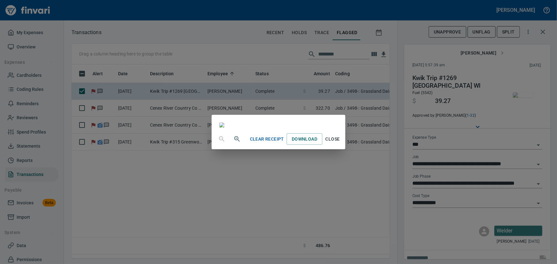
click at [340, 143] on span "Close" at bounding box center [332, 139] width 15 height 8
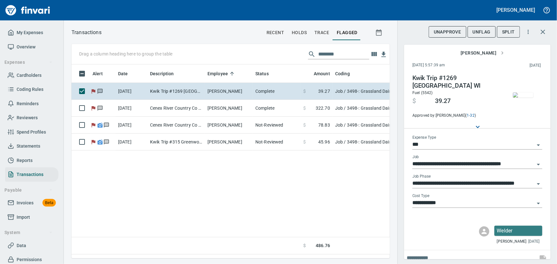
click at [485, 30] on span "UnFlag" at bounding box center [482, 32] width 18 height 8
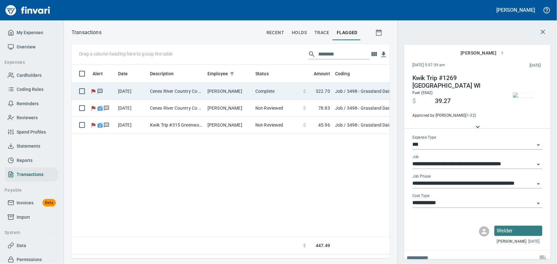
click at [170, 88] on td "Cenex River Country Co [GEOGRAPHIC_DATA] [GEOGRAPHIC_DATA]" at bounding box center [176, 91] width 57 height 17
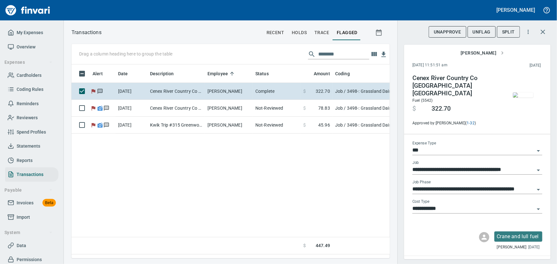
click at [514, 97] on img "button" at bounding box center [523, 95] width 20 height 5
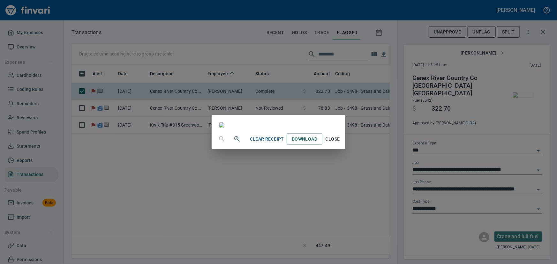
click at [340, 143] on span "Close" at bounding box center [332, 139] width 15 height 8
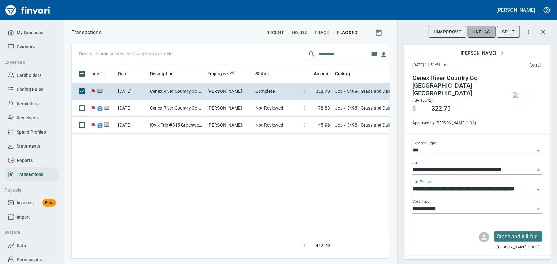
click at [483, 32] on span "UnFlag" at bounding box center [482, 32] width 18 height 8
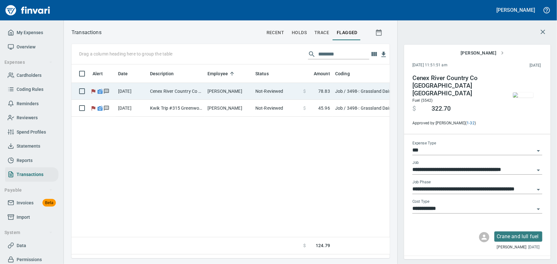
click at [241, 89] on td "[PERSON_NAME]" at bounding box center [229, 91] width 48 height 17
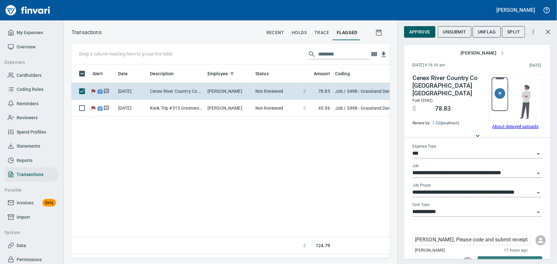
scroll to position [37, 0]
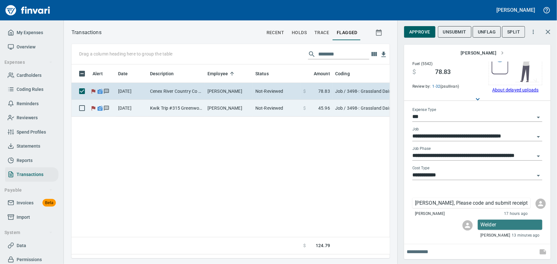
click at [159, 108] on td "Kwik Trip #315 Greenwood [GEOGRAPHIC_DATA]" at bounding box center [176, 108] width 57 height 17
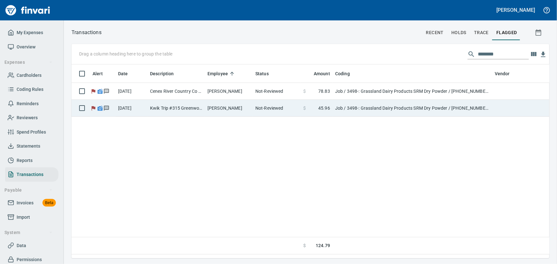
scroll to position [185, 468]
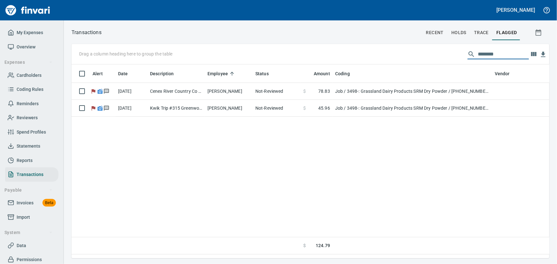
drag, startPoint x: 500, startPoint y: 56, endPoint x: 427, endPoint y: 40, distance: 74.8
click at [427, 40] on div "Transactions recent holds trace flagged Drag a column heading here to group the…" at bounding box center [310, 143] width 493 height 231
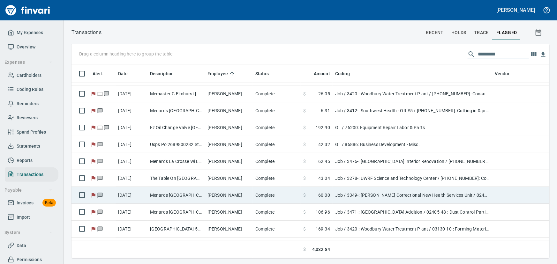
scroll to position [0, 0]
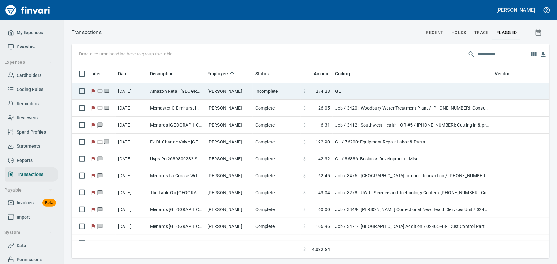
click at [175, 96] on td "Amazon Retail [GEOGRAPHIC_DATA] [GEOGRAPHIC_DATA]" at bounding box center [176, 91] width 57 height 17
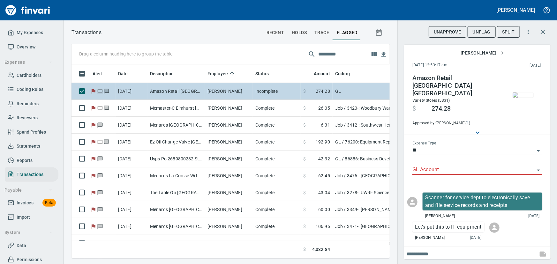
scroll to position [185, 310]
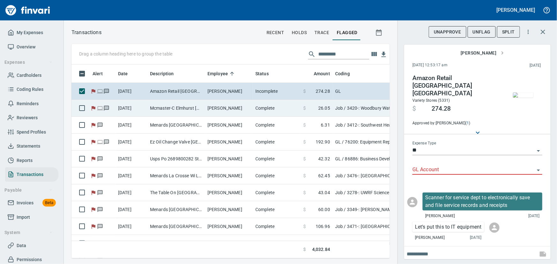
click at [169, 111] on td "Mcmaster-C Elmhurst [GEOGRAPHIC_DATA]" at bounding box center [176, 108] width 57 height 17
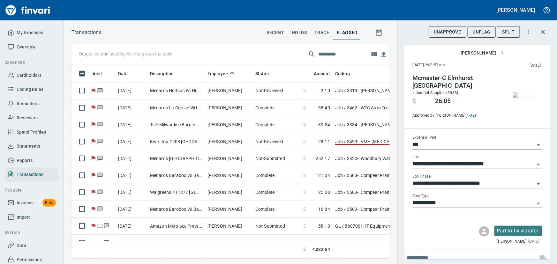
scroll to position [552, 0]
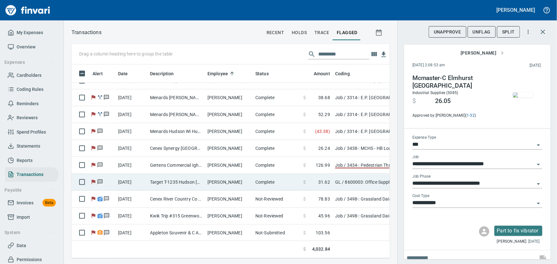
click at [188, 180] on td "Target T-1235 Hudson [GEOGRAPHIC_DATA]" at bounding box center [176, 182] width 57 height 17
type input "**"
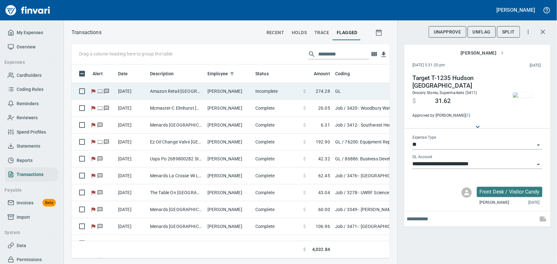
click at [186, 91] on td "Amazon Retail [GEOGRAPHIC_DATA] [GEOGRAPHIC_DATA]" at bounding box center [176, 91] width 57 height 17
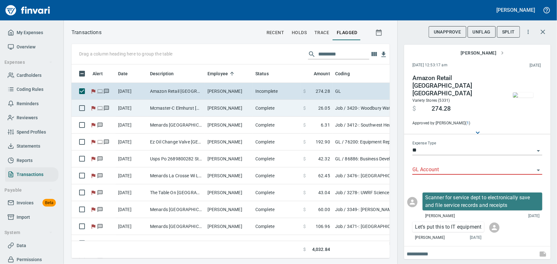
click at [178, 108] on td "Mcmaster-C Elmhurst [GEOGRAPHIC_DATA]" at bounding box center [176, 108] width 57 height 17
type input "***"
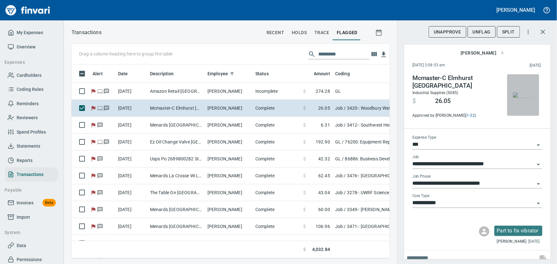
click at [519, 97] on img "button" at bounding box center [523, 95] width 20 height 5
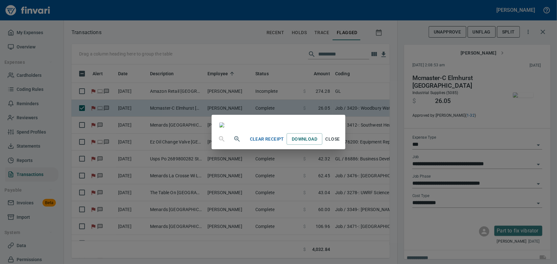
scroll to position [58, 0]
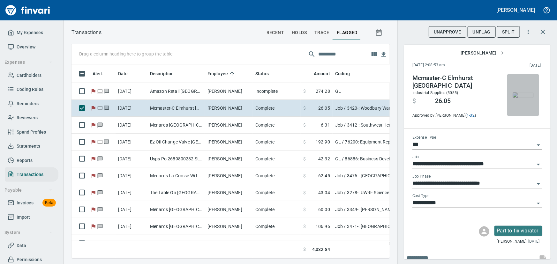
click at [524, 95] on img "button" at bounding box center [523, 95] width 20 height 5
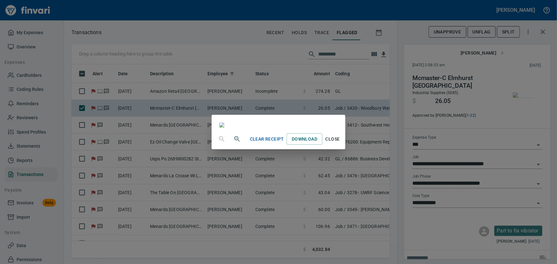
click at [340, 143] on span "Close" at bounding box center [332, 139] width 15 height 8
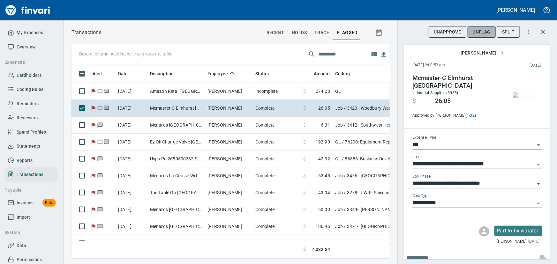
click at [486, 31] on span "UnFlag" at bounding box center [482, 32] width 18 height 8
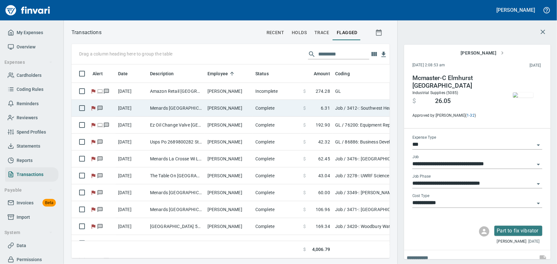
click at [192, 113] on td "Menards [GEOGRAPHIC_DATA] [GEOGRAPHIC_DATA] [GEOGRAPHIC_DATA] [GEOGRAPHIC_DATA]" at bounding box center [176, 108] width 57 height 17
type input "**********"
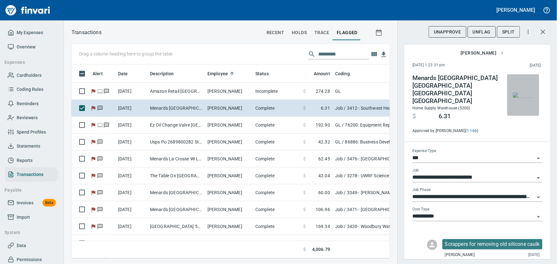
click at [527, 94] on img "button" at bounding box center [523, 95] width 20 height 5
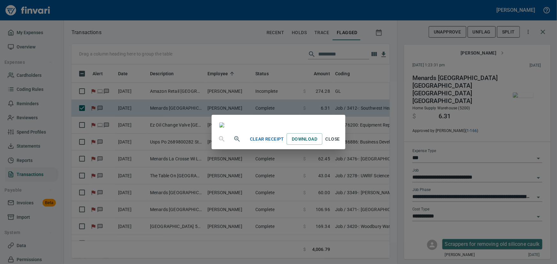
scroll to position [29, 0]
click at [340, 143] on span "Close" at bounding box center [332, 139] width 15 height 8
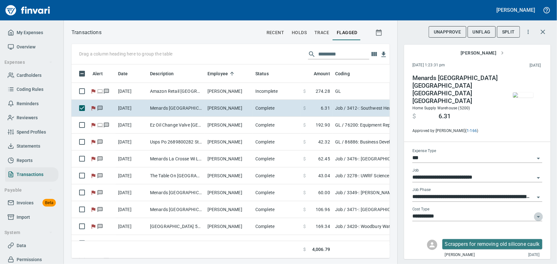
click at [537, 217] on icon "Open" at bounding box center [538, 218] width 3 height 2
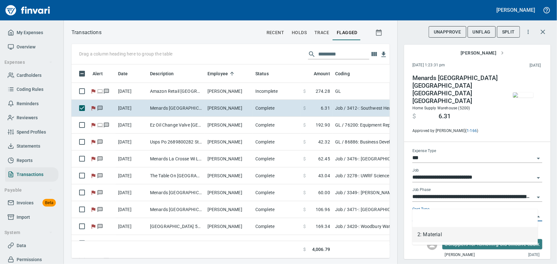
click at [536, 213] on icon "Close" at bounding box center [539, 217] width 8 height 8
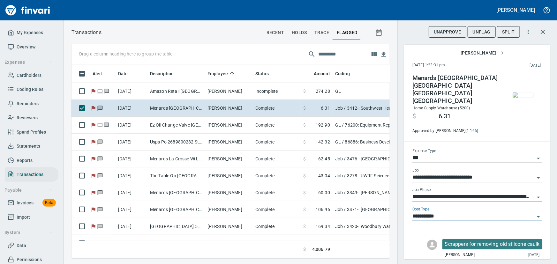
click at [485, 33] on span "UnFlag" at bounding box center [482, 32] width 18 height 8
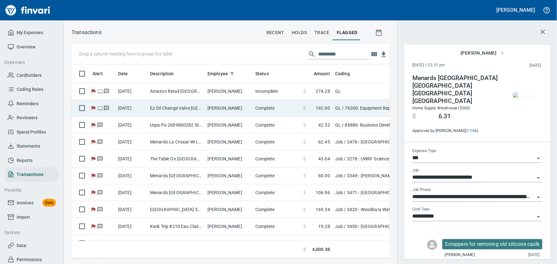
click at [153, 111] on td "Ez Oil Change Valve [GEOGRAPHIC_DATA] [GEOGRAPHIC_DATA]" at bounding box center [176, 108] width 57 height 17
type input "**"
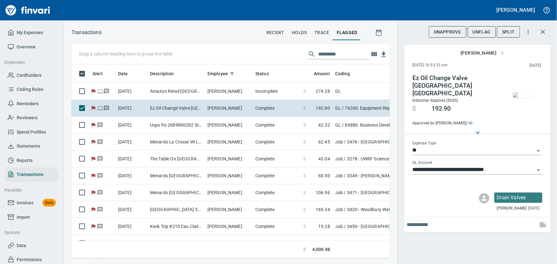
click at [519, 98] on img "button" at bounding box center [523, 95] width 20 height 5
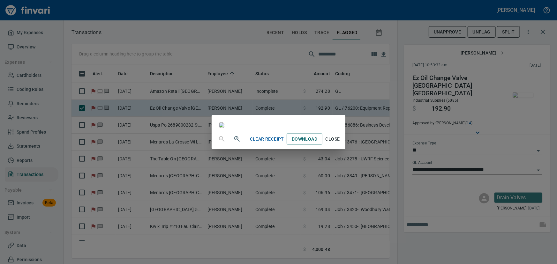
scroll to position [58, 0]
click at [340, 143] on span "Close" at bounding box center [332, 139] width 15 height 8
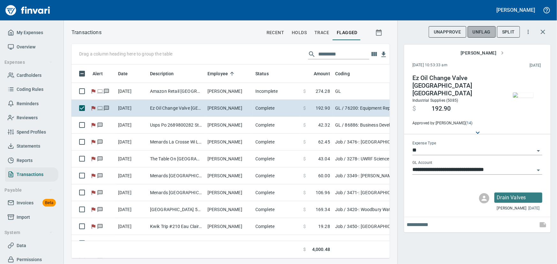
click at [484, 33] on span "UnFlag" at bounding box center [482, 32] width 18 height 8
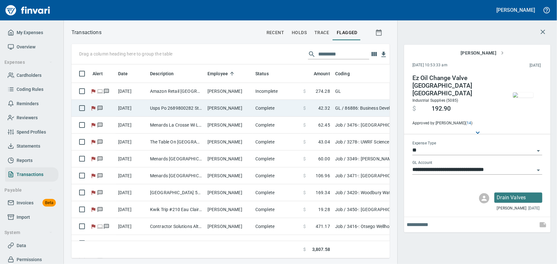
click at [205, 110] on td "Usps Po 2689800282 Stillwater [GEOGRAPHIC_DATA]" at bounding box center [176, 108] width 57 height 17
type input "**********"
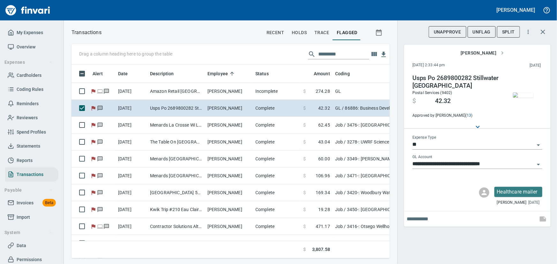
click at [521, 98] on img "button" at bounding box center [523, 95] width 20 height 5
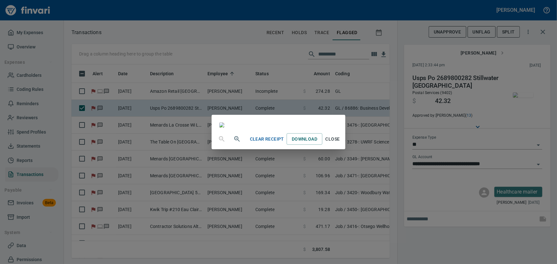
click at [340, 143] on span "Close" at bounding box center [332, 139] width 15 height 8
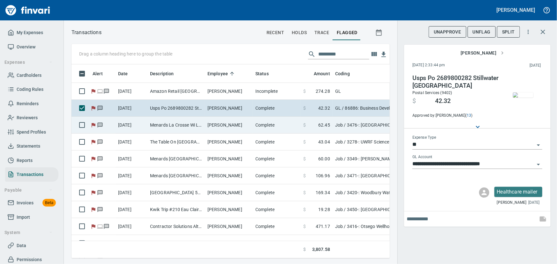
click at [179, 127] on td "Menards La Crosse Wi La Crosse [GEOGRAPHIC_DATA]" at bounding box center [176, 125] width 57 height 17
type input "***"
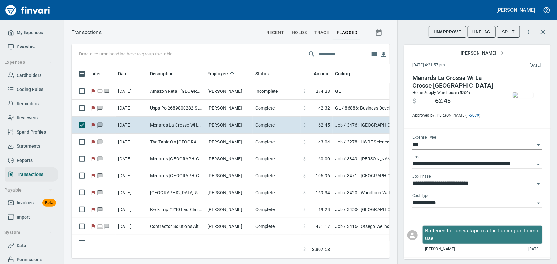
scroll to position [14, 0]
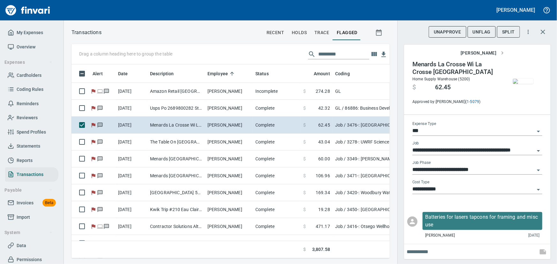
click at [521, 79] on img "button" at bounding box center [523, 81] width 20 height 5
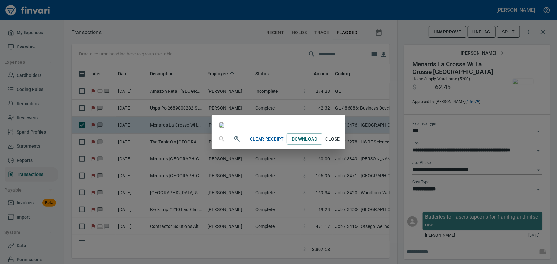
scroll to position [1, 0]
click at [340, 143] on span "Close" at bounding box center [332, 139] width 15 height 8
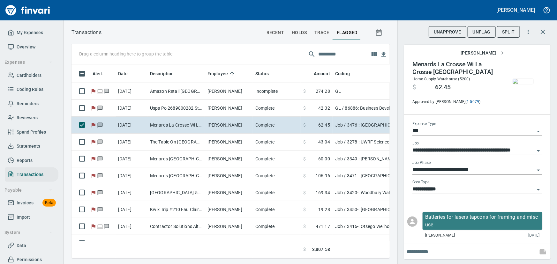
scroll to position [13, 0]
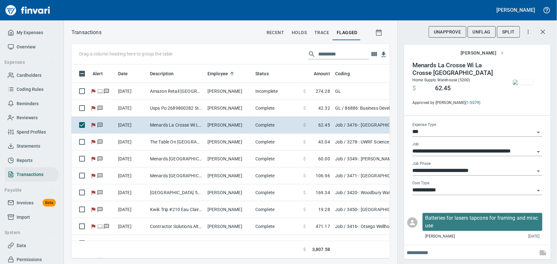
click at [482, 29] on span "UnFlag" at bounding box center [482, 32] width 18 height 8
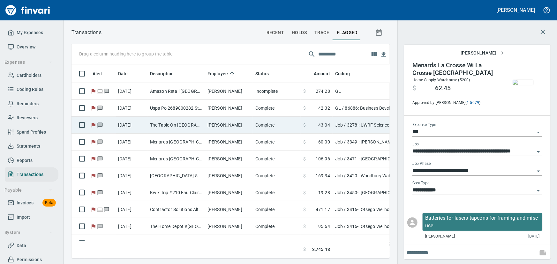
click at [159, 124] on td "The Table On [GEOGRAPHIC_DATA] [GEOGRAPHIC_DATA]" at bounding box center [176, 125] width 57 height 17
type input "**********"
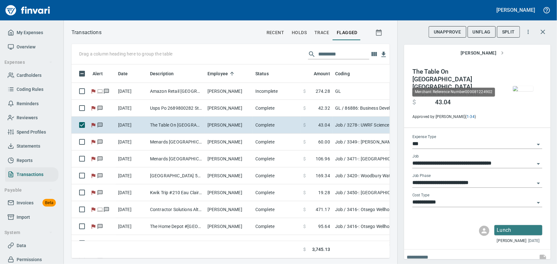
scroll to position [185, 310]
click at [513, 88] on img "button" at bounding box center [523, 88] width 20 height 5
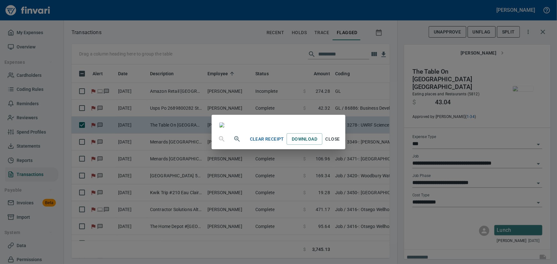
scroll to position [111, 0]
drag, startPoint x: 377, startPoint y: 15, endPoint x: 284, endPoint y: 22, distance: 93.9
click at [284, 115] on div at bounding box center [279, 122] width 134 height 14
click at [340, 143] on span "Close" at bounding box center [332, 139] width 15 height 8
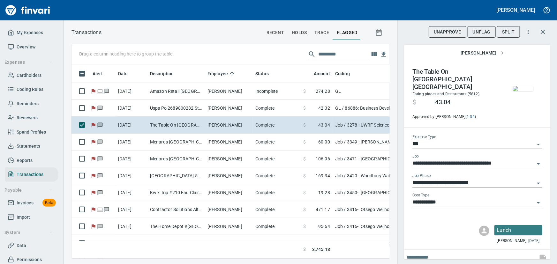
click at [514, 86] on img "button" at bounding box center [523, 88] width 20 height 5
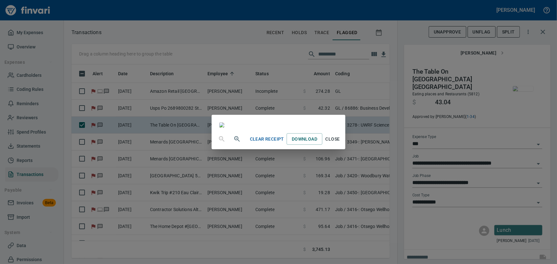
click at [340, 143] on span "Close" at bounding box center [332, 139] width 15 height 8
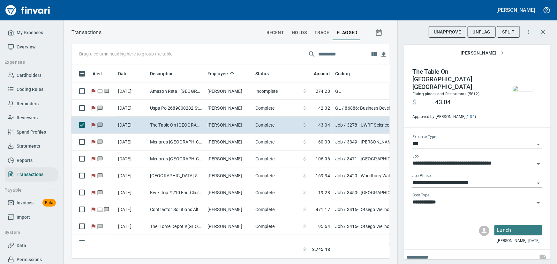
click at [483, 31] on span "UnFlag" at bounding box center [482, 32] width 18 height 8
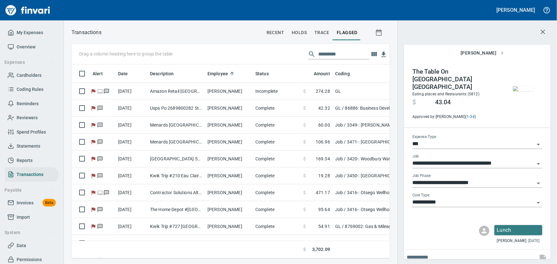
click at [513, 91] on img "button" at bounding box center [523, 88] width 20 height 5
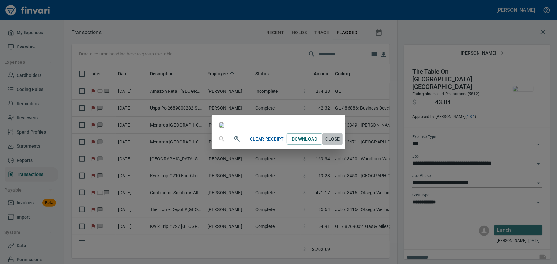
click at [343, 145] on button "Close" at bounding box center [333, 140] width 20 height 12
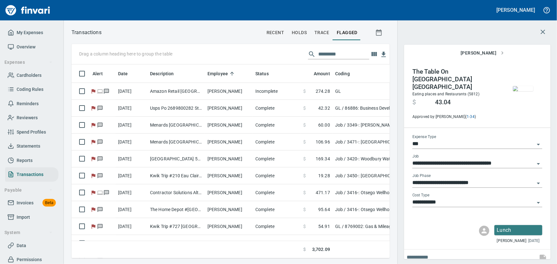
scroll to position [185, 310]
click at [541, 29] on icon "button" at bounding box center [543, 32] width 8 height 8
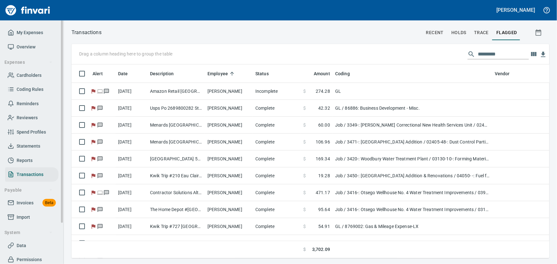
scroll to position [185, 470]
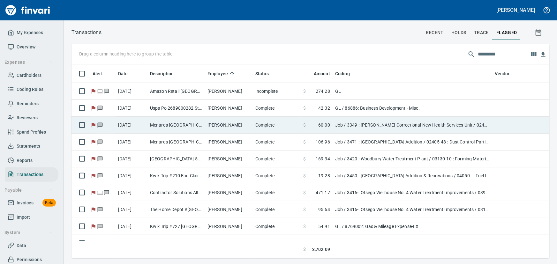
click at [151, 128] on td "Menards [GEOGRAPHIC_DATA] [GEOGRAPHIC_DATA]" at bounding box center [176, 125] width 57 height 17
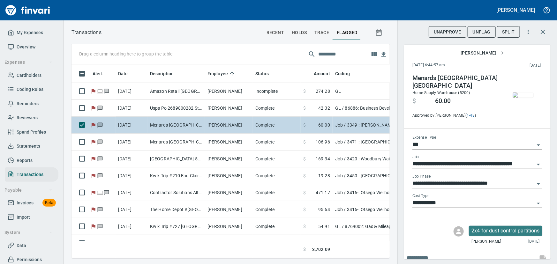
scroll to position [185, 310]
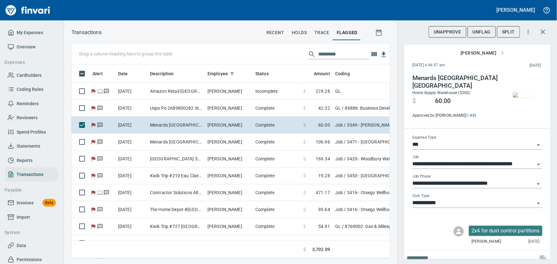
click at [520, 98] on img "button" at bounding box center [523, 95] width 20 height 5
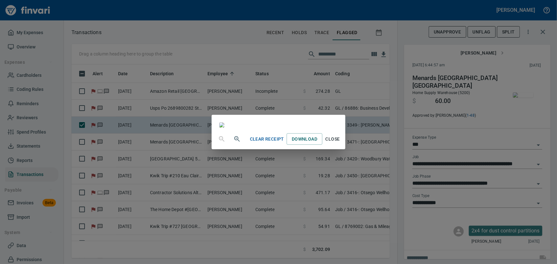
scroll to position [58, 0]
click at [340, 143] on span "Close" at bounding box center [332, 139] width 15 height 8
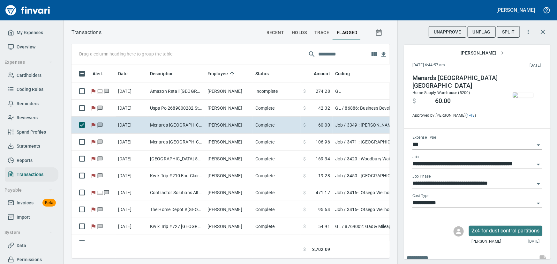
click at [480, 32] on span "UnFlag" at bounding box center [482, 32] width 18 height 8
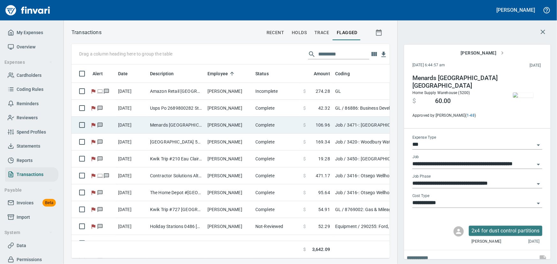
click at [177, 128] on td "Menards [GEOGRAPHIC_DATA] [GEOGRAPHIC_DATA]" at bounding box center [176, 125] width 57 height 17
type input "**********"
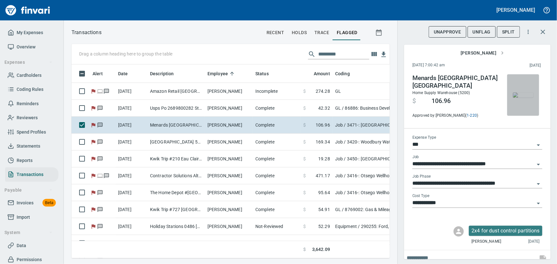
click at [526, 96] on img "button" at bounding box center [523, 95] width 20 height 5
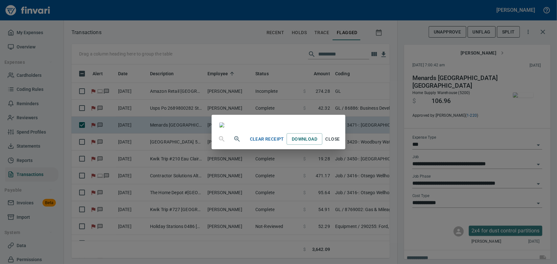
scroll to position [58, 0]
click at [340, 143] on span "Close" at bounding box center [332, 139] width 15 height 8
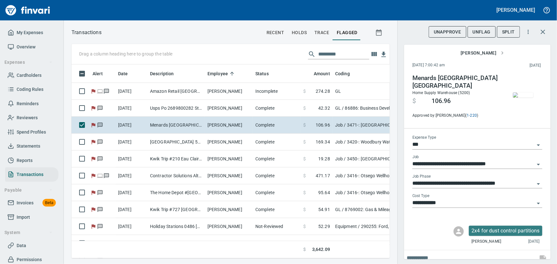
click at [510, 93] on span "button" at bounding box center [523, 95] width 27 height 5
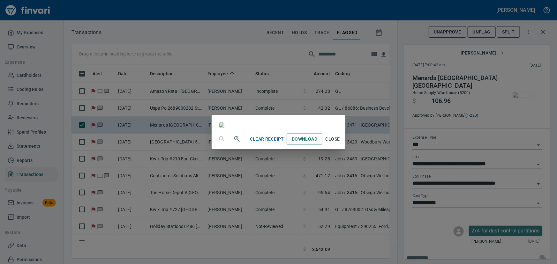
scroll to position [111, 0]
click at [340, 143] on span "Close" at bounding box center [332, 139] width 15 height 8
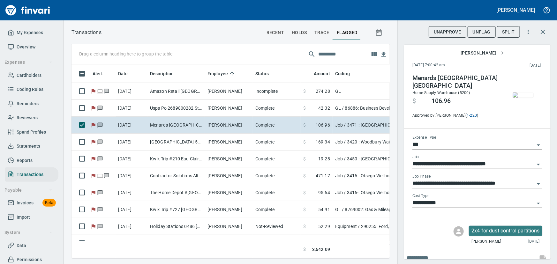
click at [481, 32] on span "UnFlag" at bounding box center [482, 32] width 18 height 8
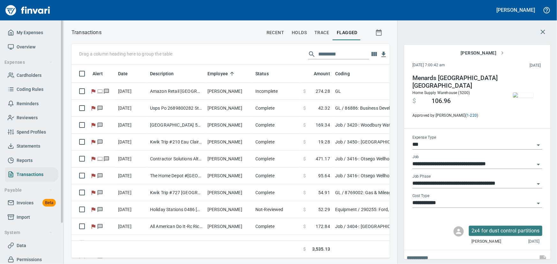
click at [31, 76] on span "Cardholders" at bounding box center [29, 76] width 25 height 8
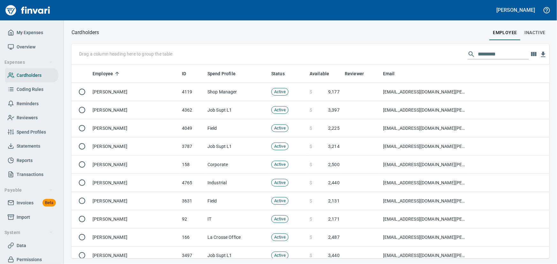
scroll to position [190, 470]
click at [494, 52] on input "text" at bounding box center [503, 54] width 51 height 10
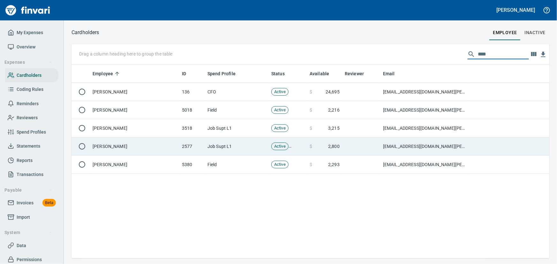
type input "****"
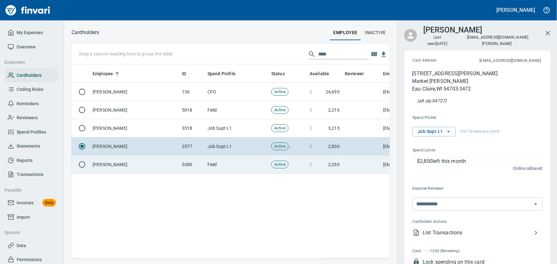
scroll to position [185, 310]
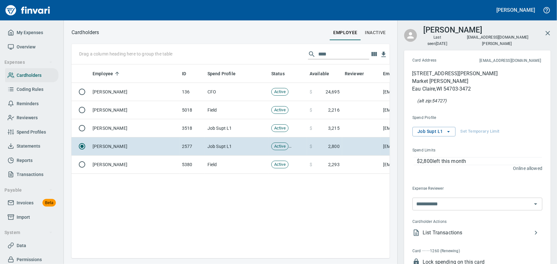
click at [433, 229] on span "List Transactions" at bounding box center [478, 233] width 110 height 8
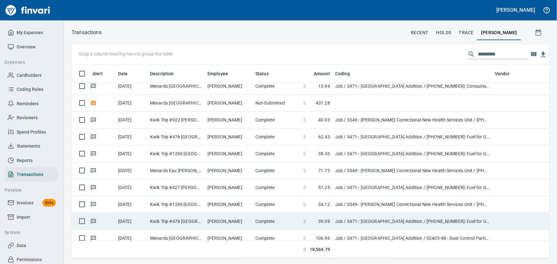
scroll to position [87, 0]
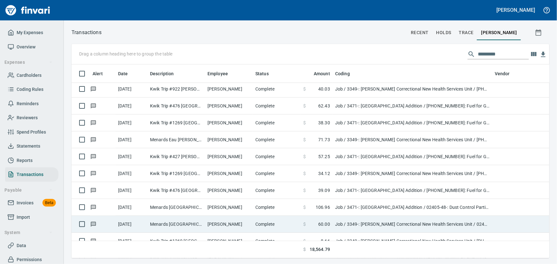
click at [383, 224] on td "Job / 3349-: [PERSON_NAME] Correctional New Health Services Unit / 02405-48-: D…" at bounding box center [413, 224] width 160 height 17
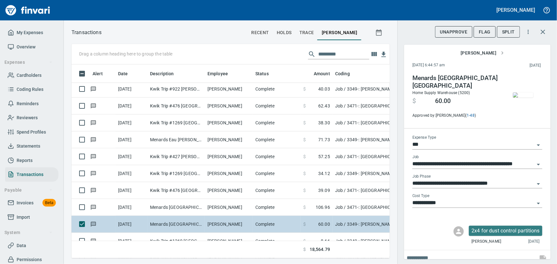
scroll to position [185, 310]
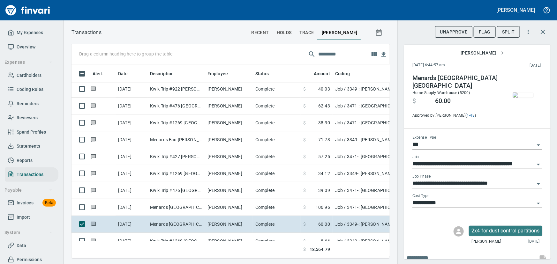
click at [535, 203] on icon "Open" at bounding box center [539, 204] width 8 height 8
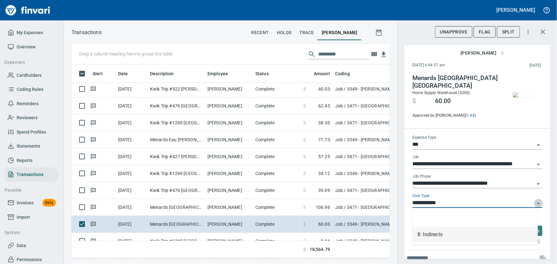
click at [535, 203] on icon "Close" at bounding box center [539, 204] width 8 height 8
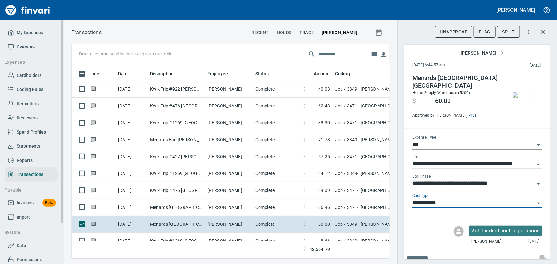
click at [23, 46] on span "Overview" at bounding box center [26, 47] width 19 height 8
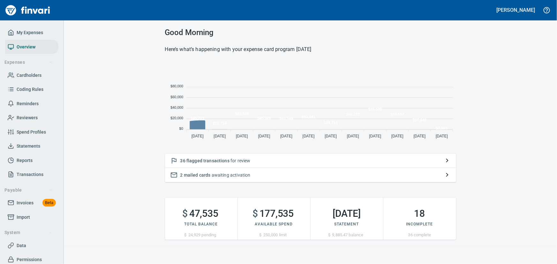
scroll to position [80, 287]
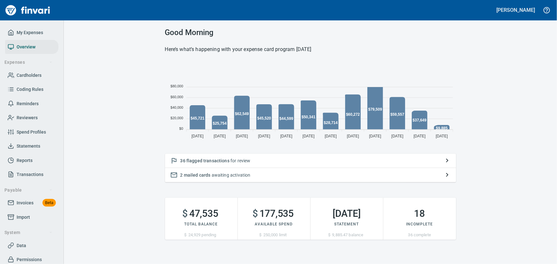
click at [203, 159] on span "flagged transactions" at bounding box center [208, 160] width 43 height 5
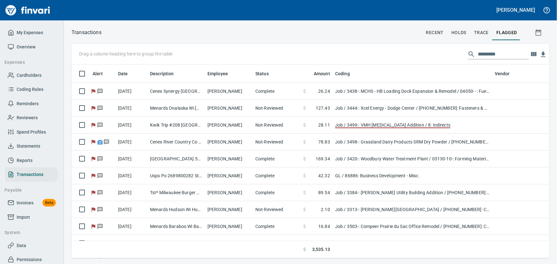
scroll to position [185, 470]
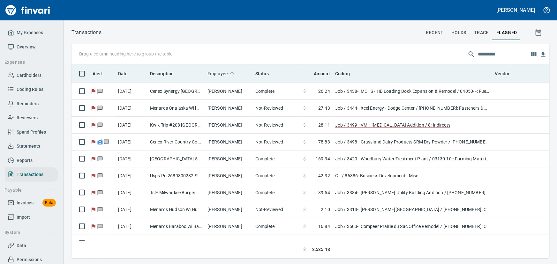
click at [221, 73] on span "Employee" at bounding box center [218, 74] width 20 height 8
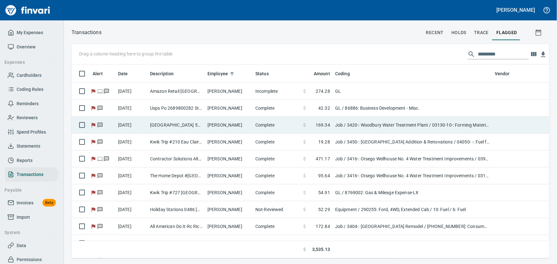
click at [217, 128] on td "[PERSON_NAME]" at bounding box center [229, 125] width 48 height 17
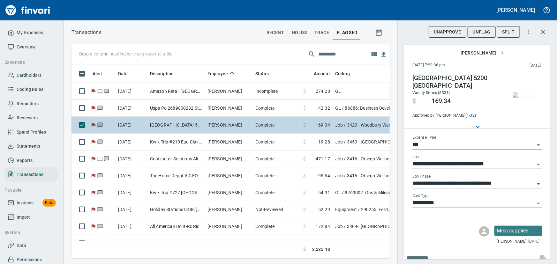
scroll to position [185, 310]
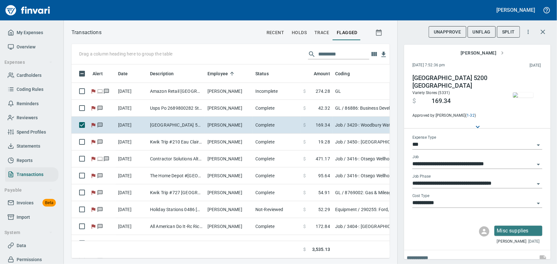
click at [517, 98] on img "button" at bounding box center [523, 95] width 20 height 5
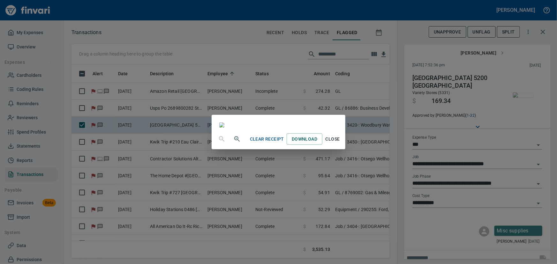
scroll to position [111, 0]
click at [340, 143] on span "Close" at bounding box center [332, 139] width 15 height 8
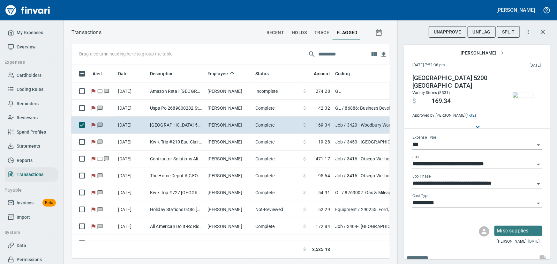
click at [486, 33] on span "UnFlag" at bounding box center [482, 32] width 18 height 8
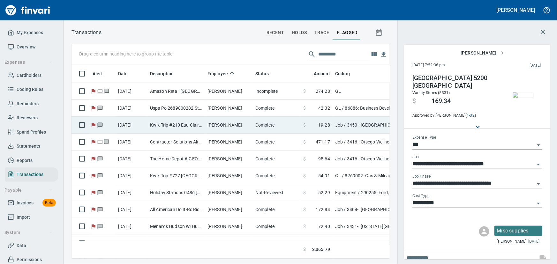
click at [179, 126] on td "Kwik Trip #210 Eau Claire WI" at bounding box center [176, 125] width 57 height 17
type input "**********"
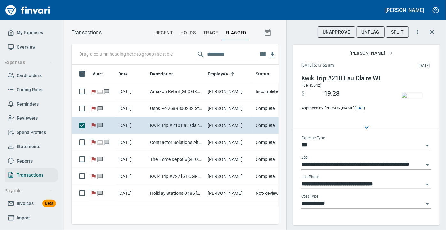
scroll to position [150, 198]
